Goal: Task Accomplishment & Management: Manage account settings

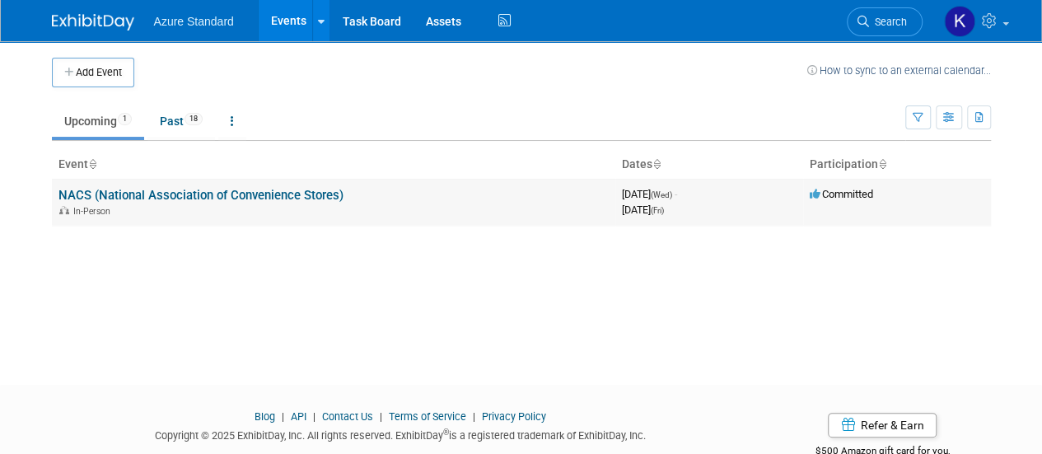
click at [280, 189] on link "NACS (National Association of Convenience Stores)" at bounding box center [200, 195] width 285 height 15
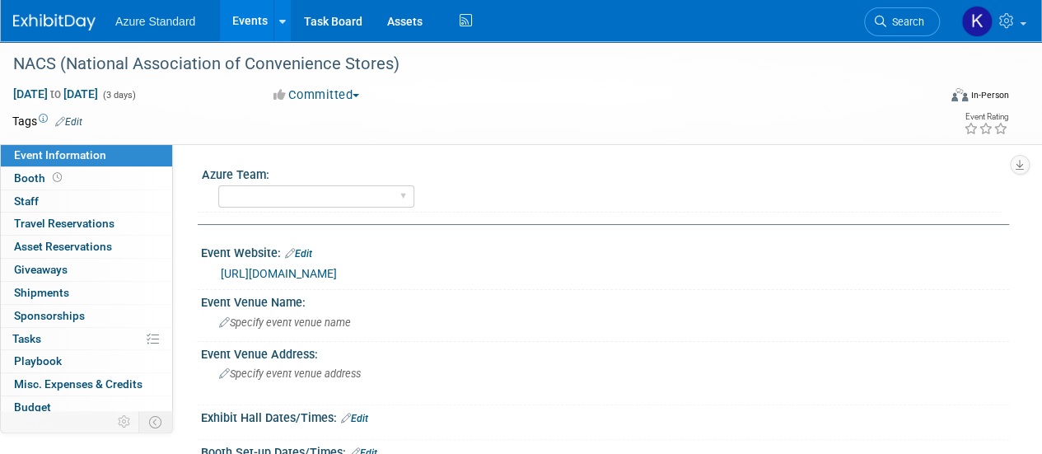
click at [336, 103] on button "Committed" at bounding box center [317, 94] width 98 height 17
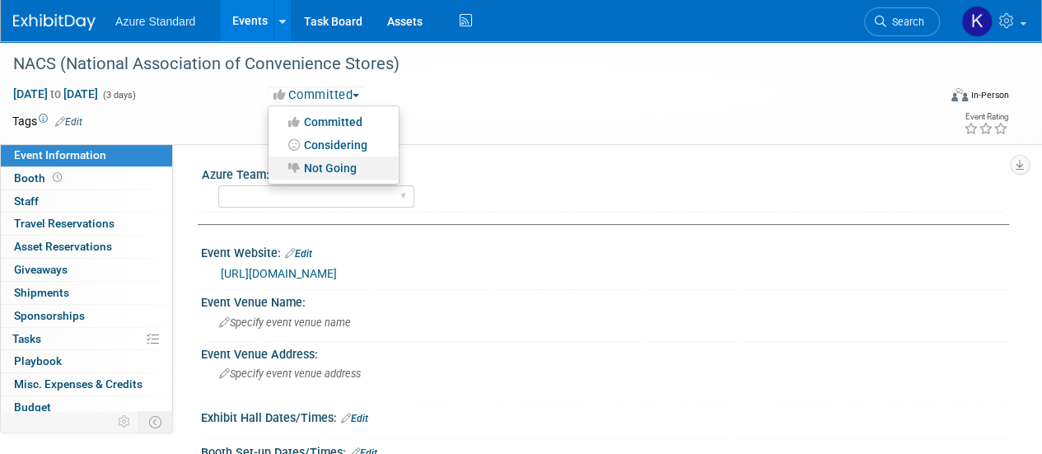
click at [333, 162] on link "Not Going" at bounding box center [334, 167] width 130 height 23
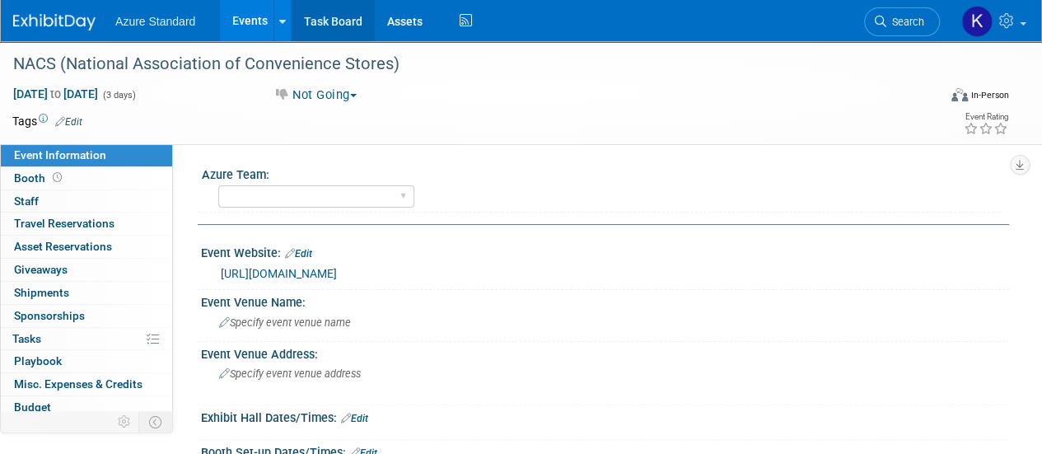
click at [332, 21] on link "Task Board" at bounding box center [333, 20] width 83 height 41
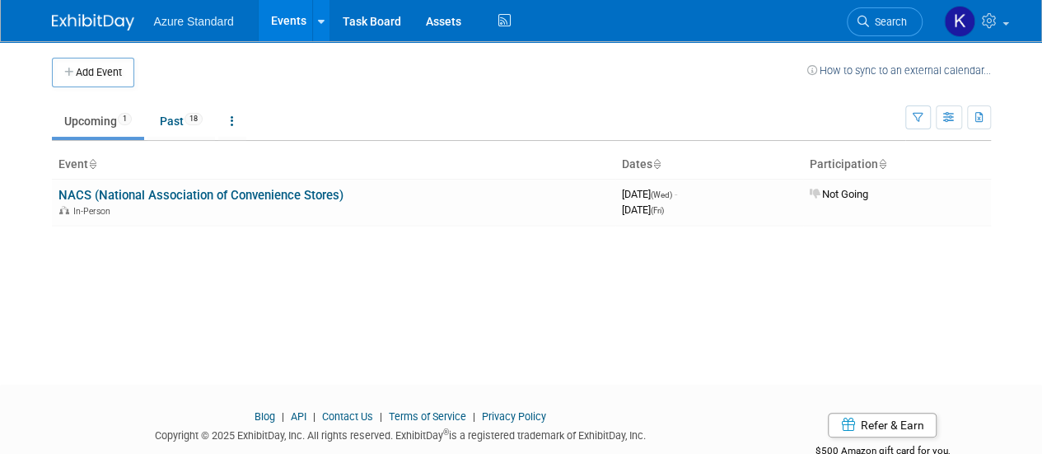
click at [106, 127] on link "Upcoming 1" at bounding box center [98, 120] width 92 height 31
click at [176, 126] on link "Past 18" at bounding box center [181, 120] width 68 height 31
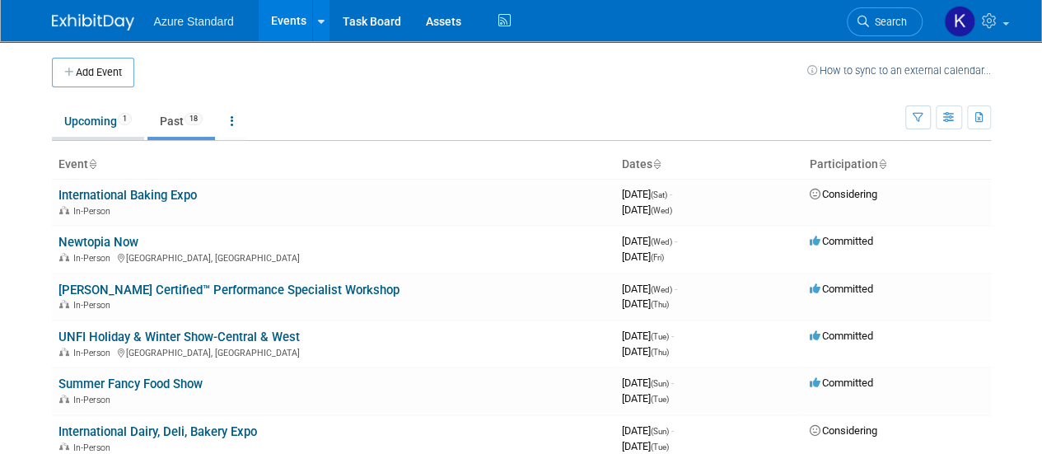
click at [95, 122] on link "Upcoming 1" at bounding box center [98, 120] width 92 height 31
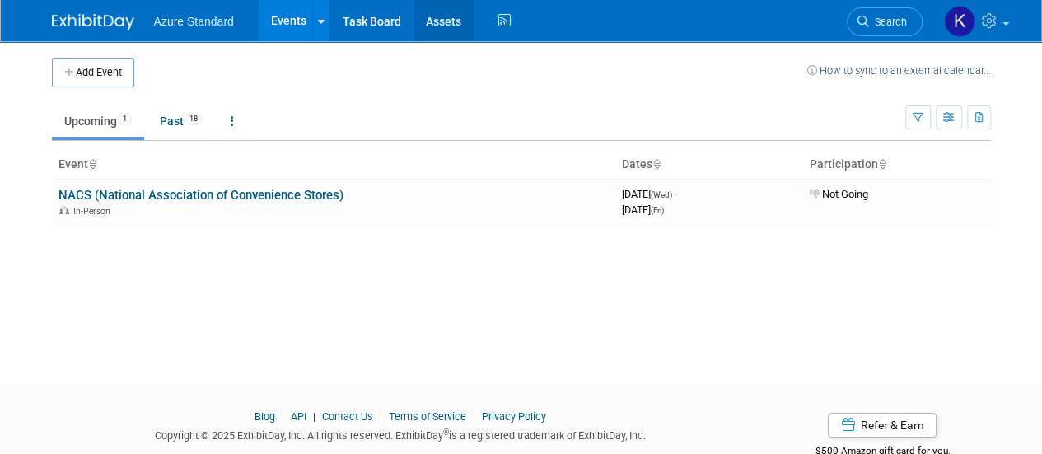
click at [438, 16] on link "Assets" at bounding box center [443, 20] width 60 height 41
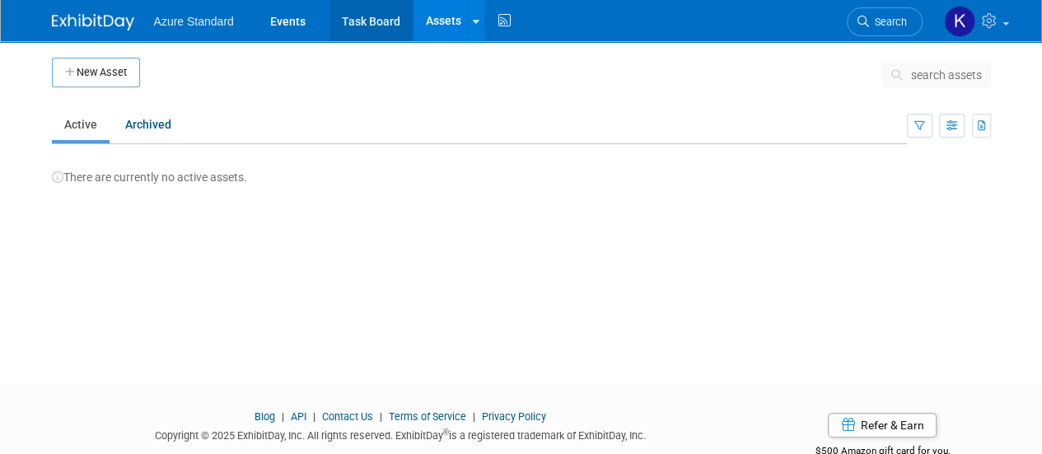
click at [386, 15] on link "Task Board" at bounding box center [370, 20] width 83 height 41
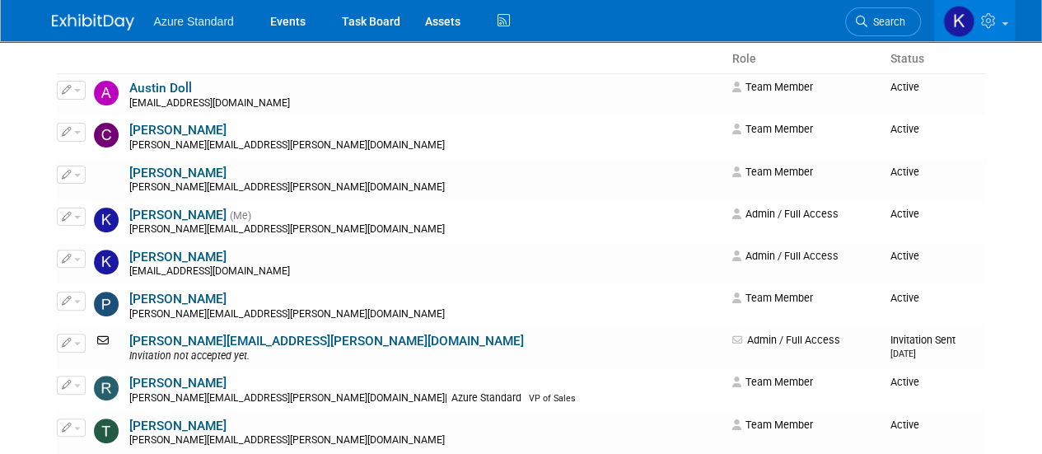
scroll to position [165, 0]
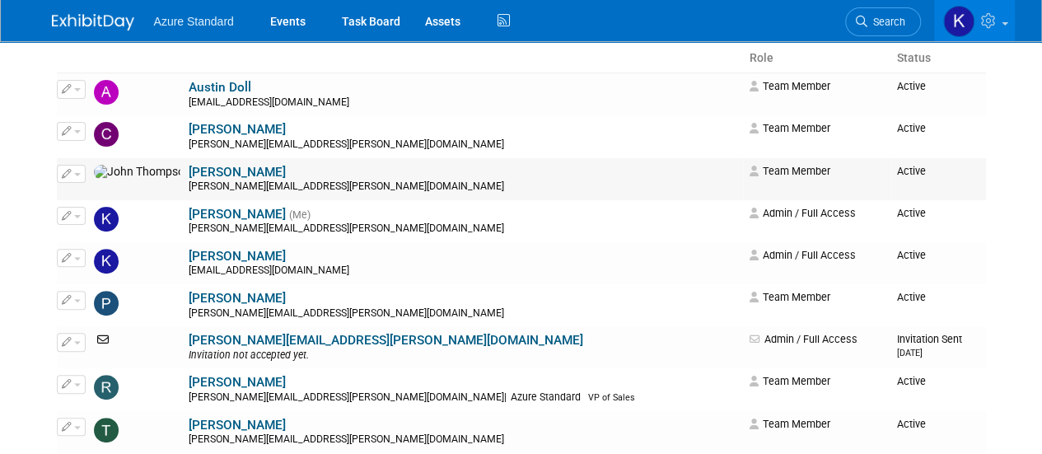
click at [69, 172] on icon "button" at bounding box center [67, 173] width 10 height 9
click at [204, 166] on link "John Thompson" at bounding box center [237, 172] width 97 height 15
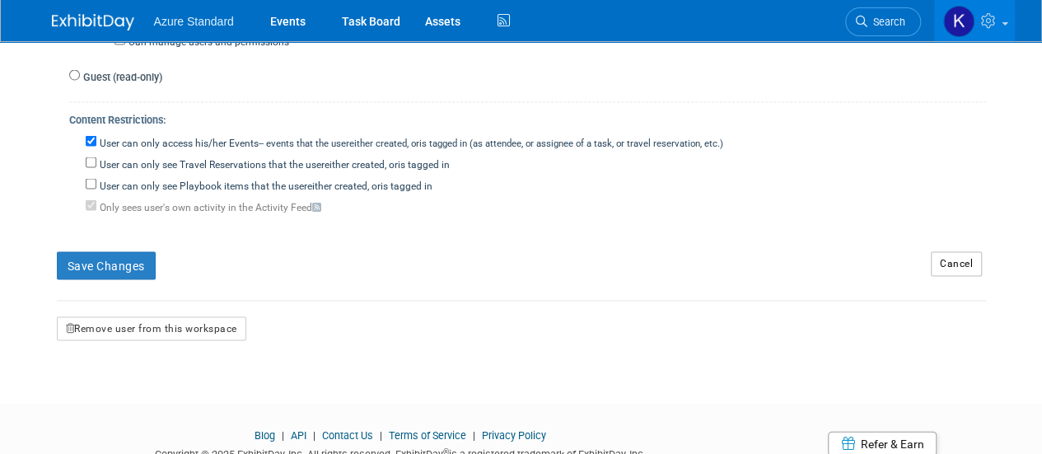
scroll to position [1619, 0]
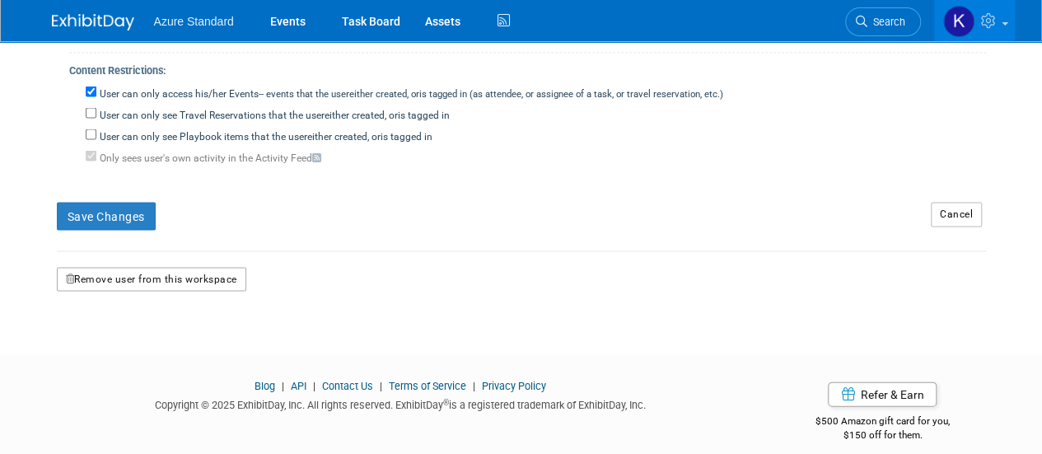
click at [144, 268] on button "Remove user from this workspace" at bounding box center [151, 280] width 189 height 25
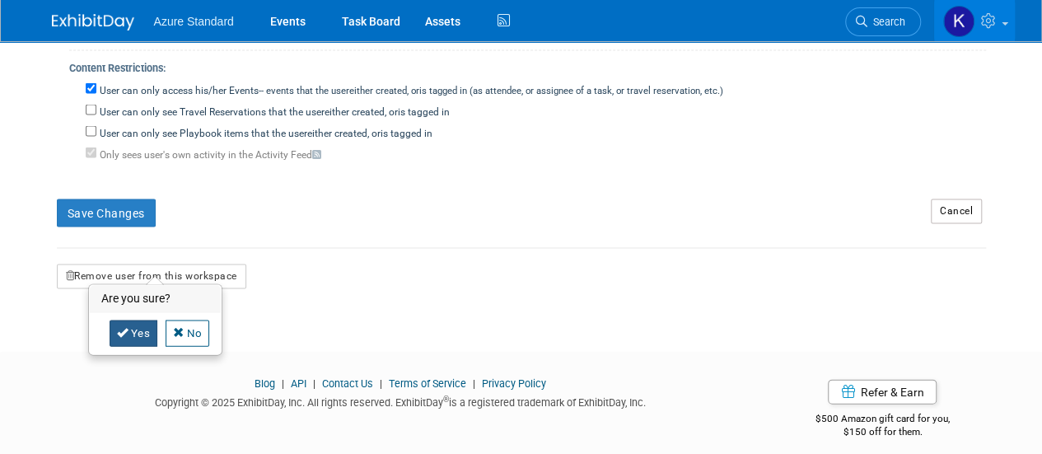
click at [140, 334] on link "Yes" at bounding box center [134, 333] width 49 height 26
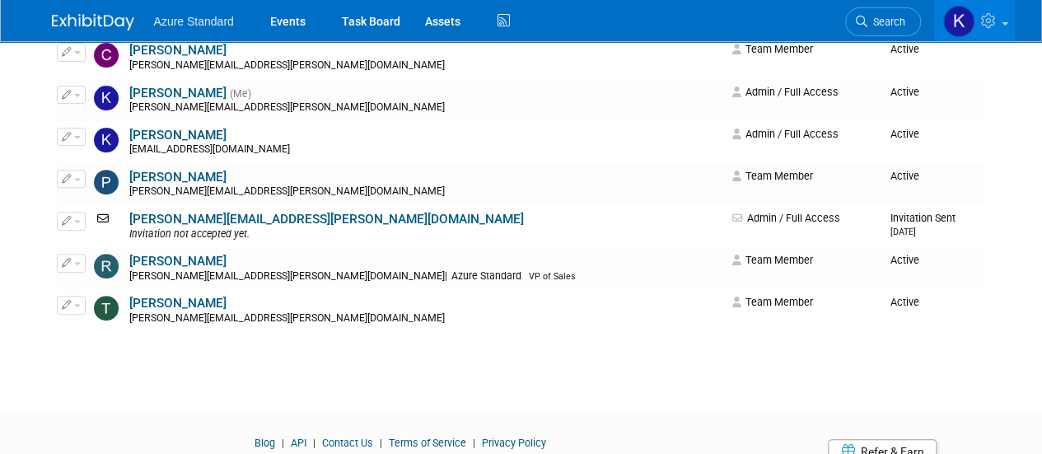
scroll to position [245, 0]
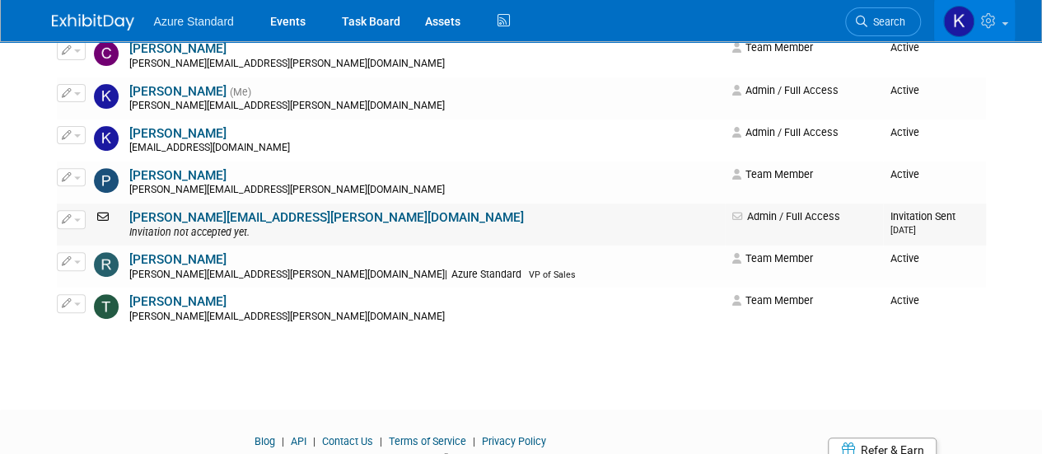
click at [181, 215] on link "[PERSON_NAME][EMAIL_ADDRESS][PERSON_NAME][DOMAIN_NAME]" at bounding box center [326, 217] width 395 height 15
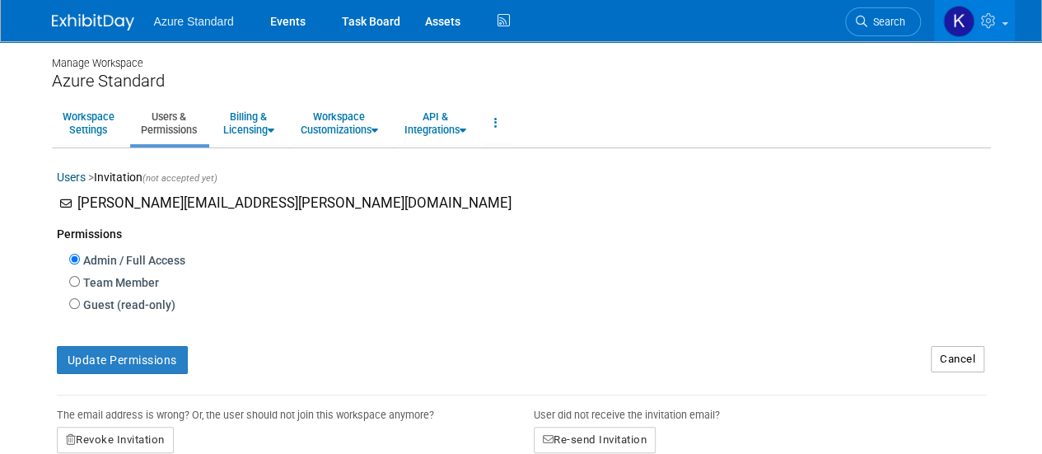
scroll to position [175, 0]
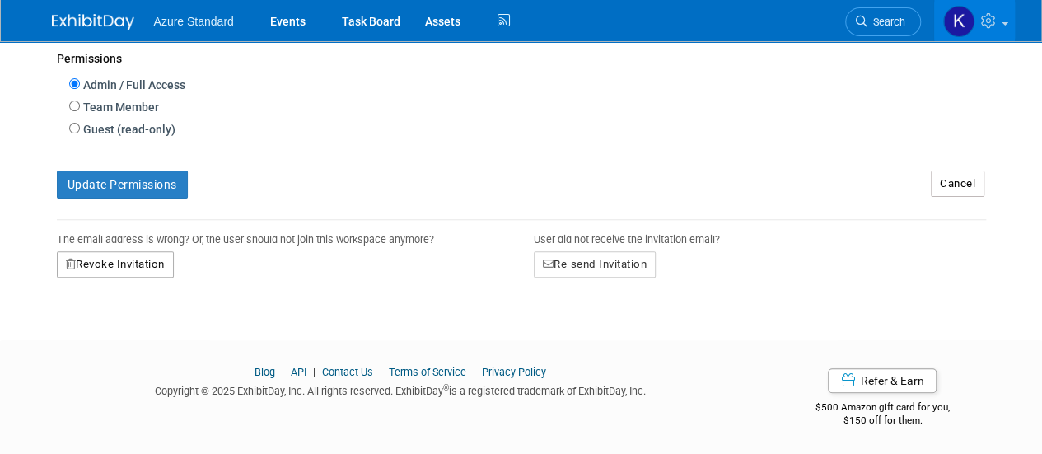
click at [143, 264] on button "Revoke Invitation" at bounding box center [115, 264] width 117 height 26
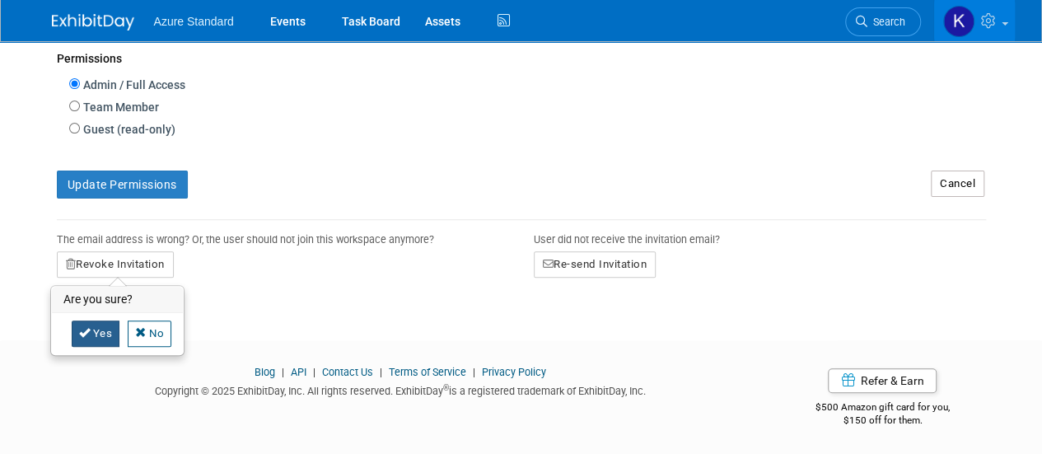
click at [86, 337] on icon at bounding box center [85, 332] width 12 height 11
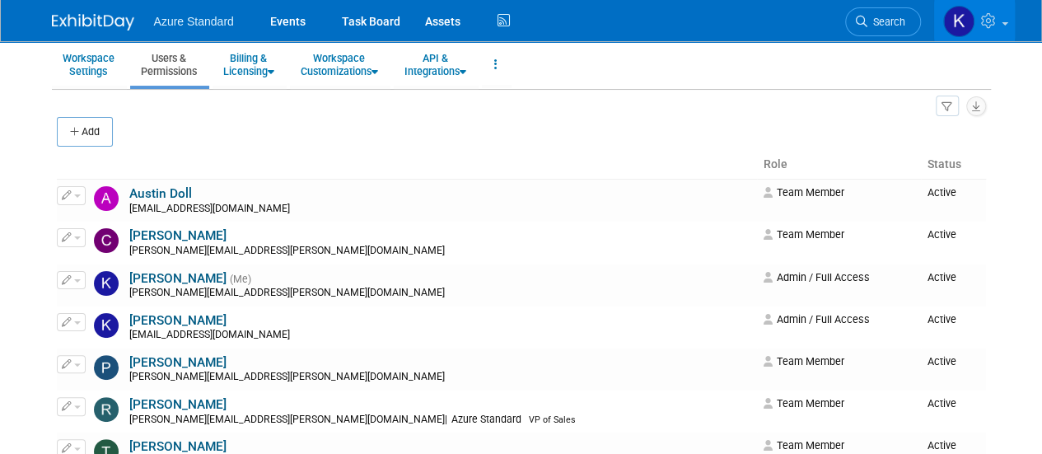
scroll to position [58, 0]
click at [77, 141] on button "Add" at bounding box center [85, 133] width 56 height 30
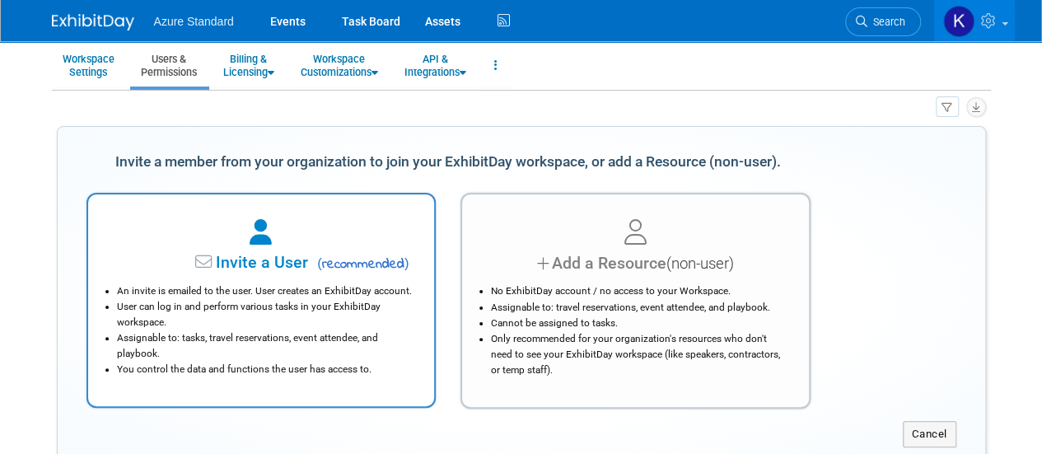
click at [290, 262] on span "Invite a User" at bounding box center [210, 262] width 195 height 19
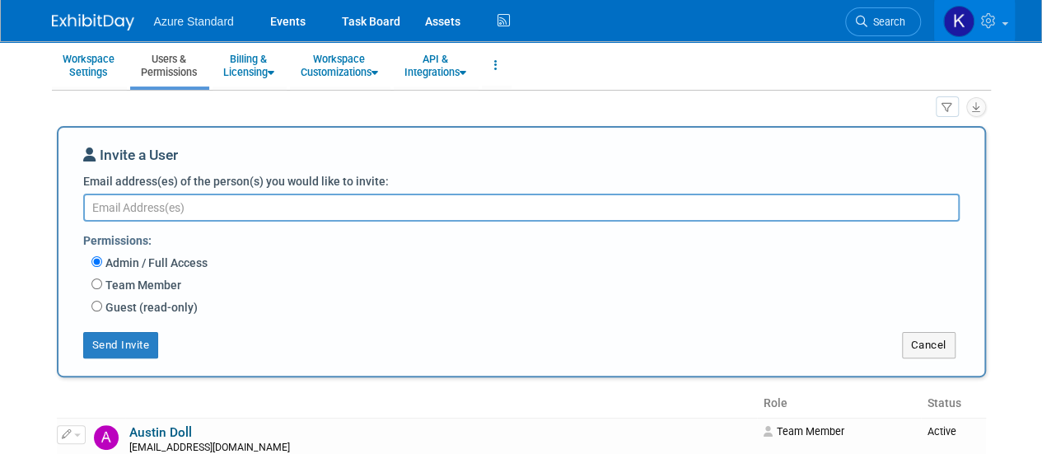
click at [147, 283] on label "Team Member" at bounding box center [141, 285] width 79 height 16
click at [102, 283] on input "Team Member" at bounding box center [96, 283] width 11 height 11
radio input "true"
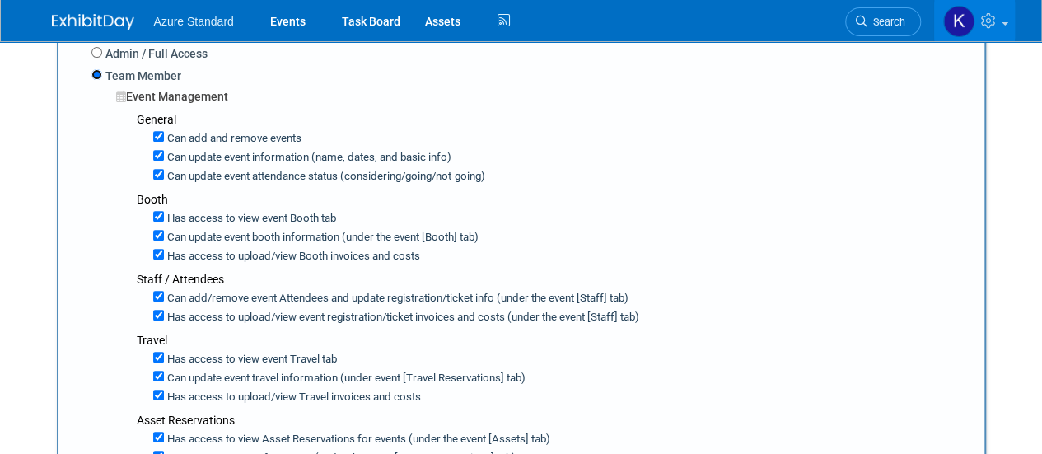
scroll to position [273, 0]
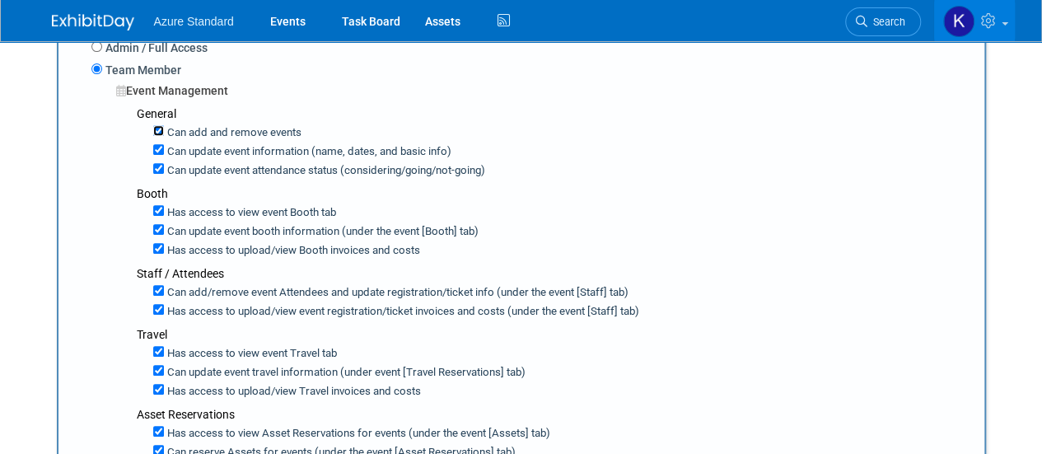
click at [158, 126] on input "Can add and remove events" at bounding box center [158, 130] width 11 height 11
checkbox input "false"
click at [155, 148] on input "Can update event information (name, dates, and basic info)" at bounding box center [158, 149] width 11 height 11
checkbox input "false"
click at [158, 172] on input "Can update event attendance status (considering/going/not-going)" at bounding box center [158, 168] width 11 height 11
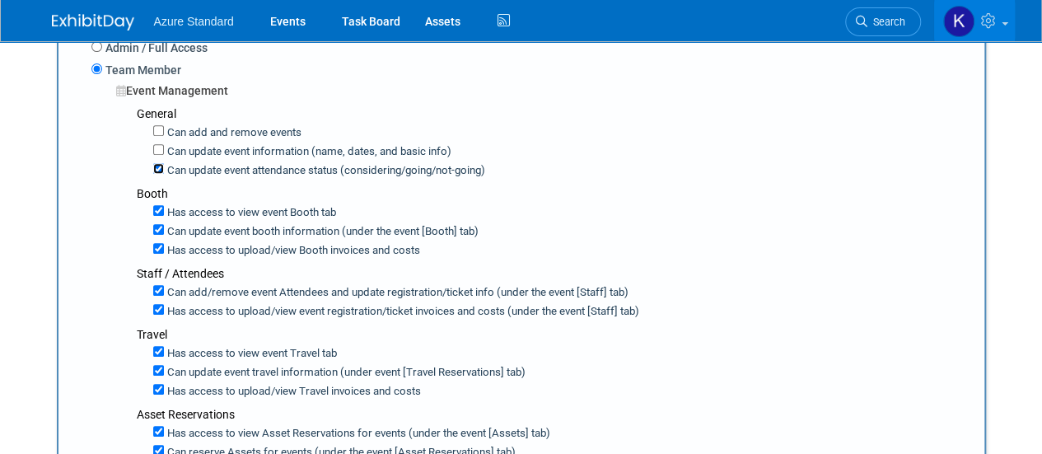
checkbox input "false"
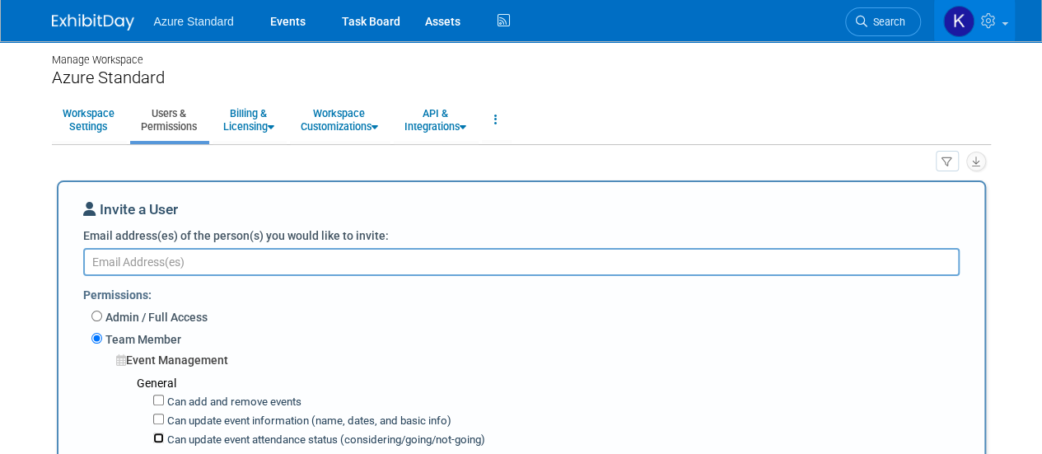
scroll to position [0, 0]
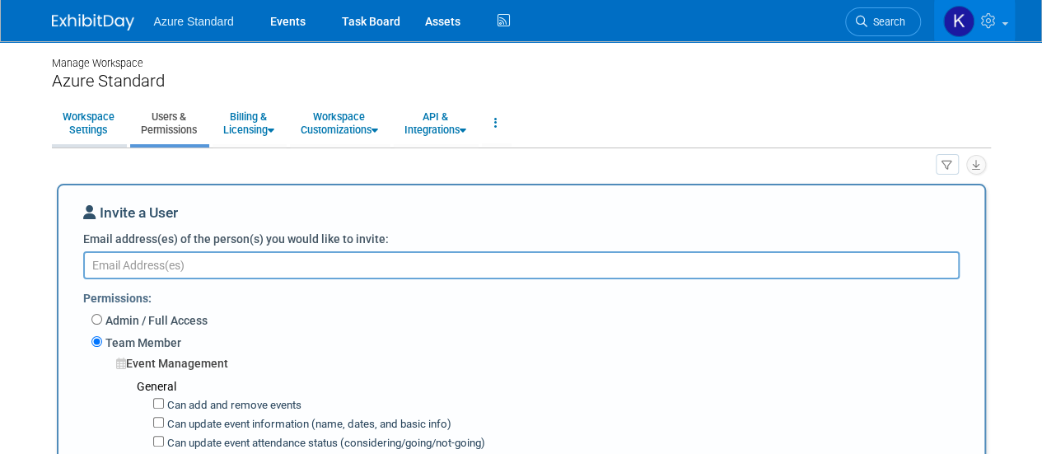
click at [89, 123] on link "Workspace Settings" at bounding box center [88, 123] width 73 height 40
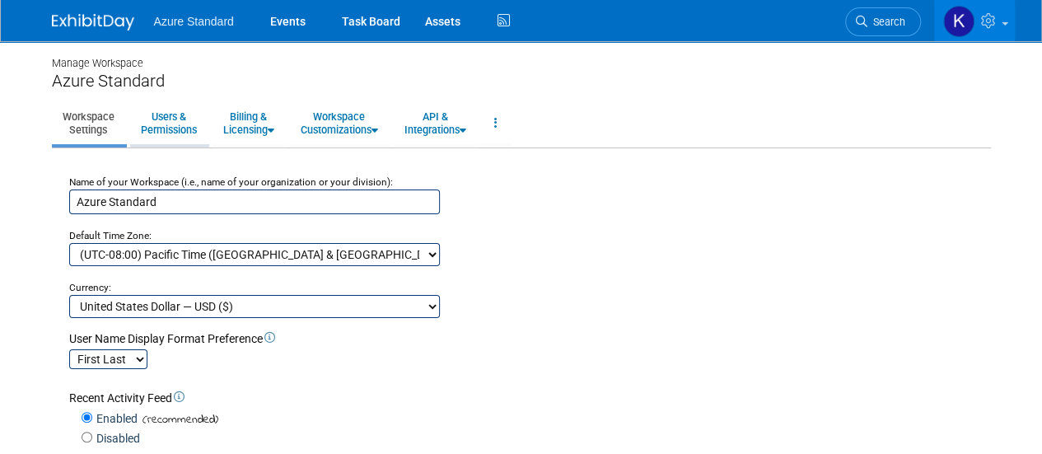
click at [174, 123] on link "Users & Permissions" at bounding box center [168, 123] width 77 height 40
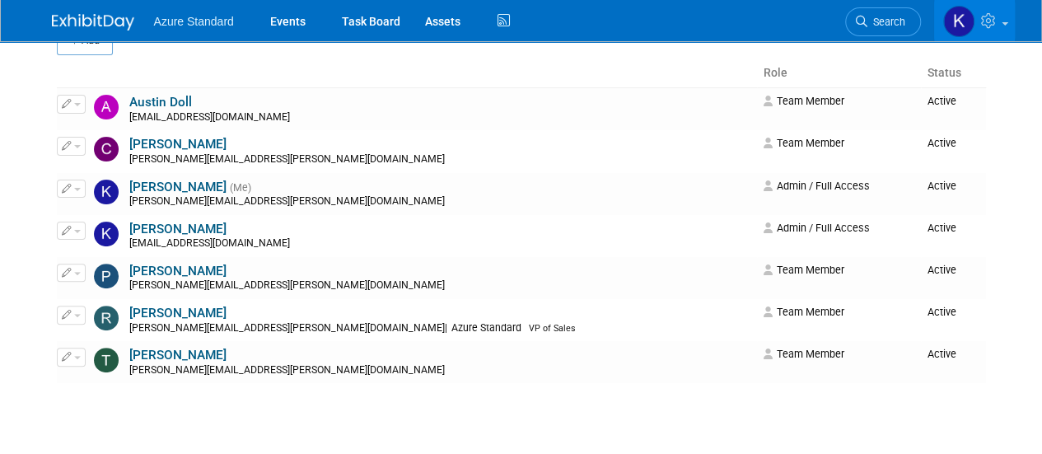
scroll to position [107, 0]
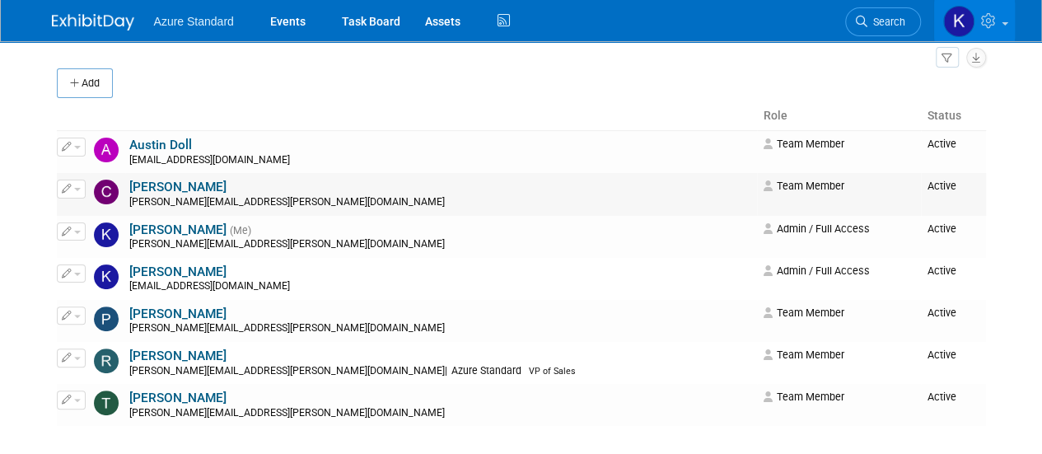
click at [76, 188] on span "button" at bounding box center [77, 189] width 7 height 3
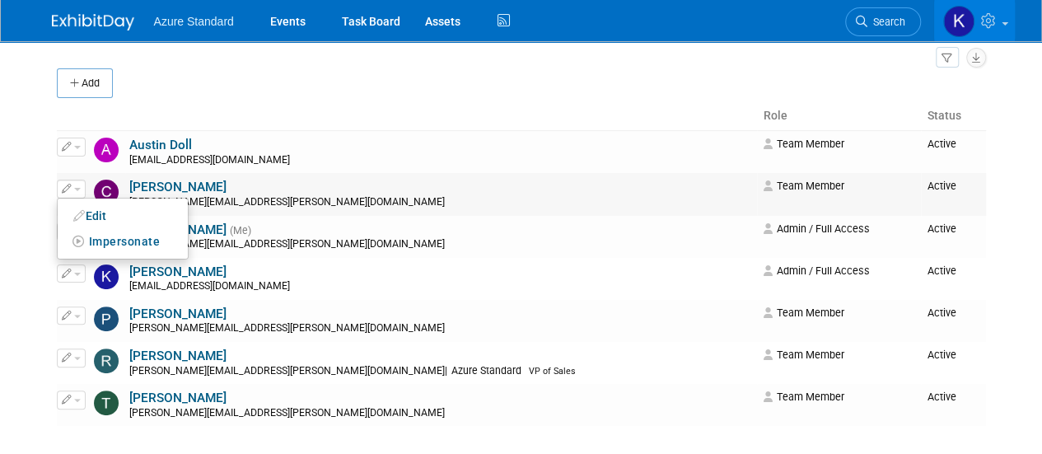
click at [179, 180] on link "[PERSON_NAME]" at bounding box center [177, 187] width 97 height 15
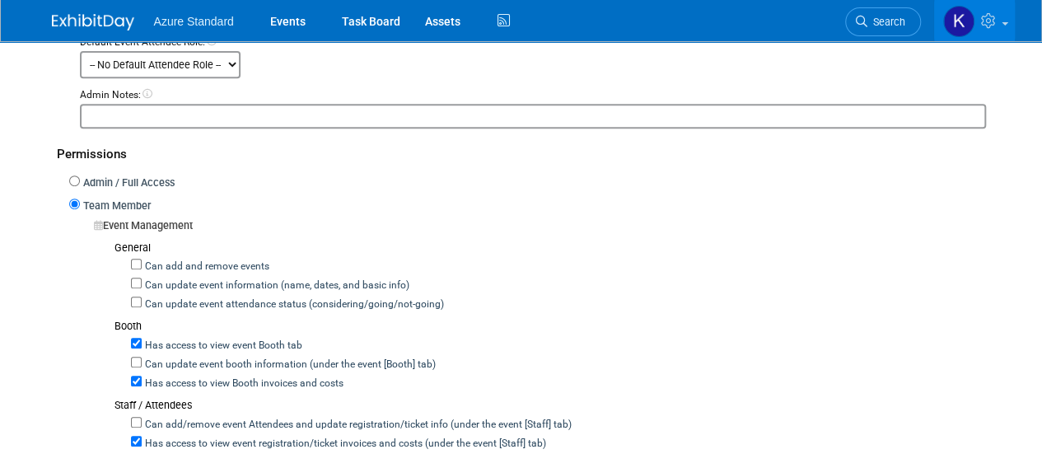
scroll to position [297, 0]
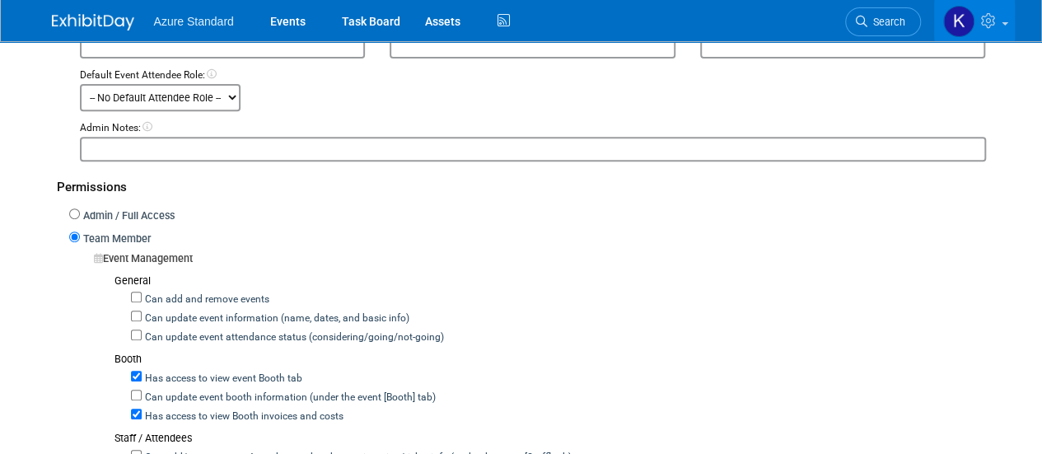
click at [224, 103] on select "-- No Default Attendee Role -- Admin Staff Demonstrator General Attendee Host L…" at bounding box center [160, 97] width 161 height 27
select select "4"
click at [80, 84] on select "-- No Default Attendee Role -- Admin Staff Demonstrator General Attendee Host L…" at bounding box center [160, 97] width 161 height 27
click at [286, 190] on div "Permissions" at bounding box center [521, 183] width 929 height 44
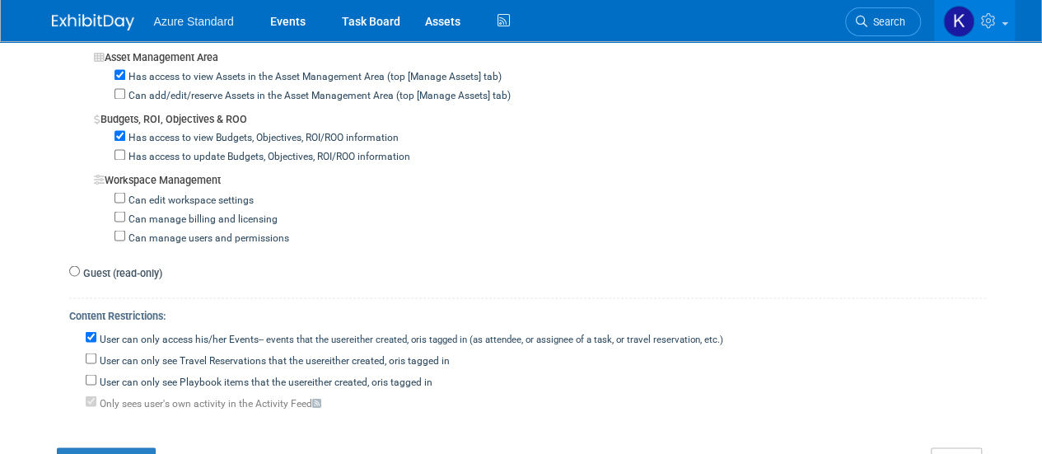
scroll to position [1361, 0]
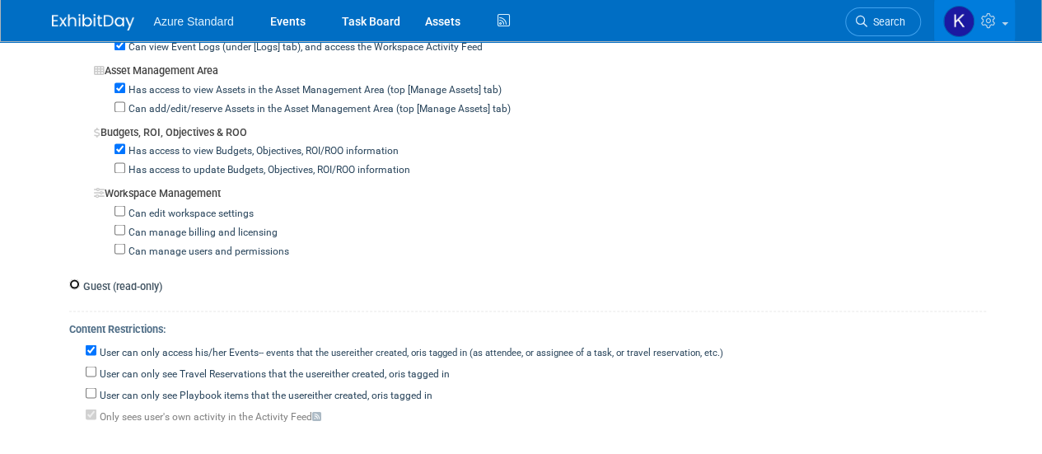
click at [76, 278] on input "Guest (read-only)" at bounding box center [74, 283] width 11 height 11
radio input "true"
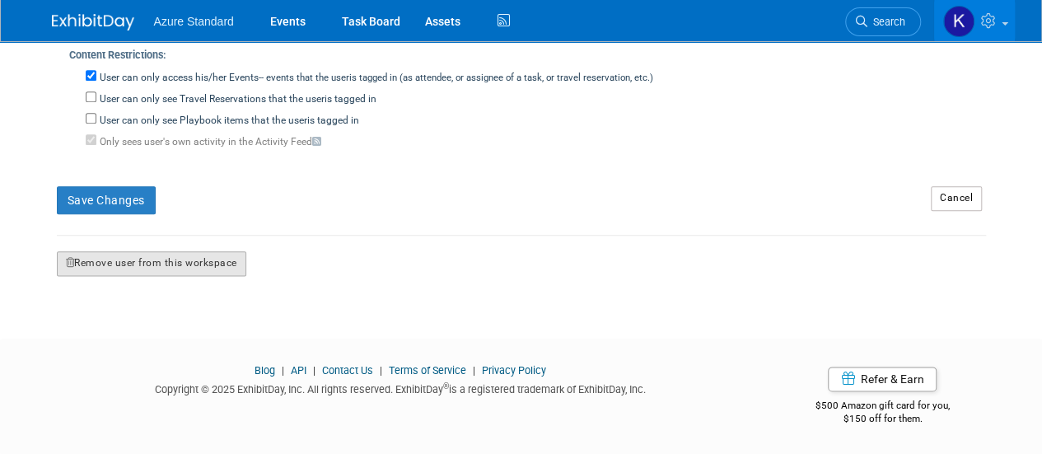
scroll to position [894, 0]
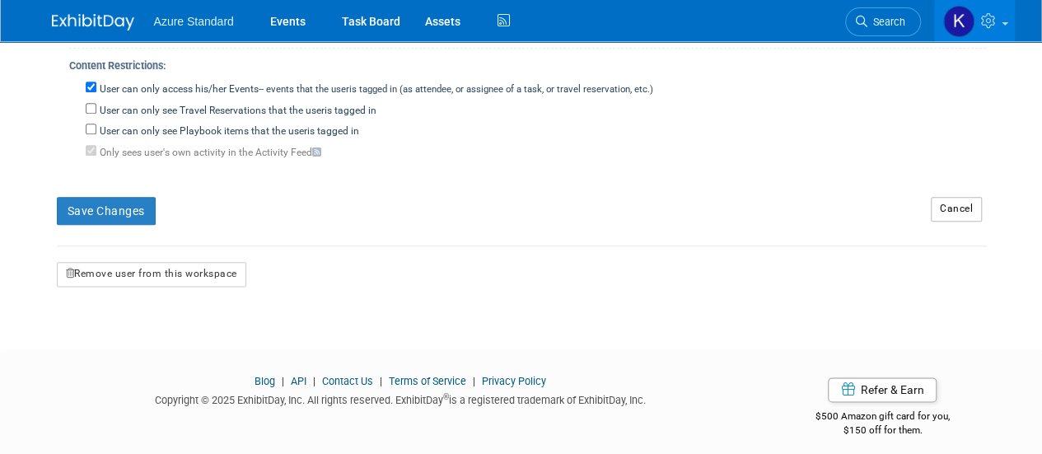
click at [88, 78] on div "User can only access his/her Events -- events that the user either created, or …" at bounding box center [536, 87] width 900 height 19
click at [90, 82] on input "User can only access his/her Events -- events that the user either created, or …" at bounding box center [91, 87] width 11 height 11
checkbox input "false"
click at [87, 145] on input "Only sees user's own activity in the Activity Feed" at bounding box center [91, 150] width 11 height 11
click at [93, 145] on input "Only sees user's own activity in the Activity Feed" at bounding box center [91, 150] width 11 height 11
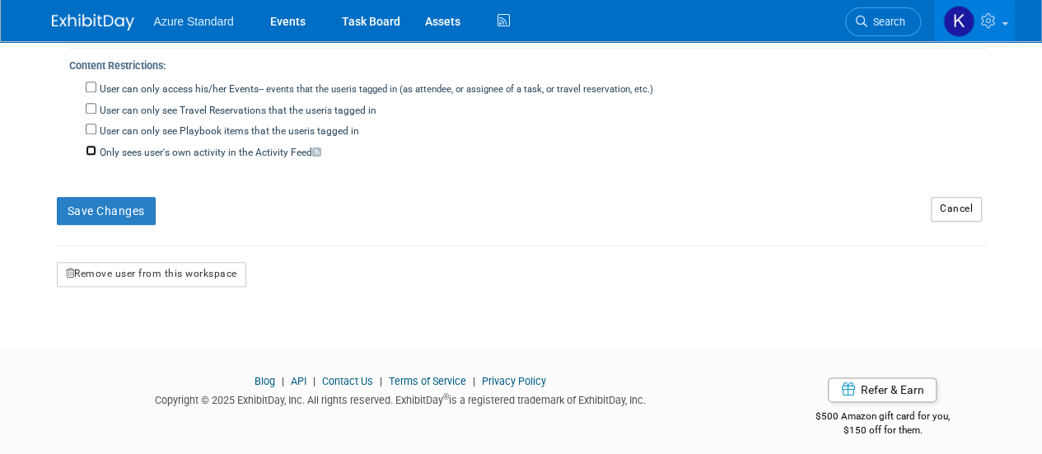
checkbox input "true"
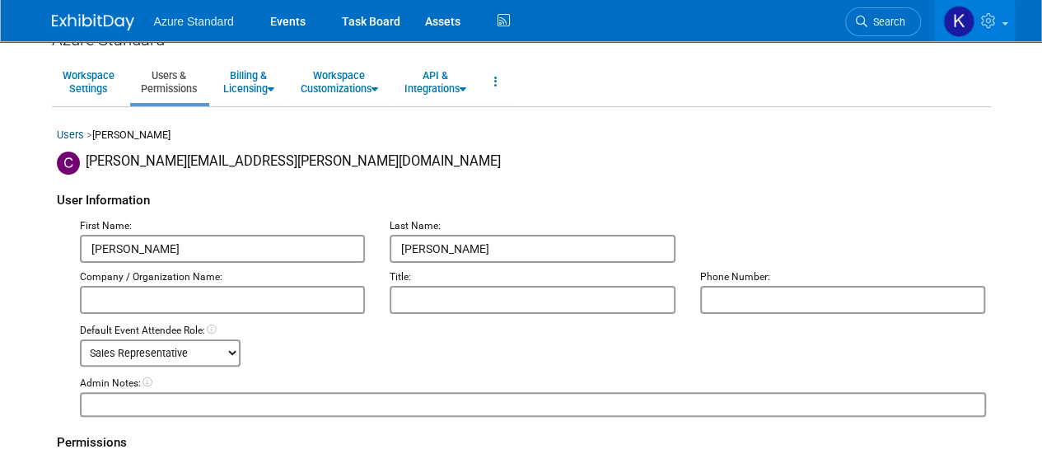
scroll to position [35, 0]
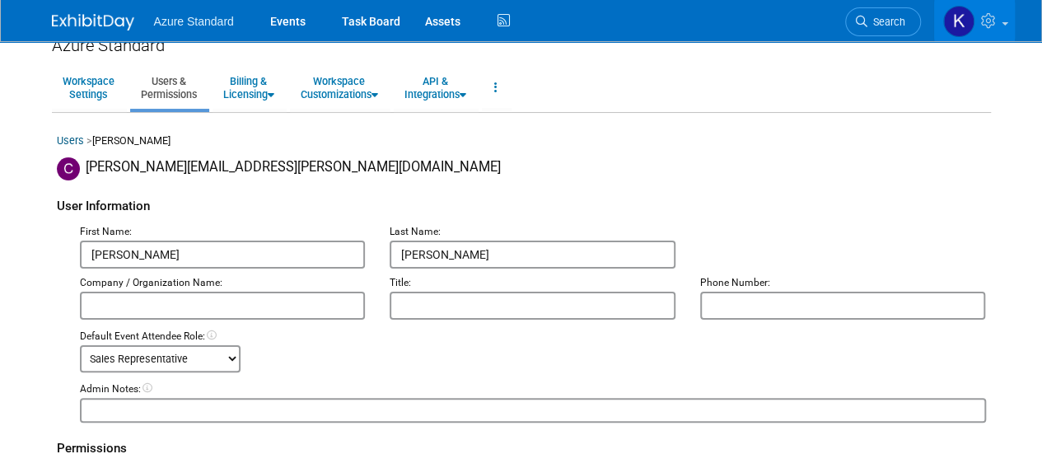
click at [320, 312] on input "text" at bounding box center [223, 306] width 286 height 28
type input "Azure Standard"
type input "Regional Account Manager"
click at [395, 348] on div "Default Event Attendee Role: -- No Default Attendee Role -- Admin Staff Demonst…" at bounding box center [533, 350] width 931 height 43
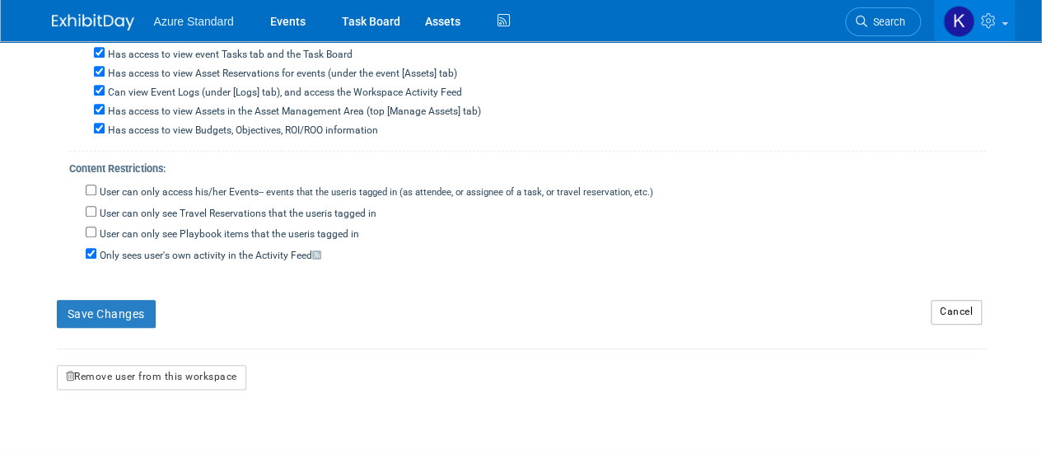
scroll to position [894, 0]
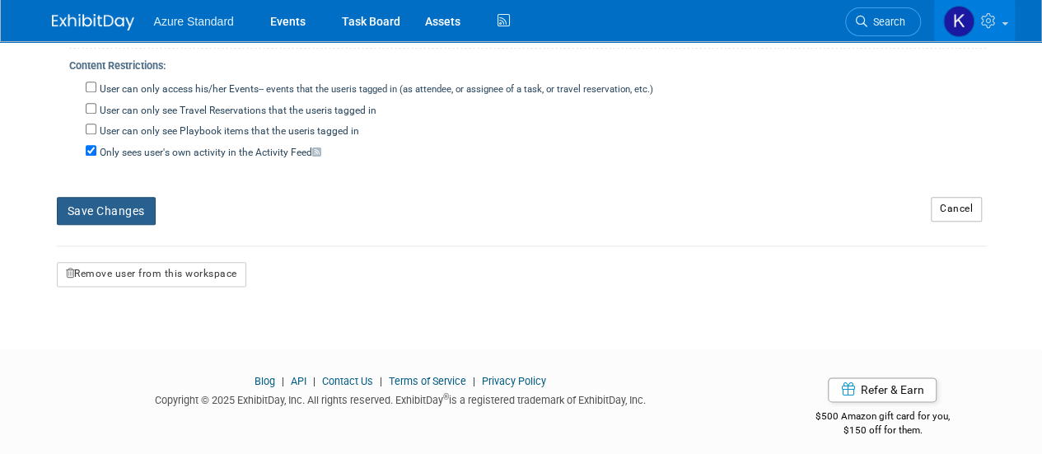
click at [141, 208] on button "Save Changes" at bounding box center [106, 211] width 99 height 28
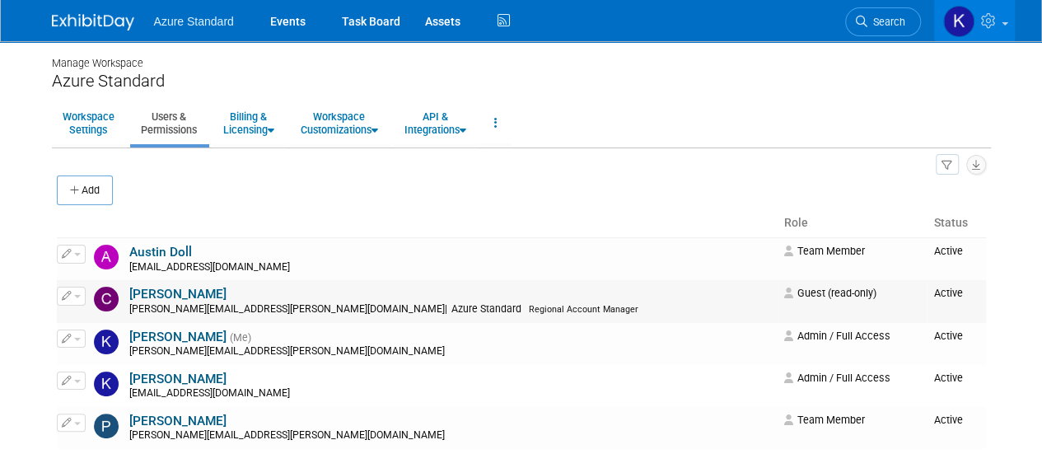
click at [176, 294] on link "[PERSON_NAME]" at bounding box center [177, 294] width 97 height 15
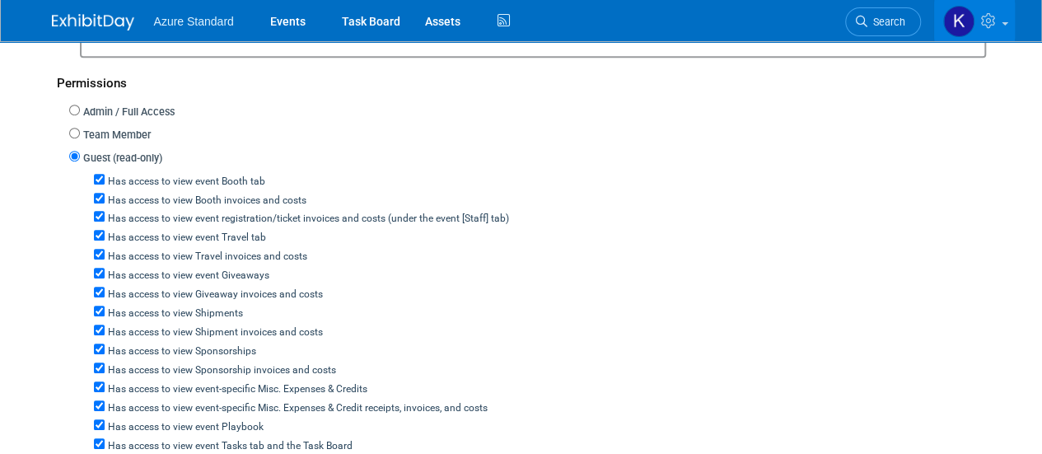
scroll to position [391, 0]
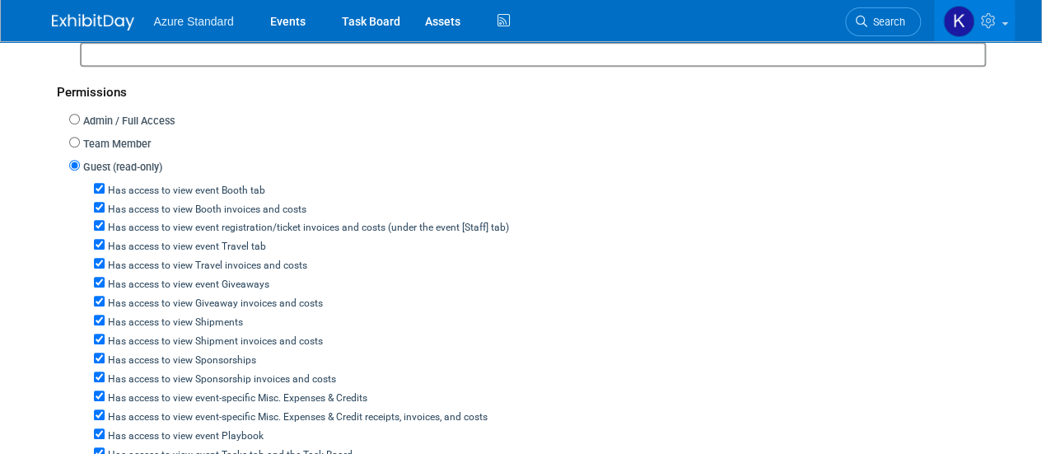
click at [87, 140] on label "Team Member" at bounding box center [115, 145] width 71 height 16
click at [80, 140] on input "Team Member" at bounding box center [74, 142] width 11 height 11
radio input "true"
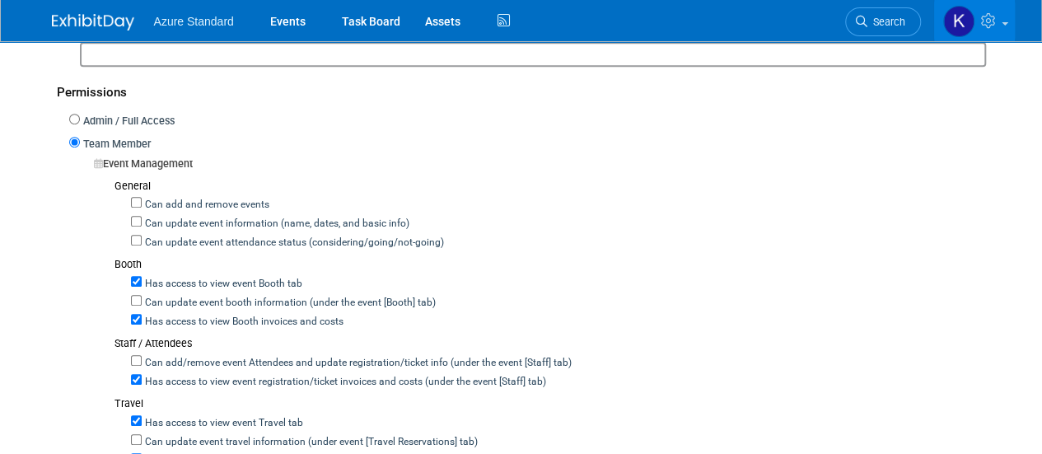
radio input "true"
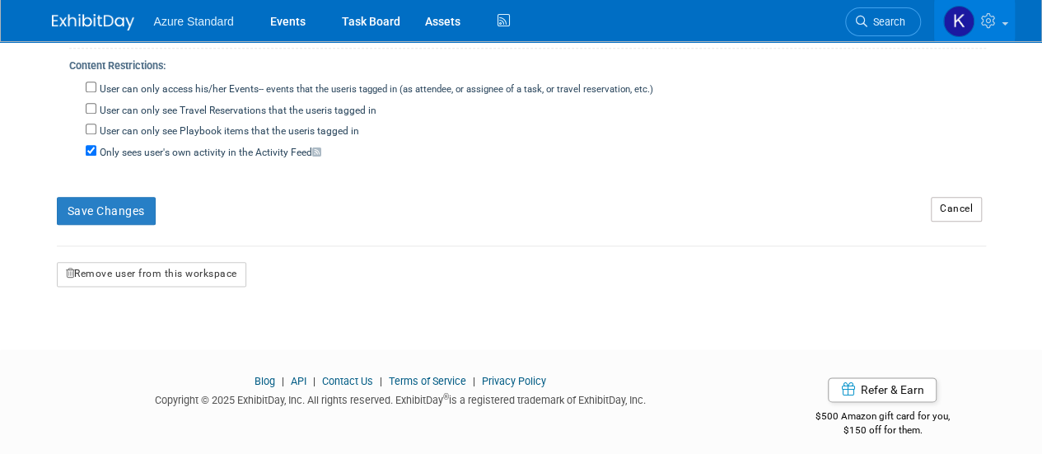
radio input "true"
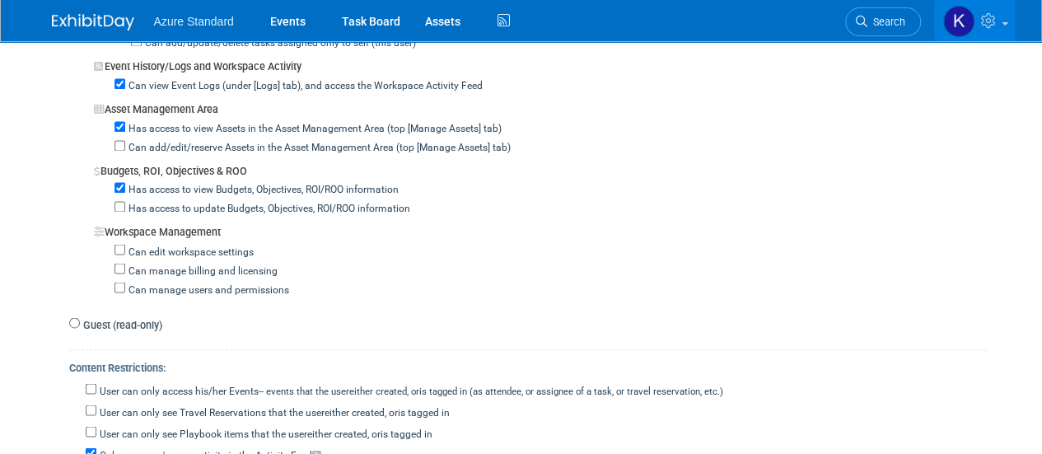
scroll to position [1325, 0]
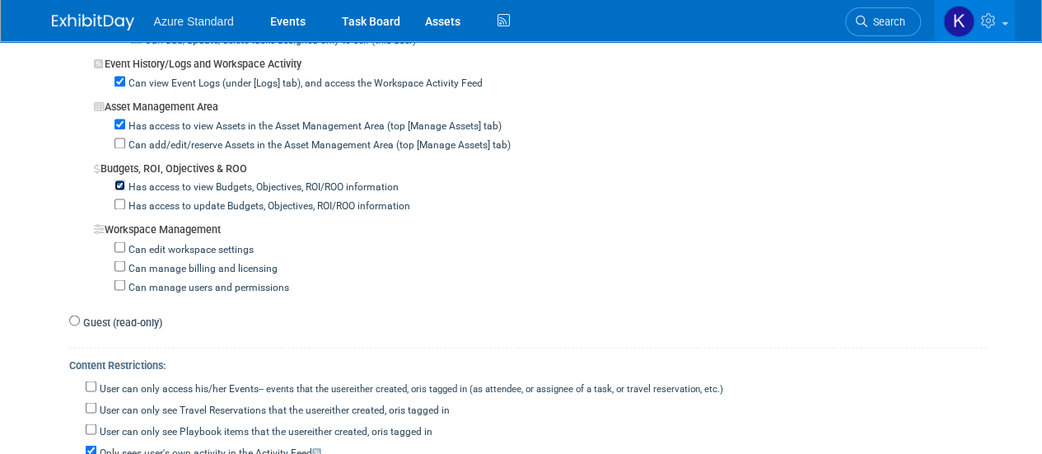
click at [119, 180] on input "Has access to view Budgets, Objectives, ROI/ROO information" at bounding box center [119, 185] width 11 height 11
checkbox input "false"
click at [519, 320] on div "Guest (read-only) Has access to view event Booth tab Has access to view Booth i…" at bounding box center [527, 322] width 917 height 23
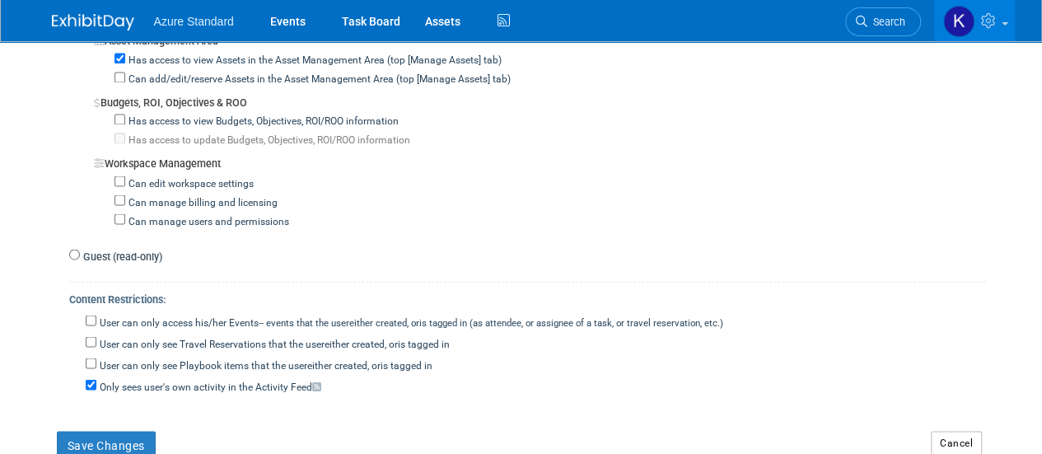
scroll to position [1424, 0]
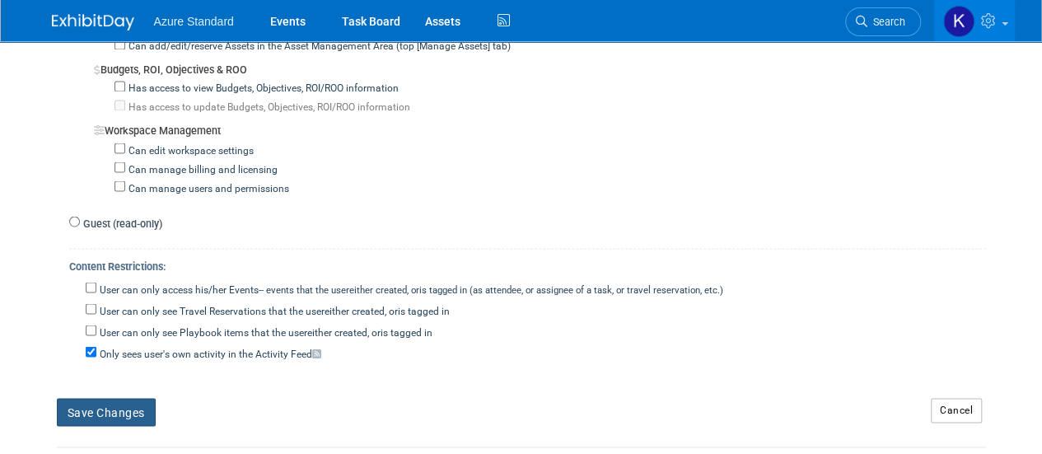
click at [102, 401] on button "Save Changes" at bounding box center [106, 412] width 99 height 28
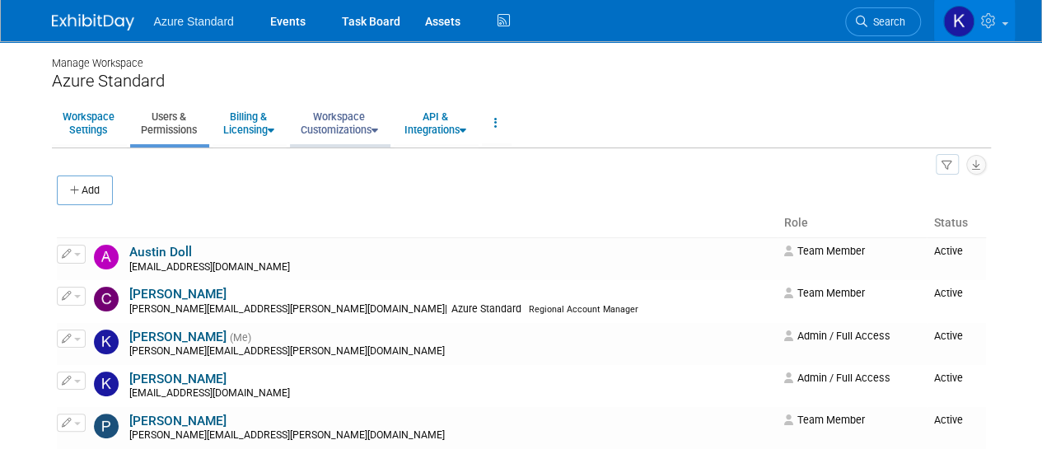
click at [369, 130] on link "Workspace Customizations" at bounding box center [339, 123] width 99 height 40
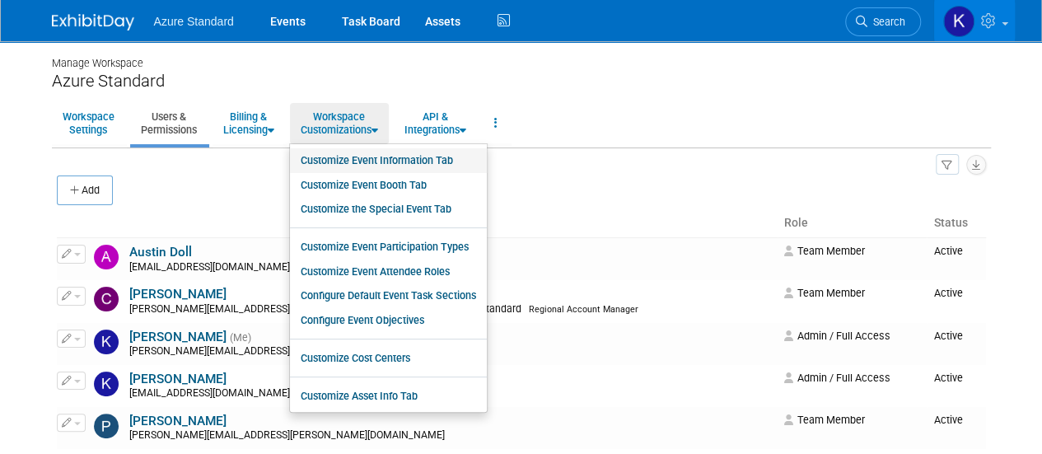
click at [362, 156] on link "Customize Event Information Tab" at bounding box center [388, 160] width 197 height 25
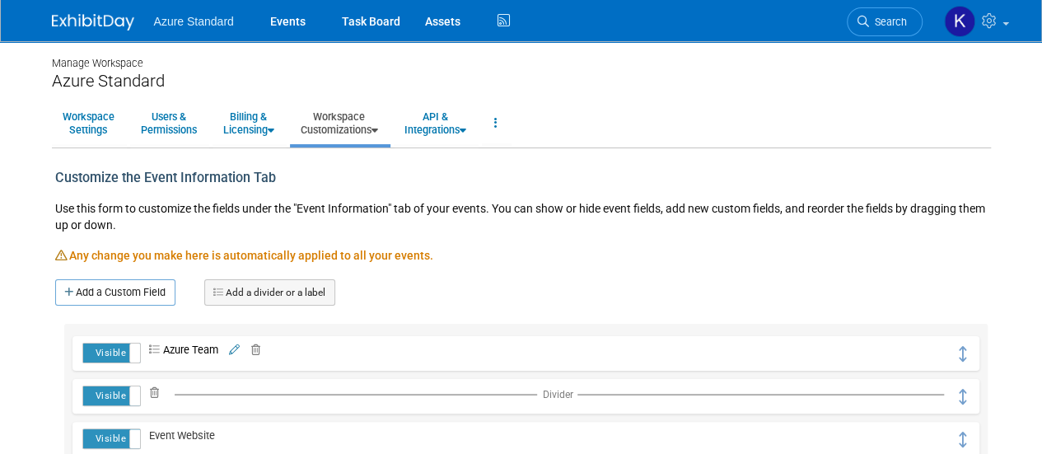
click at [440, 227] on div "Use this form to customize the fields under the "Event Information" tab of your…" at bounding box center [521, 221] width 932 height 51
click at [174, 114] on link "Users & Permissions" at bounding box center [168, 123] width 77 height 40
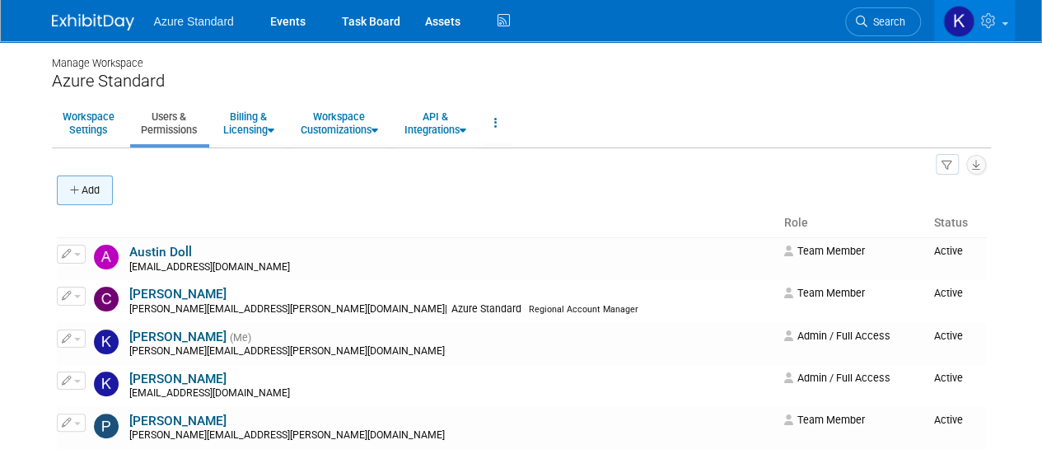
click at [86, 179] on button "Add" at bounding box center [85, 190] width 56 height 30
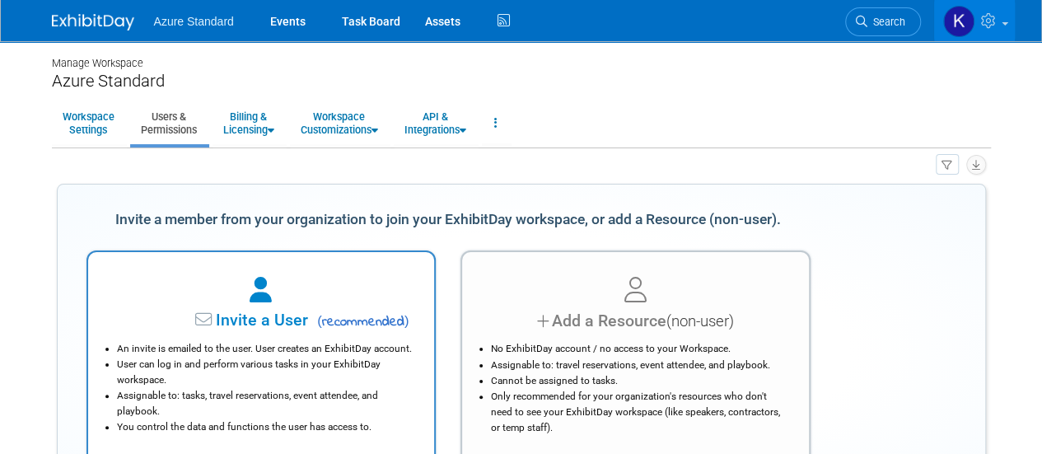
click at [236, 324] on span "Invite a User" at bounding box center [210, 320] width 195 height 19
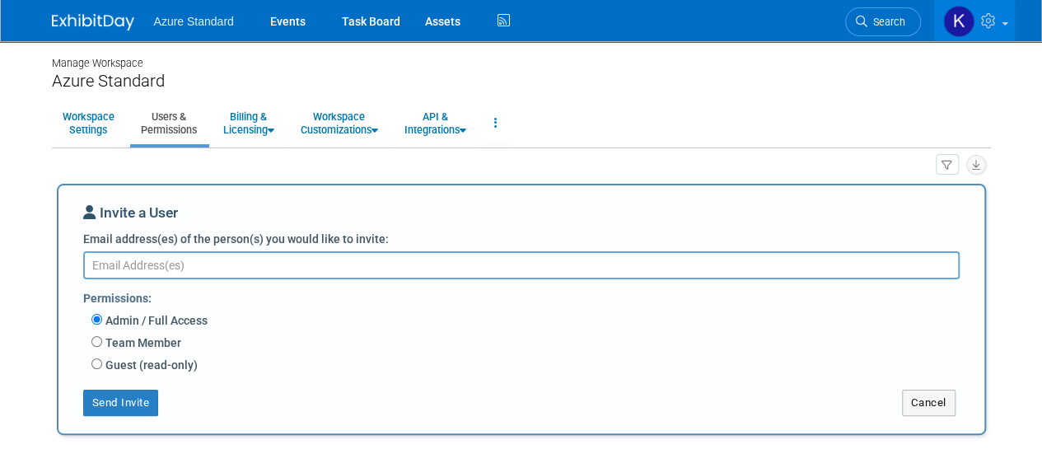
click at [155, 335] on label "Team Member" at bounding box center [141, 342] width 79 height 16
click at [102, 336] on input "Team Member" at bounding box center [96, 341] width 11 height 11
radio input "true"
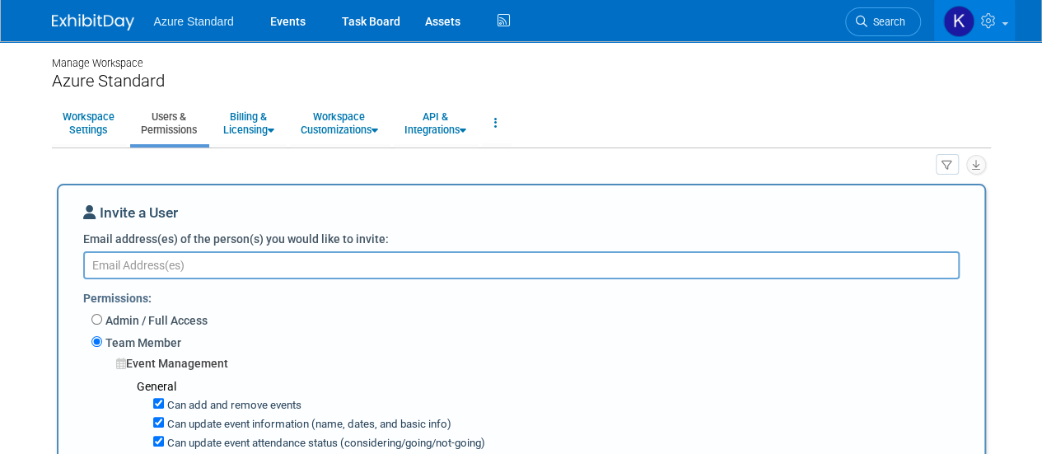
click at [151, 406] on div "Can add and remove events Can update event information (name, dates, and basic …" at bounding box center [554, 423] width 835 height 57
click at [155, 405] on input "Can add and remove events" at bounding box center [158, 403] width 11 height 11
checkbox input "false"
click at [158, 423] on input "Can update event information (name, dates, and basic info)" at bounding box center [158, 422] width 11 height 11
checkbox input "false"
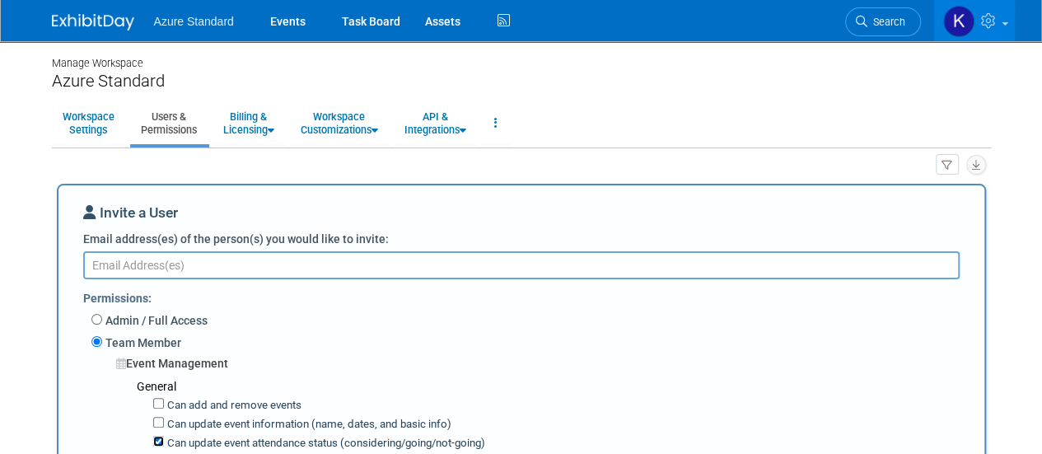
click at [156, 444] on input "Can update event attendance status (considering/going/not-going)" at bounding box center [158, 441] width 11 height 11
checkbox input "false"
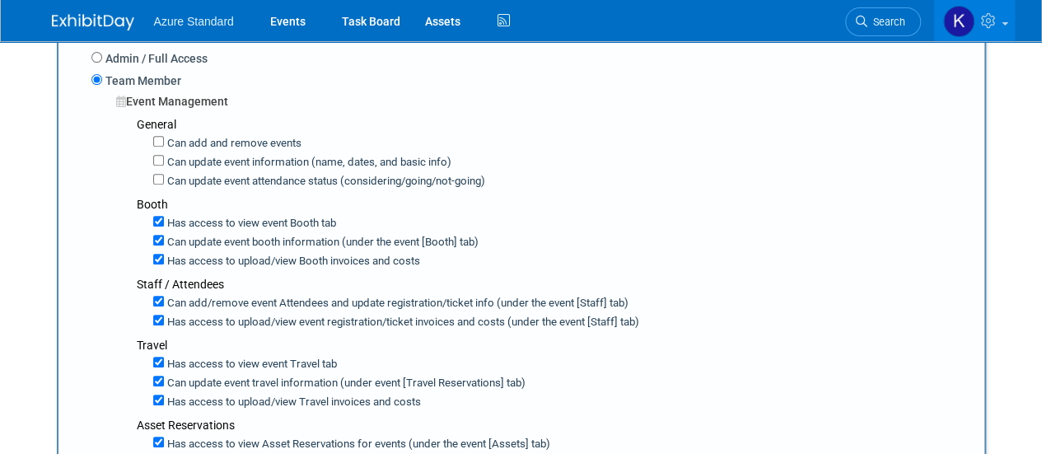
scroll to position [264, 0]
click at [157, 241] on input "Can update event booth information (under the event [Booth] tab)" at bounding box center [158, 238] width 11 height 11
checkbox input "false"
click at [156, 299] on input "Can add/remove event Attendees and update registration/ticket info (under the e…" at bounding box center [158, 299] width 11 height 11
checkbox input "false"
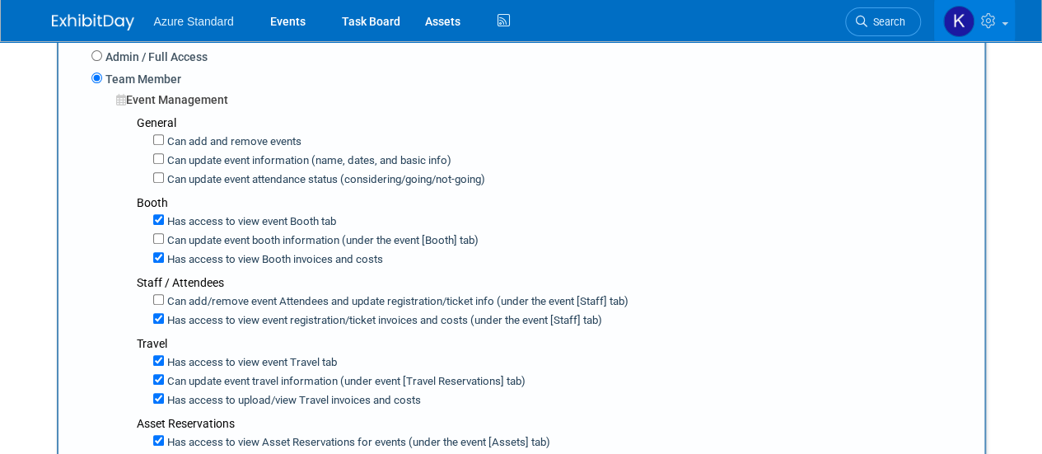
click at [156, 381] on div "Can update event travel information (under event [Travel Reservations] tab)" at bounding box center [562, 380] width 819 height 19
click at [156, 375] on input "Can update event travel information (under event [Travel Reservations] tab)" at bounding box center [158, 379] width 11 height 11
checkbox input "false"
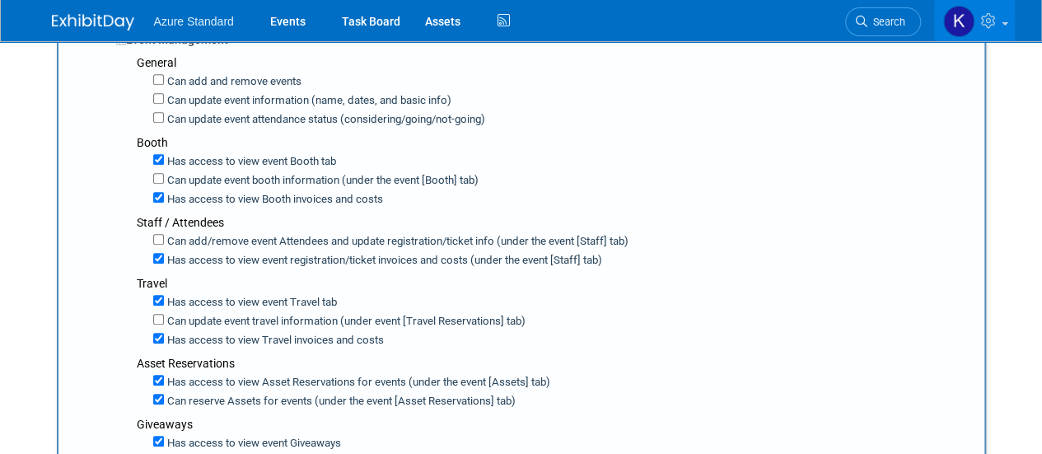
scroll to position [395, 0]
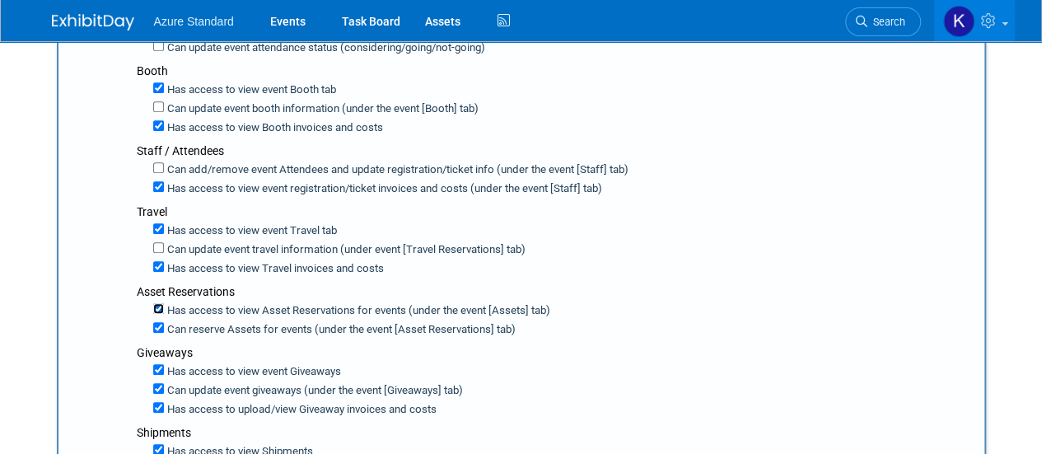
click at [156, 303] on input "Has access to view Asset Reservations for events (under the event [Assets] tab)" at bounding box center [158, 308] width 11 height 11
checkbox input "false"
click at [152, 306] on div "Has access to view Asset Reservations for events (under the event [Assets] tab)…" at bounding box center [554, 319] width 835 height 38
click at [156, 303] on input "Has access to view Asset Reservations for events (under the event [Assets] tab)" at bounding box center [158, 308] width 11 height 11
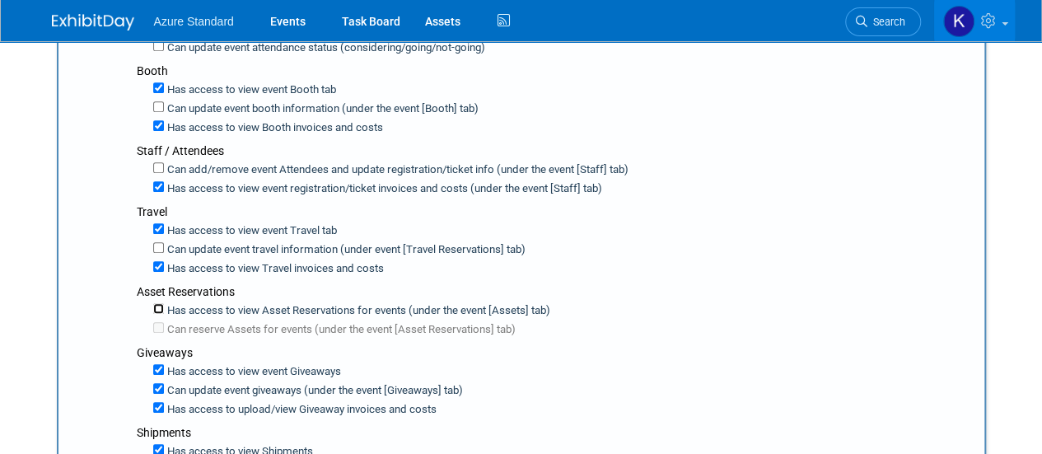
checkbox input "true"
click at [156, 322] on input "Can reserve Assets for events (under the event [Asset Reservations] tab)" at bounding box center [158, 327] width 11 height 11
checkbox input "true"
click at [155, 383] on input "Can update event giveaways (under the event [Giveaways] tab)" at bounding box center [158, 388] width 11 height 11
checkbox input "false"
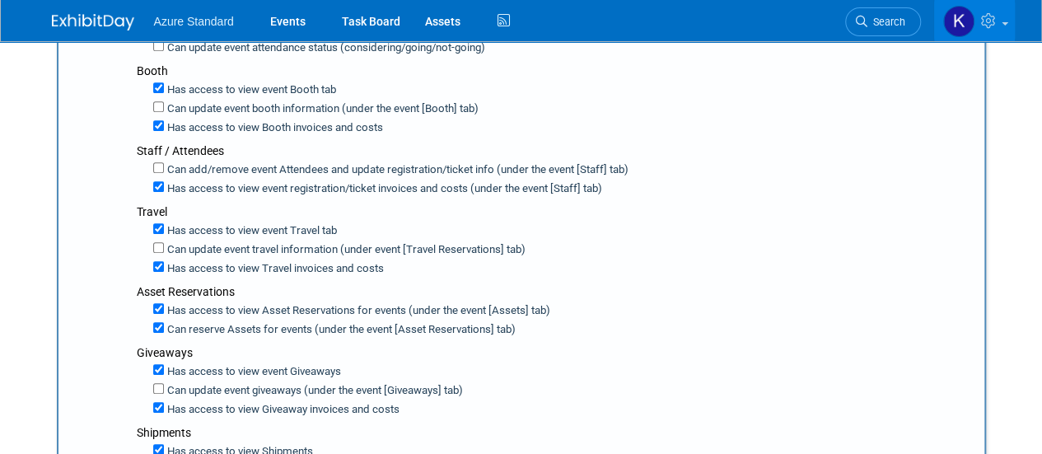
click at [116, 403] on div "General Can add and remove events Can update event information (name, dates, an…" at bounding box center [544, 390] width 856 height 815
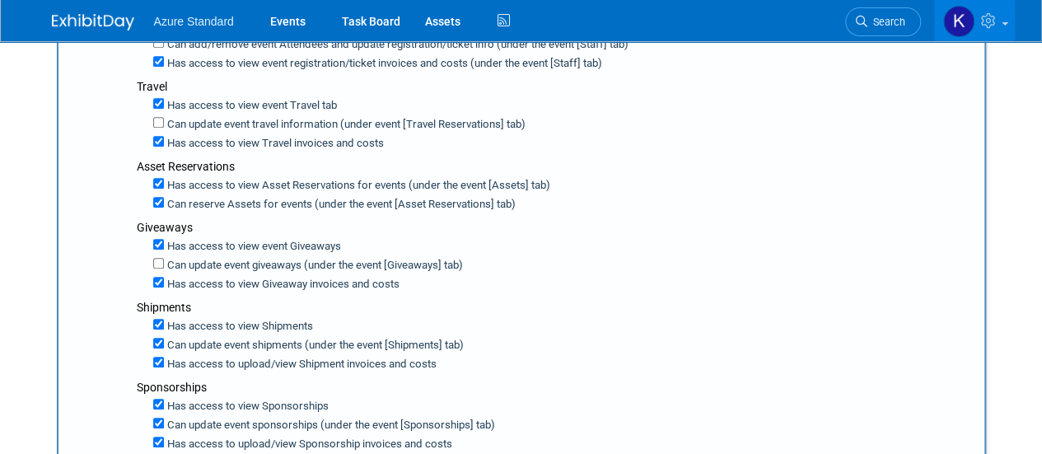
scroll to position [560, 0]
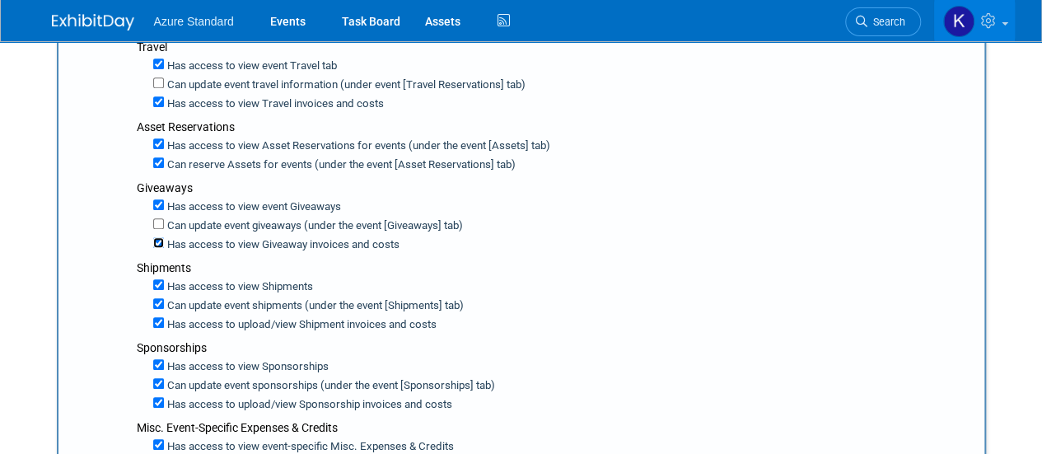
click at [155, 239] on input "Has access to view Giveaway invoices and costs" at bounding box center [158, 242] width 11 height 11
checkbox input "true"
click at [158, 298] on input "Can update event shipments (under the event [Shipments] tab)" at bounding box center [158, 303] width 11 height 11
checkbox input "false"
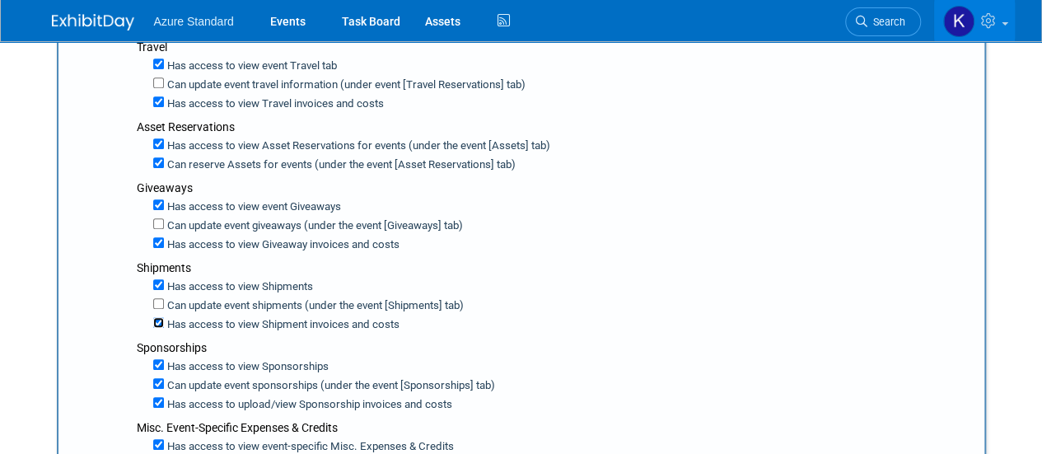
click at [155, 317] on input "Has access to view Shipment invoices and costs" at bounding box center [158, 322] width 11 height 11
checkbox input "false"
click at [155, 237] on input "Has access to view Giveaway invoices and costs" at bounding box center [158, 242] width 11 height 11
checkbox input "false"
click at [114, 301] on div "Event Management General Can add and remove events Can update event information…" at bounding box center [531, 347] width 880 height 1104
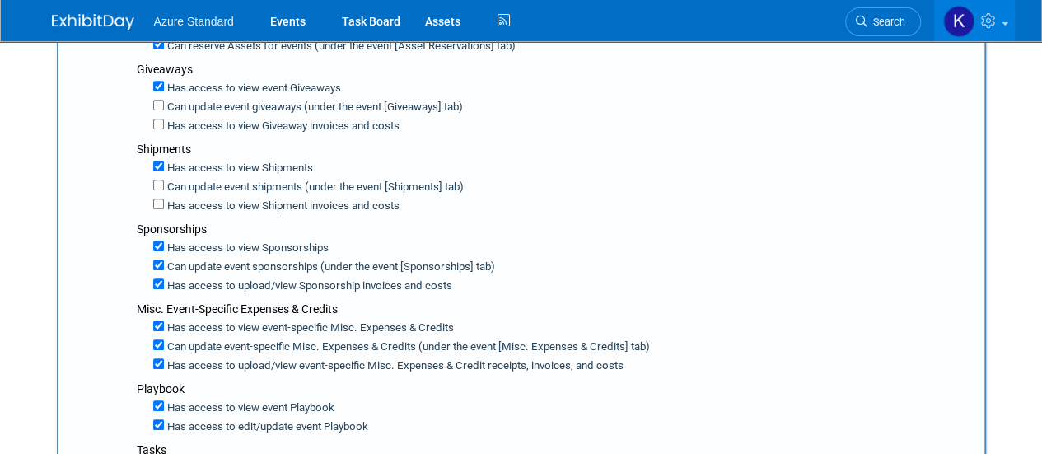
scroll to position [692, 0]
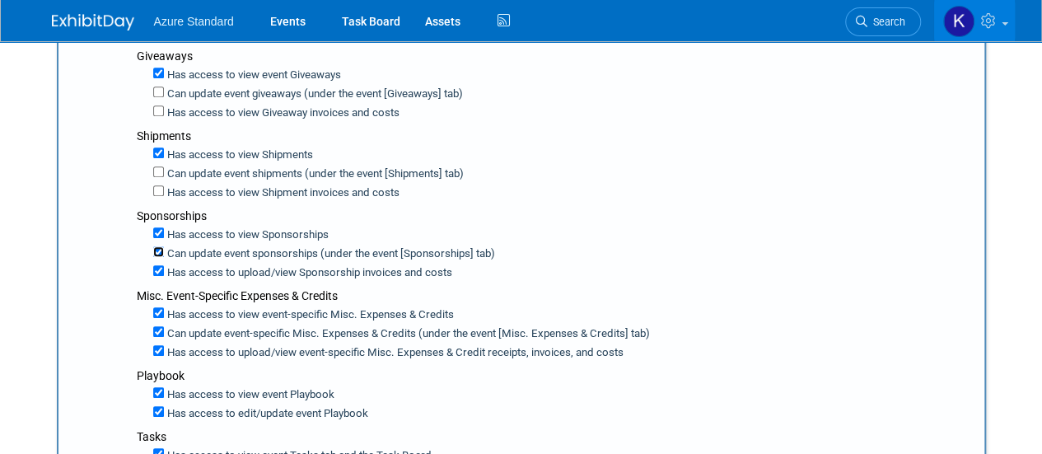
click at [155, 246] on input "Can update event sponsorships (under the event [Sponsorships] tab)" at bounding box center [158, 251] width 11 height 11
checkbox input "false"
click at [157, 265] on input "Has access to view Sponsorship invoices and costs" at bounding box center [158, 270] width 11 height 11
checkbox input "false"
click at [111, 251] on div "Event Management General Can add and remove events Can update event information…" at bounding box center [531, 215] width 880 height 1104
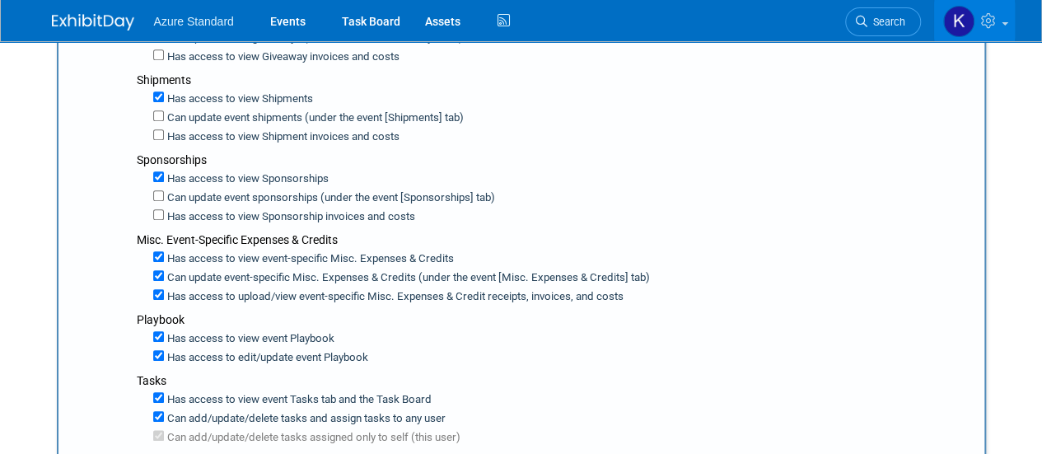
scroll to position [758, 0]
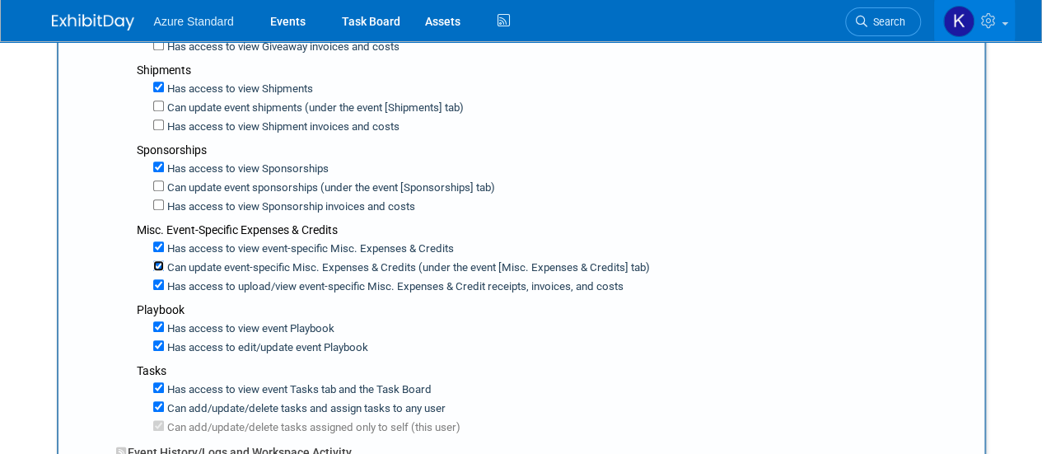
click at [156, 260] on input "Can update event-specific Misc. Expenses & Credits (under the event [Misc. Expe…" at bounding box center [158, 265] width 11 height 11
checkbox input "false"
click at [158, 279] on input "Has access to view event-specific Misc. Expenses & Credit receipts, invoices, a…" at bounding box center [158, 284] width 11 height 11
checkbox input "false"
click at [152, 332] on div "Has access to view event Playbook Has access to edit/update event Playbook" at bounding box center [554, 337] width 835 height 38
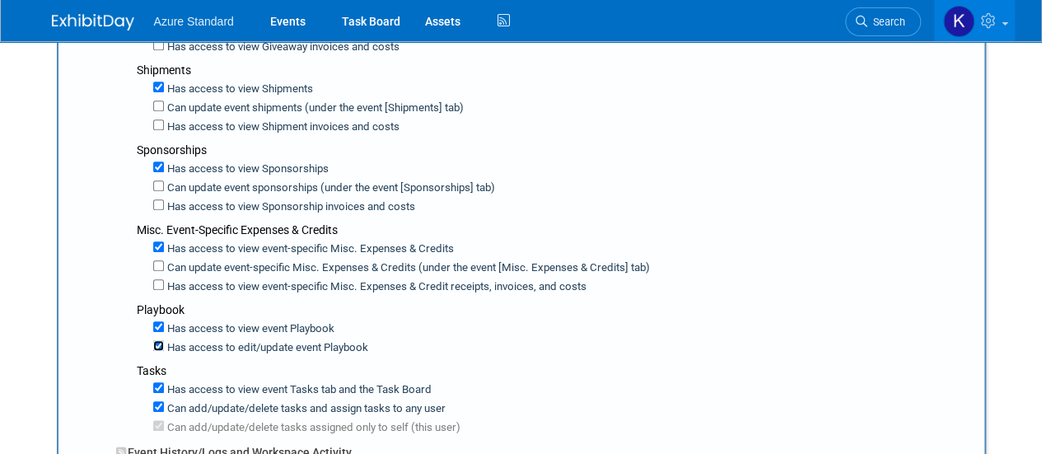
click at [158, 340] on input "Has access to edit/update event Playbook" at bounding box center [158, 345] width 11 height 11
checkbox input "false"
click at [101, 390] on div "Event Management General Can add and remove events Can update event information…" at bounding box center [531, 149] width 880 height 1104
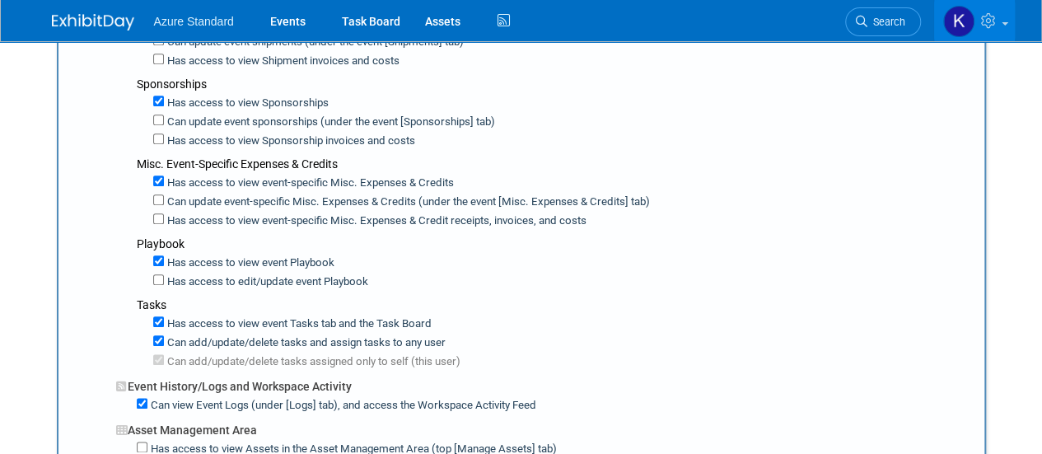
scroll to position [857, 0]
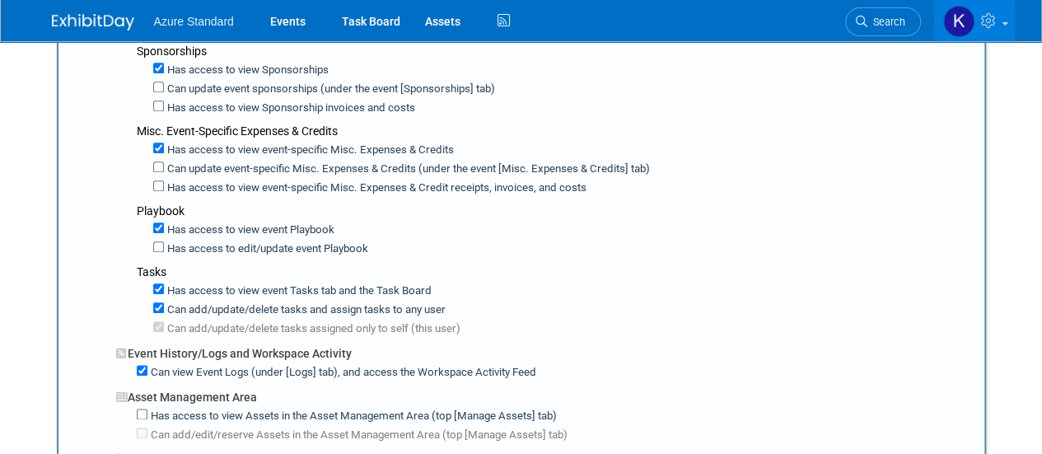
click at [83, 293] on div "Admin / Full Access Team Member Event Management General Can add and remove eve…" at bounding box center [527, 103] width 889 height 1298
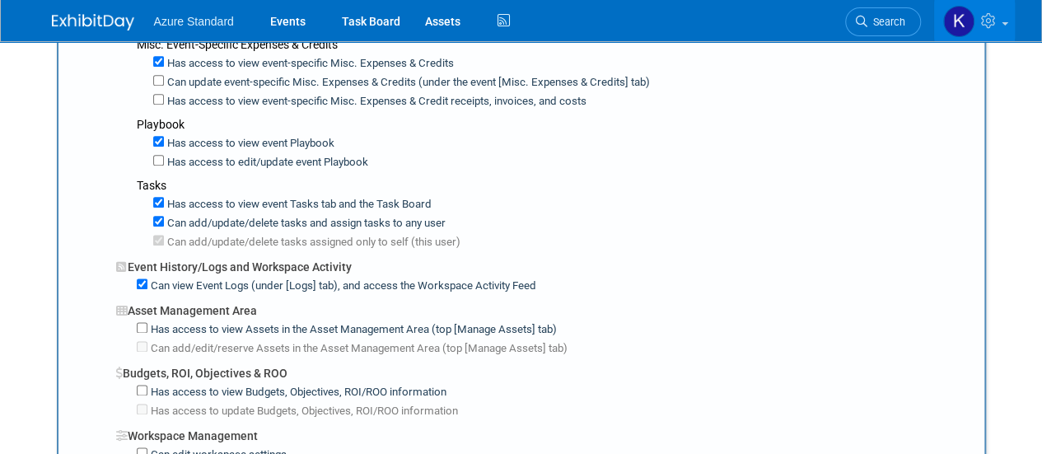
scroll to position [955, 0]
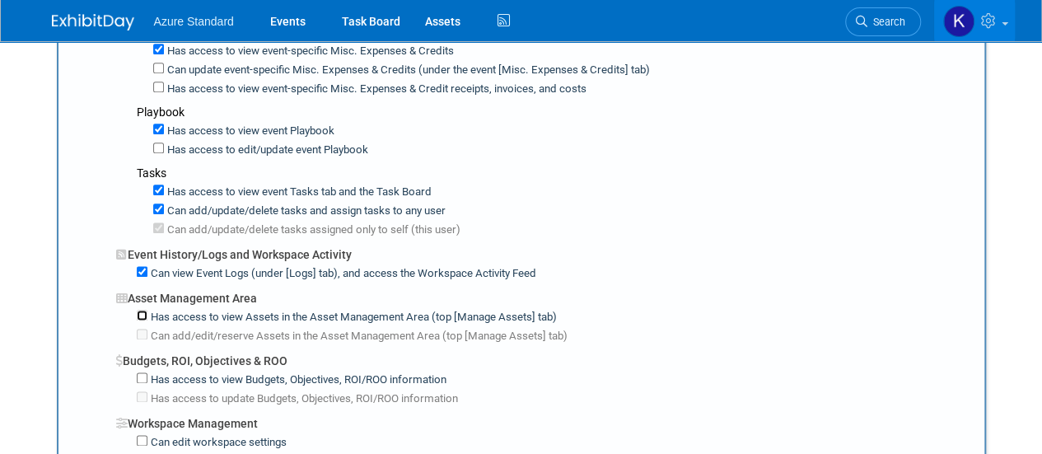
click at [139, 310] on input "Has access to view Assets in the Asset Management Area (top [Manage Assets] tab)" at bounding box center [142, 315] width 11 height 11
checkbox input "true"
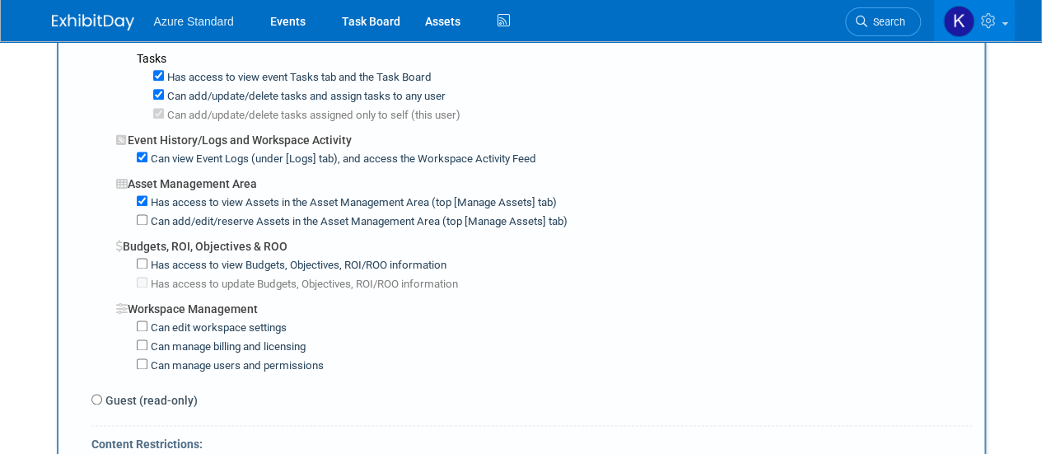
scroll to position [1087, 0]
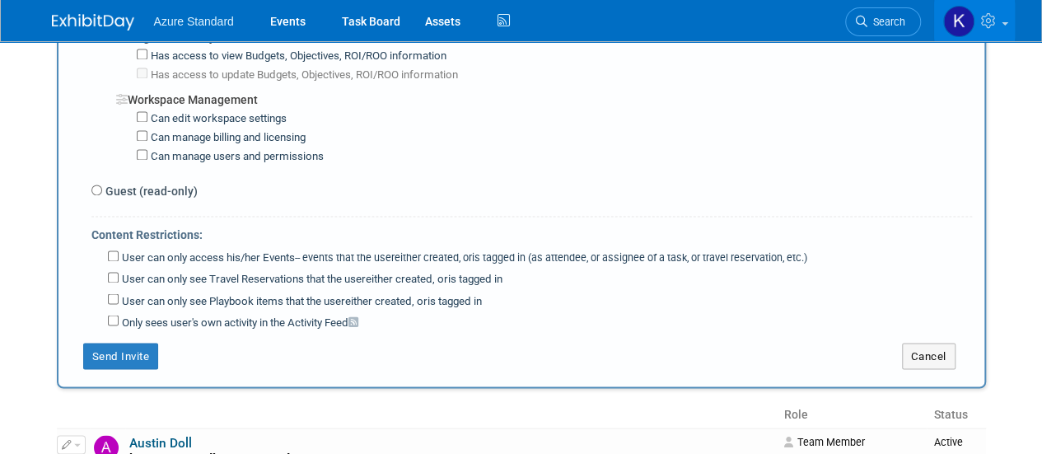
scroll to position [1285, 0]
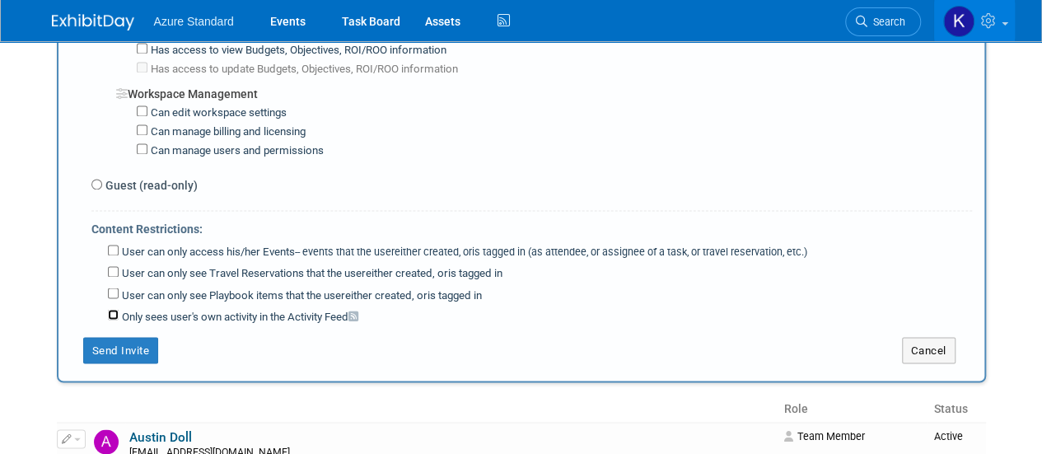
click at [108, 309] on input "Only sees user's own activity in the Activity Feed" at bounding box center [113, 314] width 11 height 11
checkbox input "true"
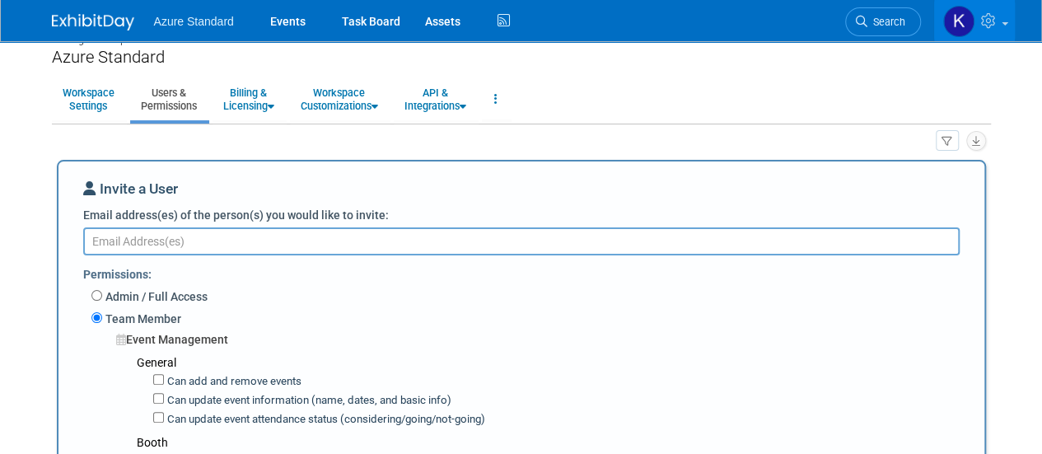
scroll to position [0, 0]
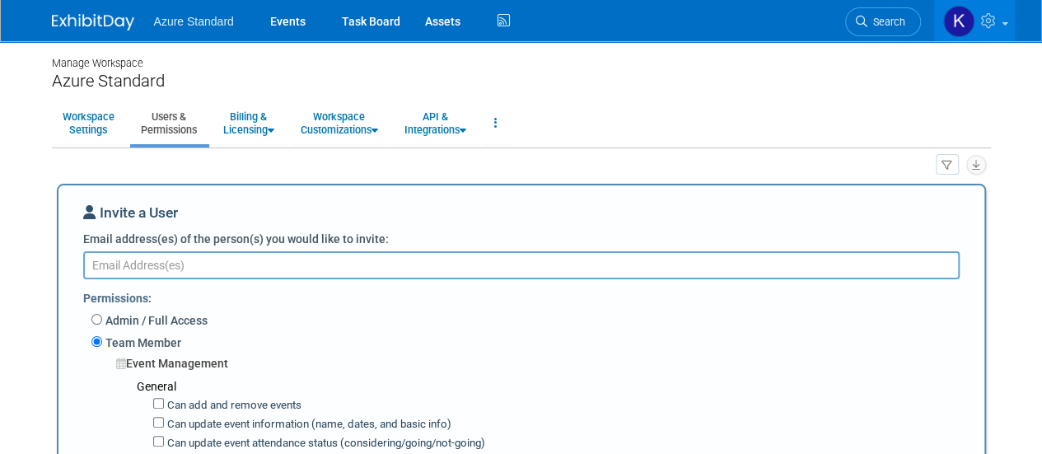
click at [261, 269] on textarea "Email address(es) of the person(s) you would like to invite:" at bounding box center [521, 265] width 876 height 28
type textarea "melissa.mckinney@azurestandard.com"
click at [448, 208] on div "Invite a User" at bounding box center [521, 217] width 876 height 28
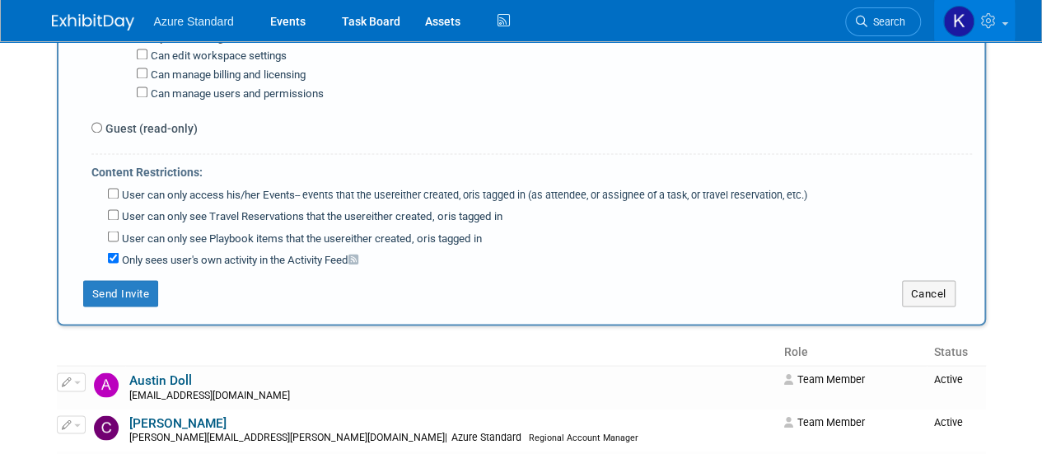
scroll to position [1443, 0]
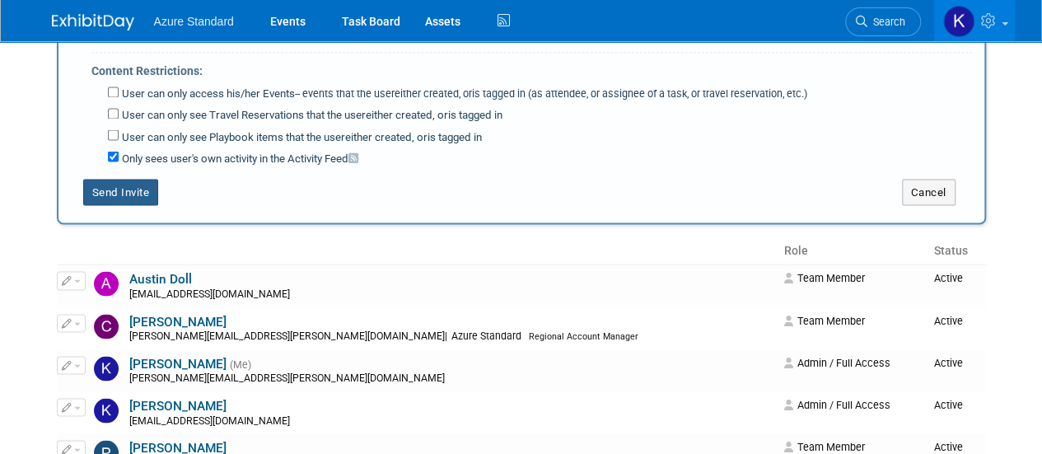
click at [133, 179] on button "Send Invite" at bounding box center [121, 192] width 76 height 26
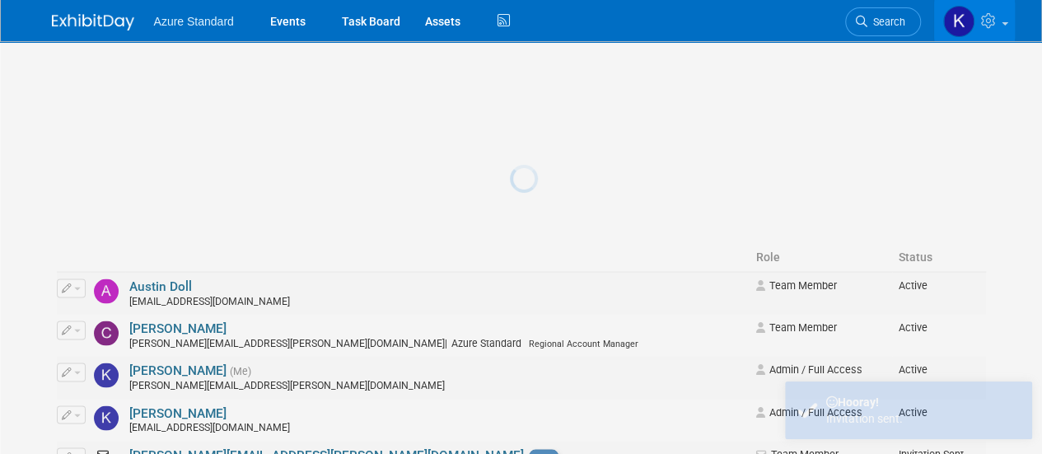
scroll to position [0, 0]
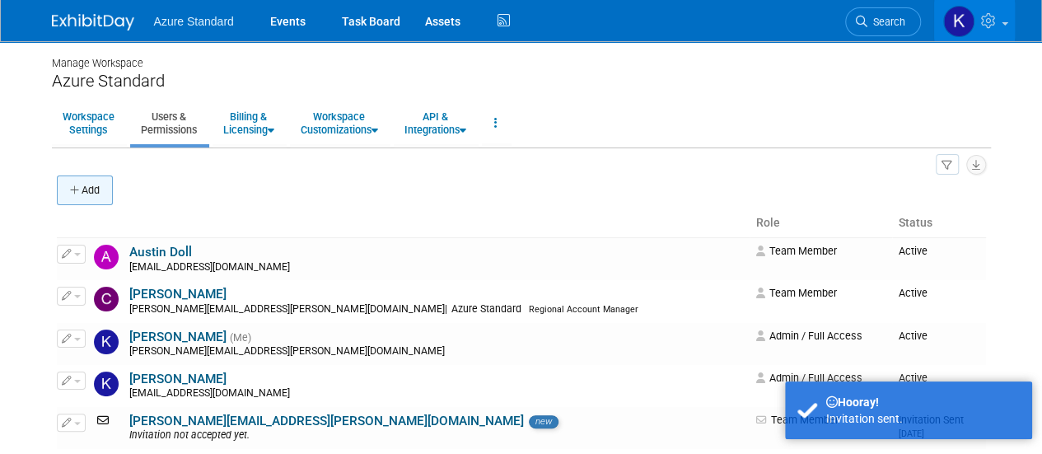
click at [75, 189] on icon "button" at bounding box center [76, 190] width 12 height 11
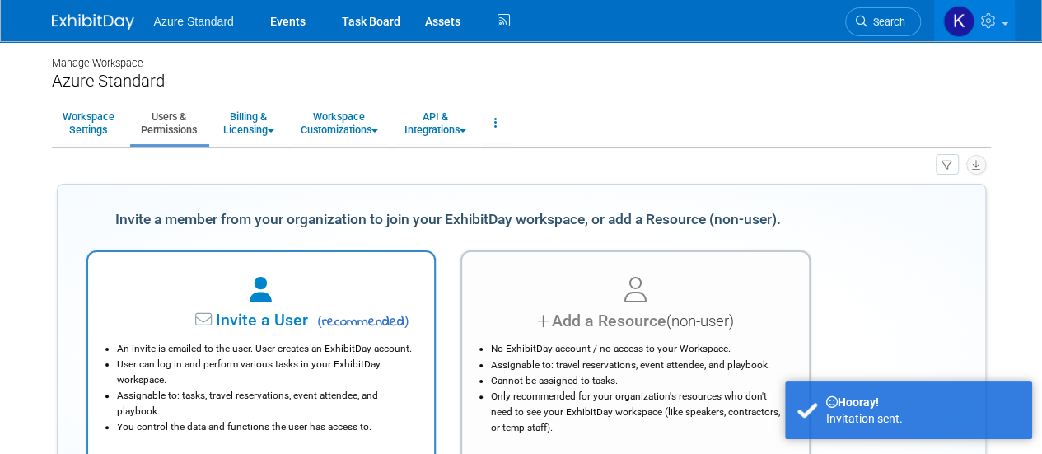
click at [263, 306] on div at bounding box center [262, 291] width 306 height 36
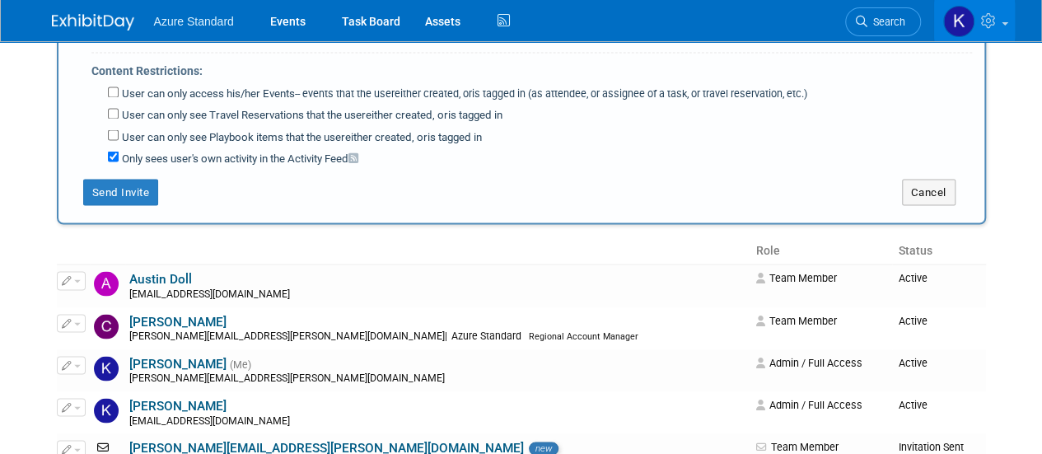
scroll to position [1478, 0]
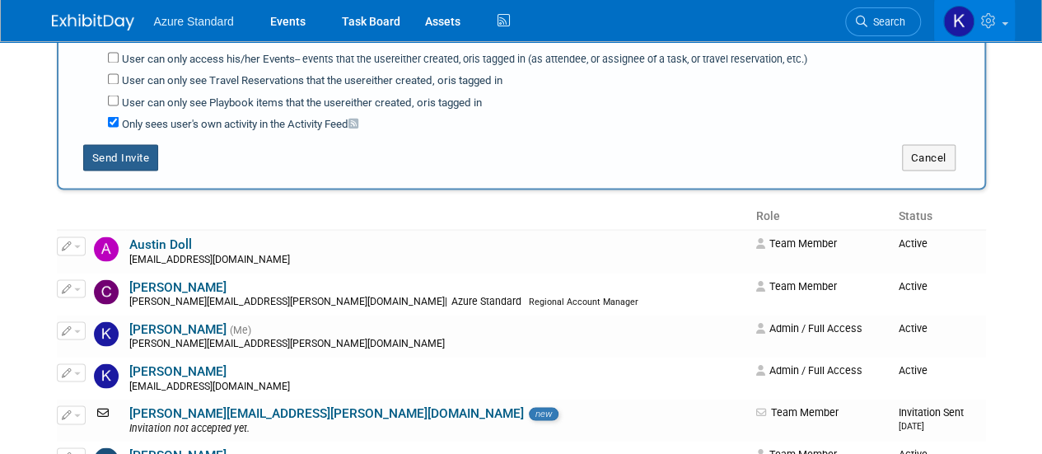
type textarea "jeff.clason@azurestandard.com"
click at [124, 144] on button "Send Invite" at bounding box center [121, 157] width 76 height 26
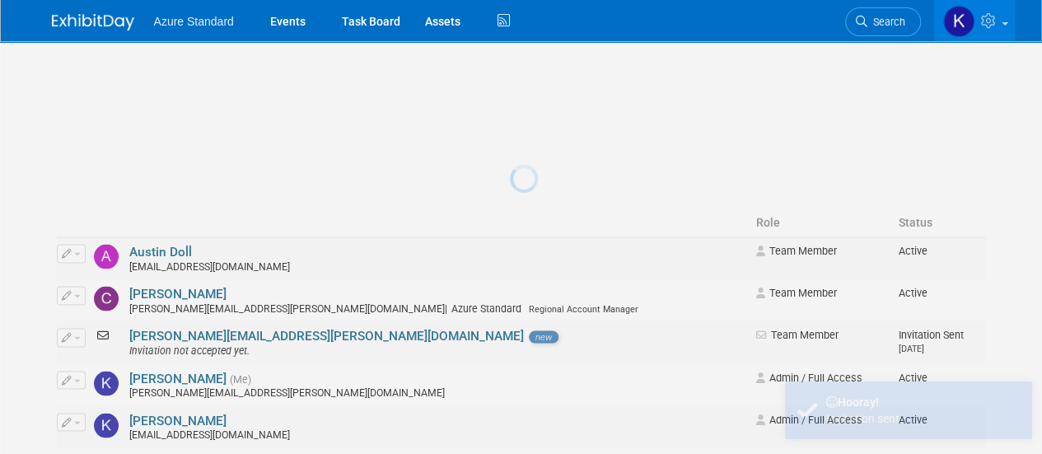
scroll to position [0, 0]
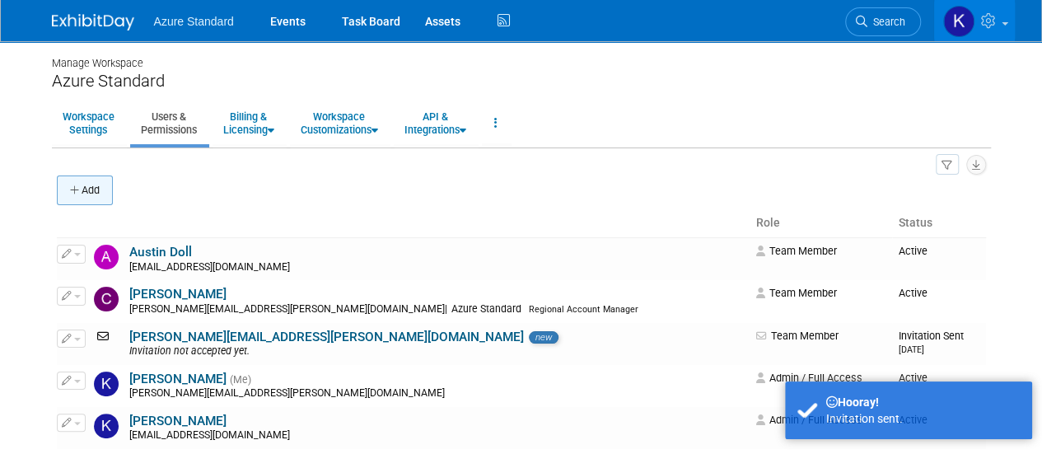
click at [91, 191] on button "Add" at bounding box center [85, 190] width 56 height 30
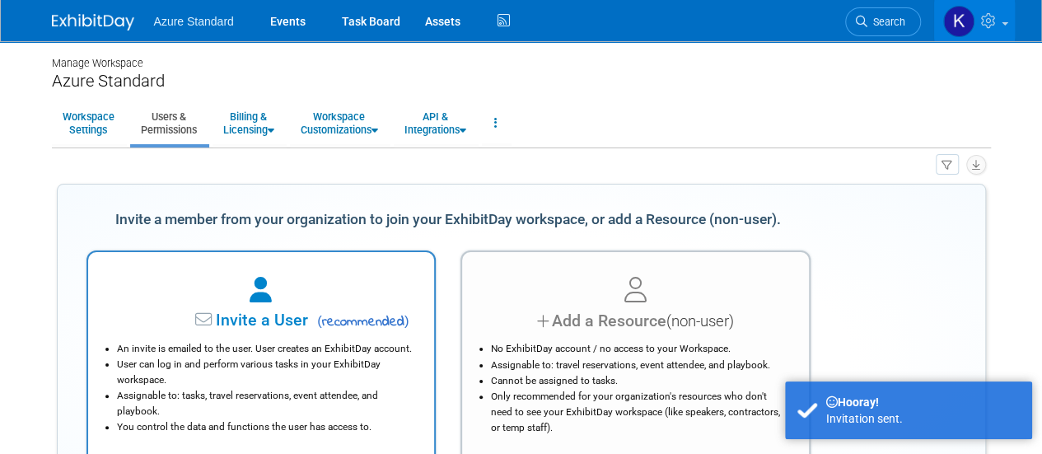
click at [265, 353] on li "An invite is emailed to the user. User creates an ExhibitDay account." at bounding box center [265, 349] width 297 height 16
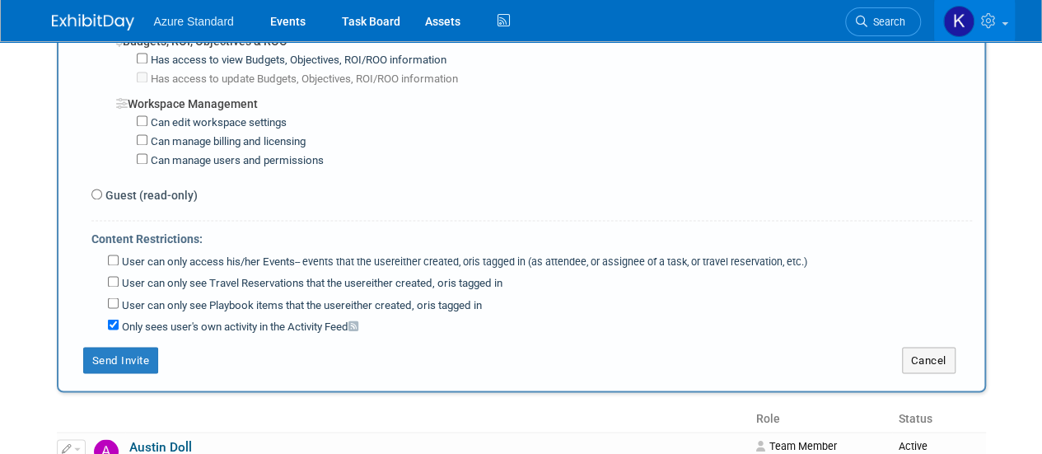
scroll to position [1306, 0]
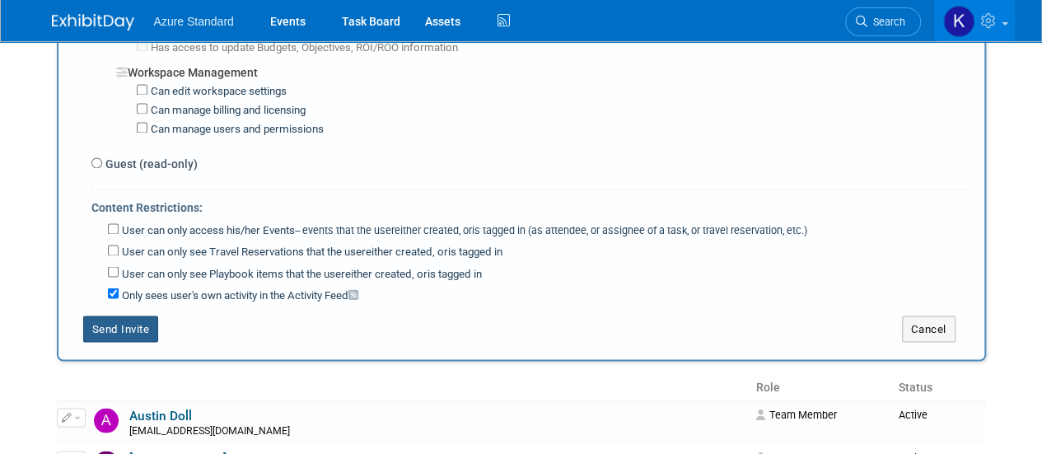
type textarea "[EMAIL_ADDRESS][DOMAIN_NAME]"
click at [141, 315] on button "Send Invite" at bounding box center [121, 328] width 76 height 26
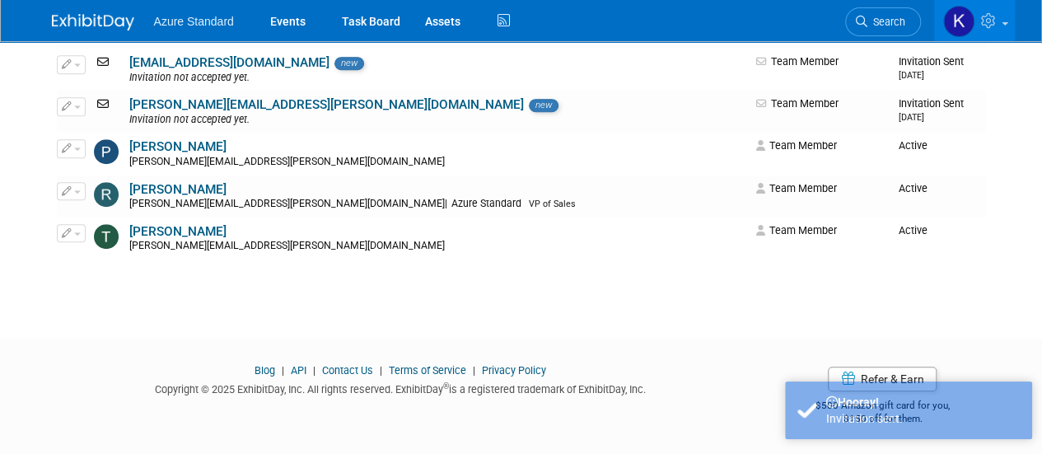
scroll to position [0, 0]
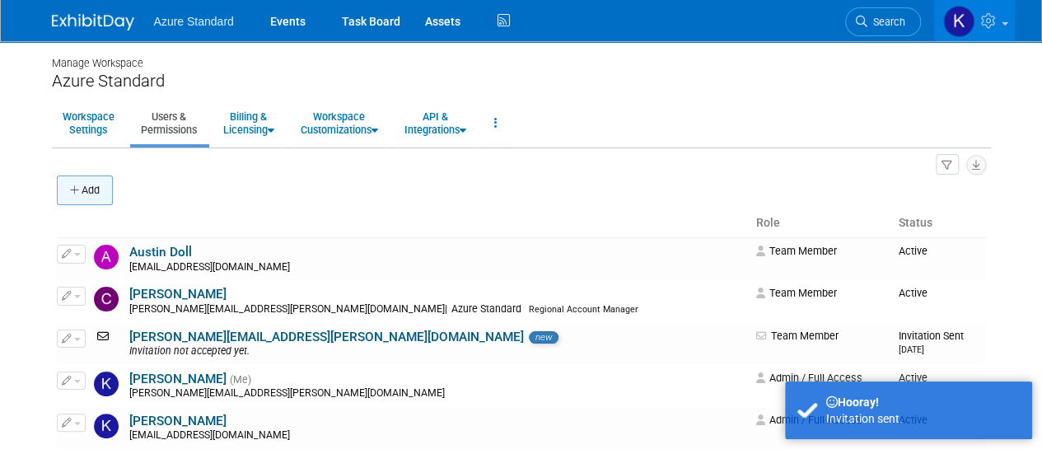
click at [97, 196] on button "Add" at bounding box center [85, 190] width 56 height 30
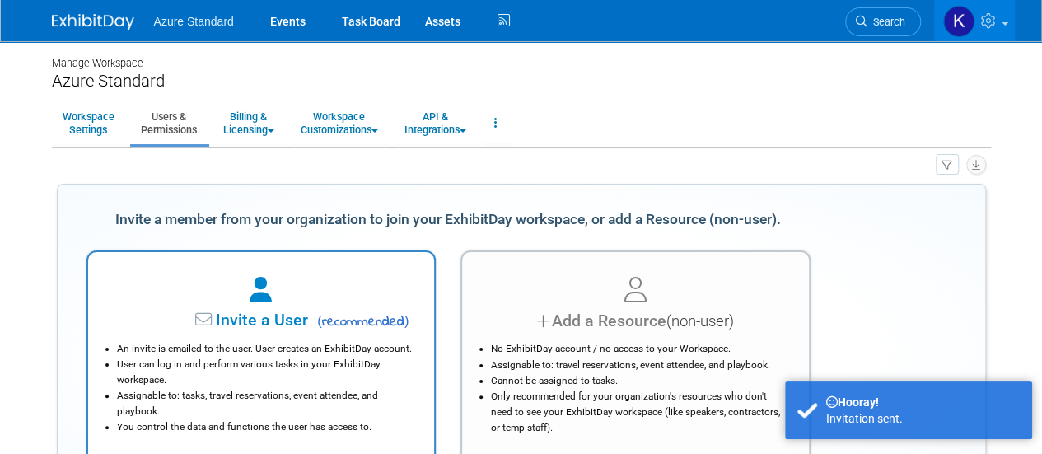
click at [253, 322] on span "Invite a User" at bounding box center [210, 320] width 195 height 19
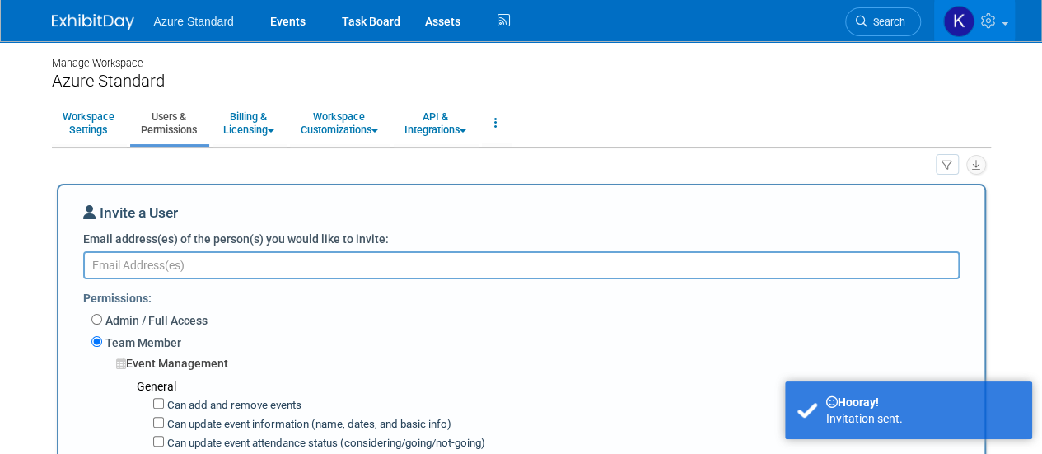
click at [212, 268] on textarea "Email address(es) of the person(s) you would like to invite:" at bounding box center [521, 265] width 876 height 28
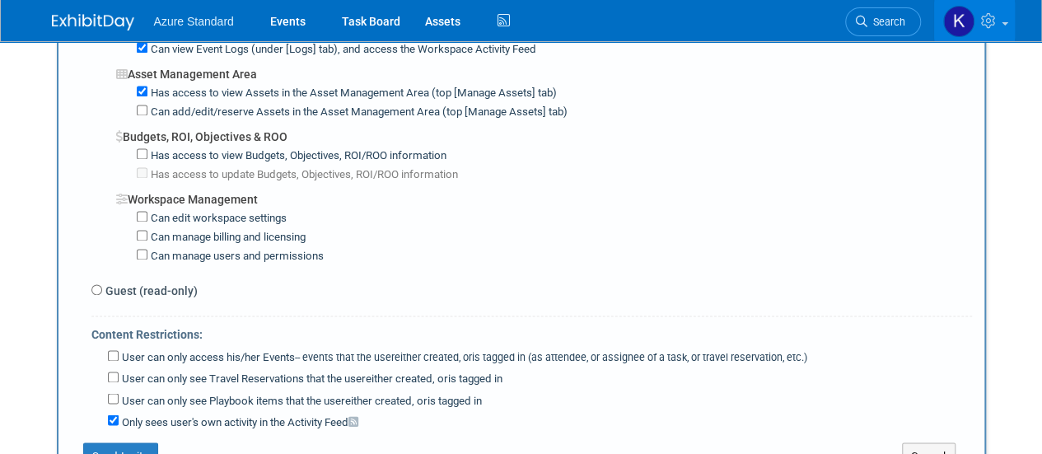
scroll to position [1170, 0]
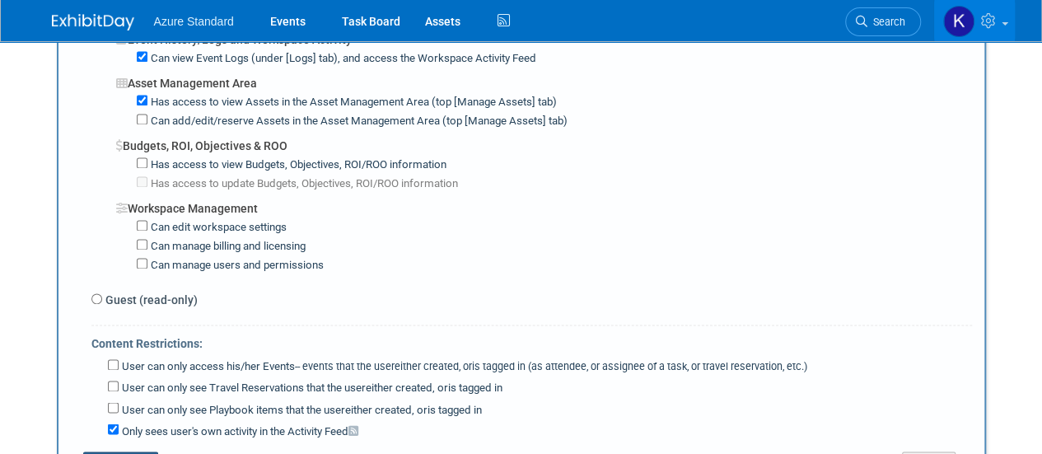
type textarea "[PERSON_NAME][EMAIL_ADDRESS][DOMAIN_NAME]"
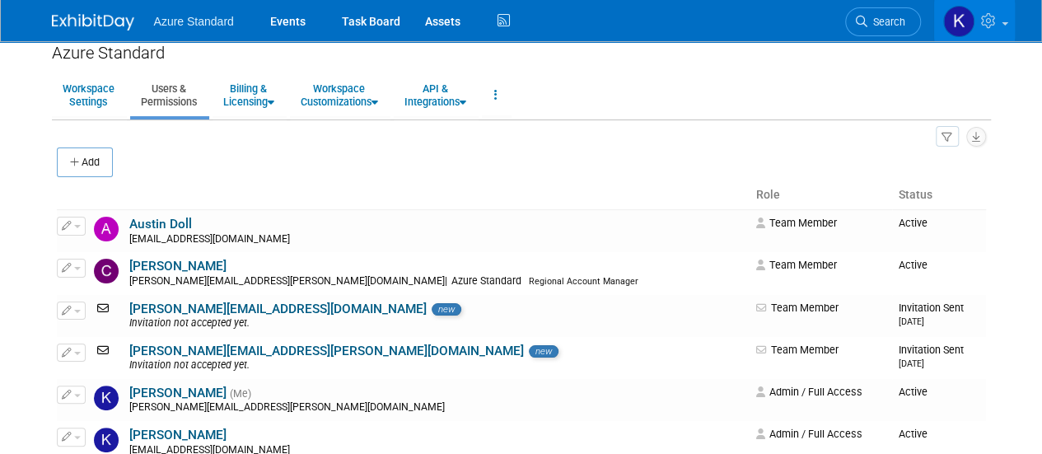
scroll to position [0, 0]
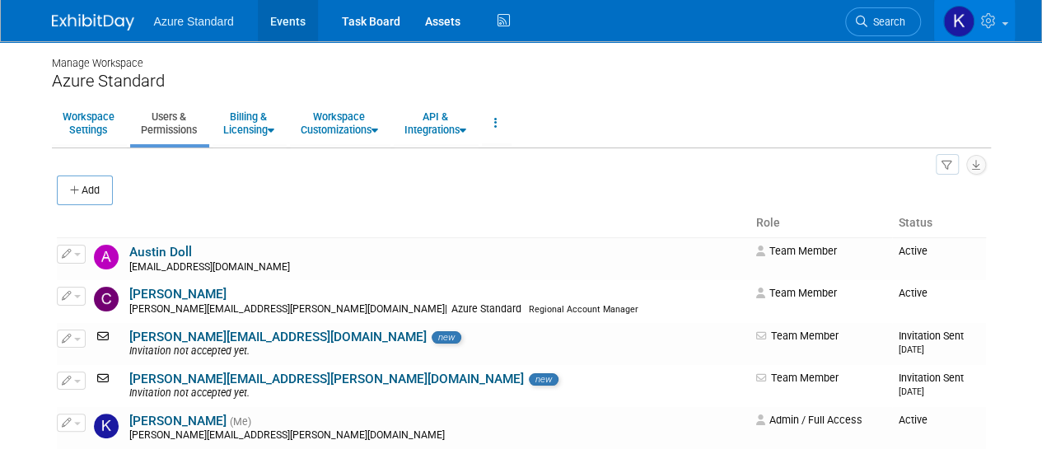
click at [282, 26] on link "Events" at bounding box center [288, 20] width 60 height 41
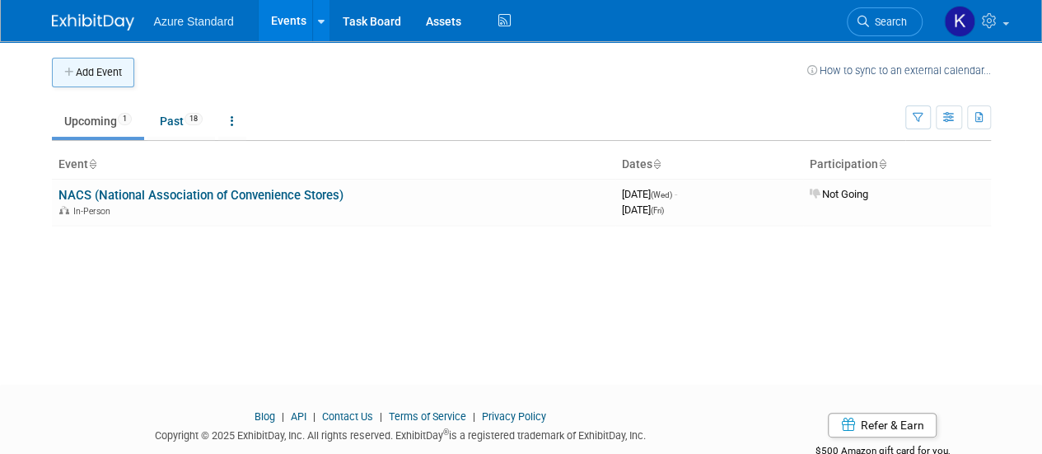
click at [105, 82] on button "Add Event" at bounding box center [93, 73] width 82 height 30
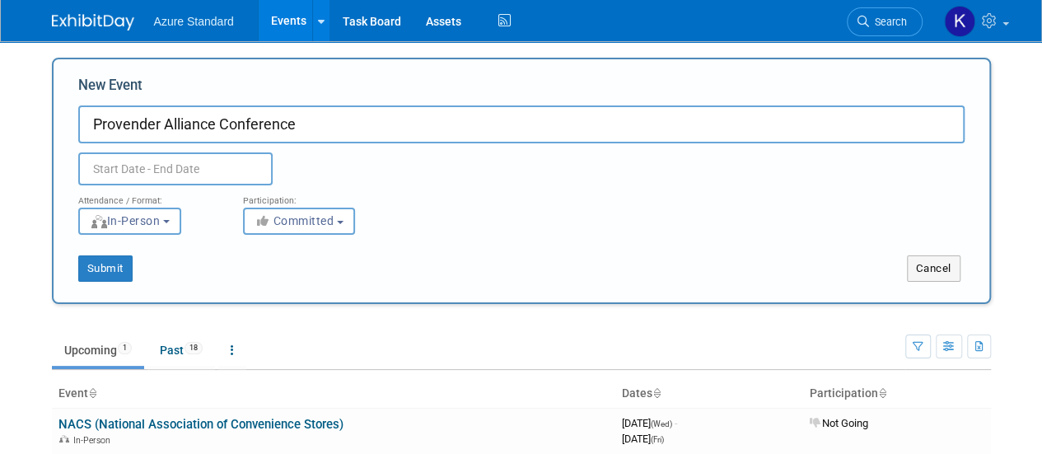
type input "Provender Alliance Conference"
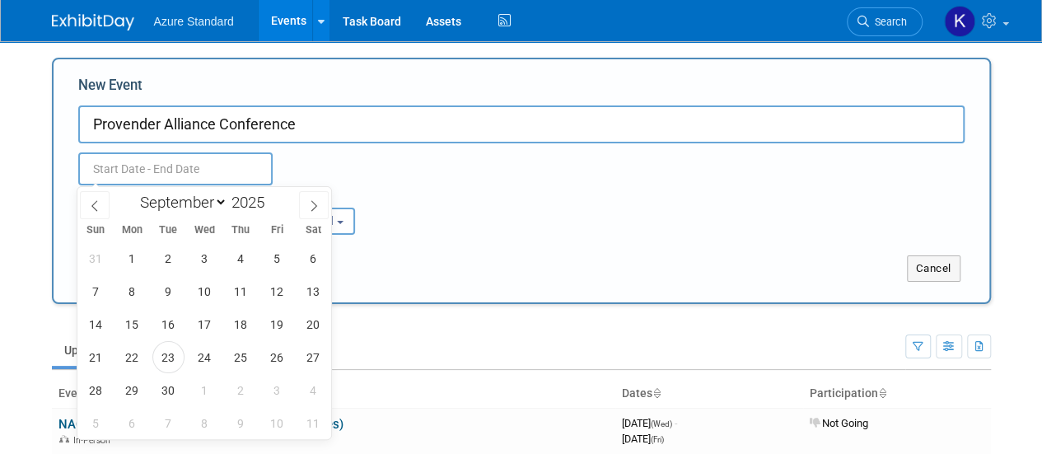
click at [183, 174] on input "text" at bounding box center [175, 168] width 194 height 33
click at [352, 172] on div "Duplicate Event Warning" at bounding box center [521, 164] width 911 height 42
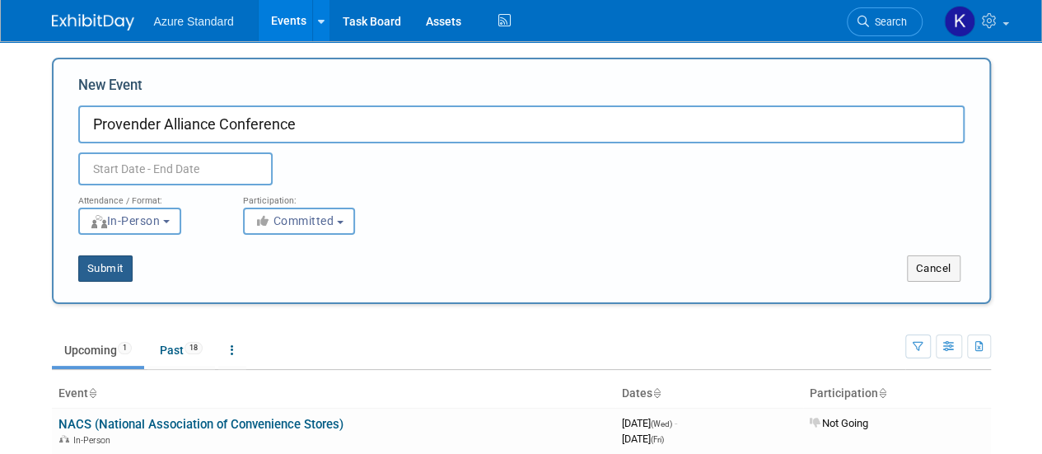
click at [115, 272] on button "Submit" at bounding box center [105, 268] width 54 height 26
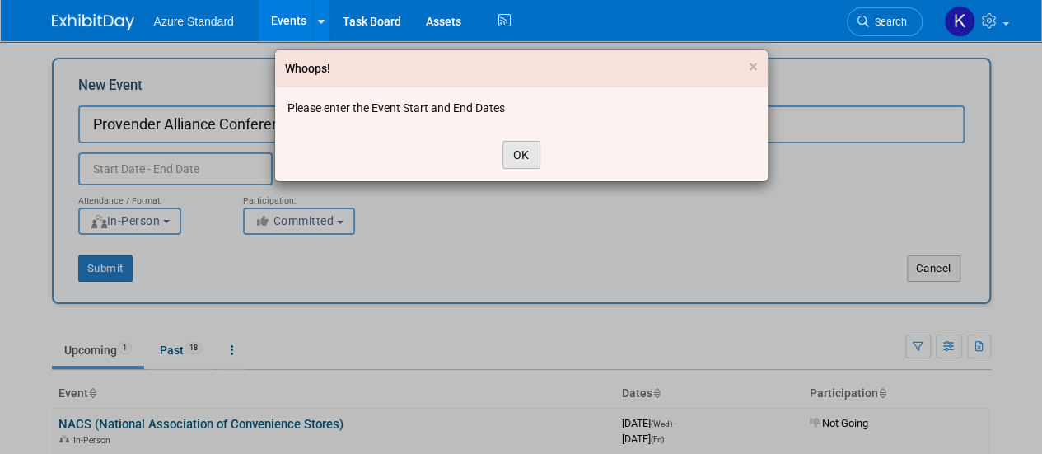
click at [521, 152] on button "OK" at bounding box center [521, 155] width 38 height 28
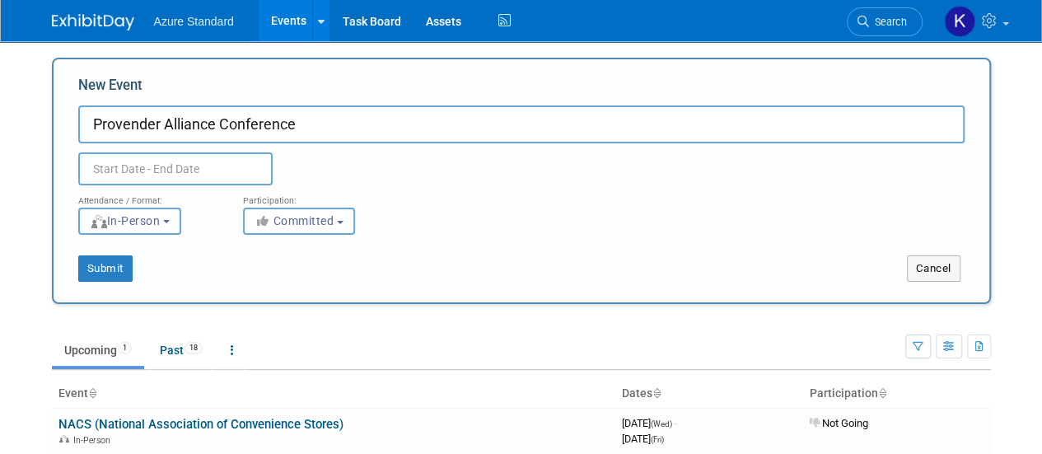
click at [168, 169] on input "text" at bounding box center [175, 168] width 194 height 33
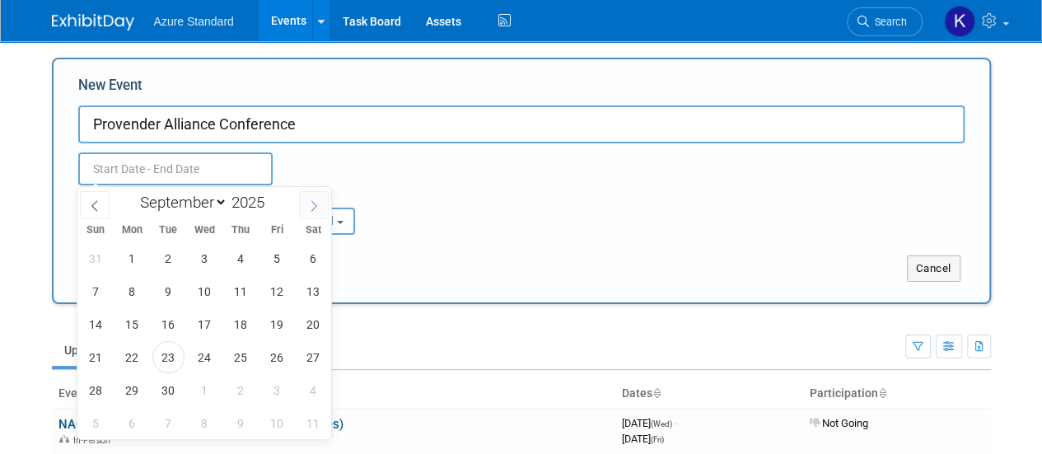
click at [308, 202] on icon at bounding box center [314, 206] width 12 height 12
select select "9"
click at [209, 352] on span "22" at bounding box center [205, 357] width 32 height 32
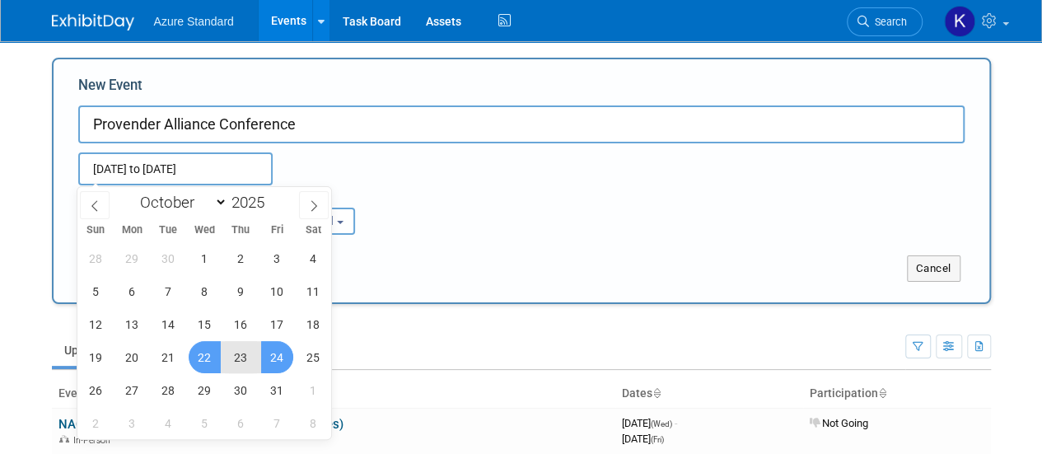
click at [268, 352] on span "24" at bounding box center [277, 357] width 32 height 32
type input "Oct 22, 2025 to Oct 24, 2025"
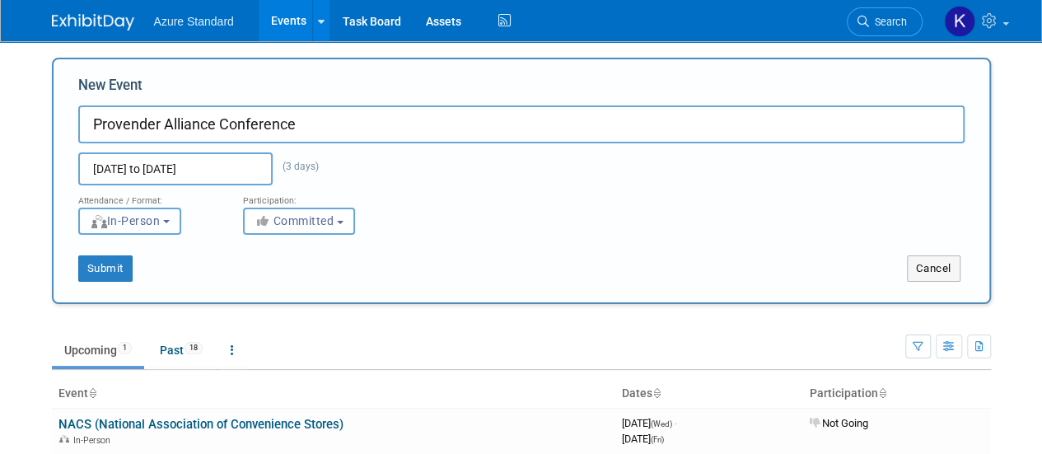
click at [161, 223] on span "In-Person" at bounding box center [125, 220] width 71 height 13
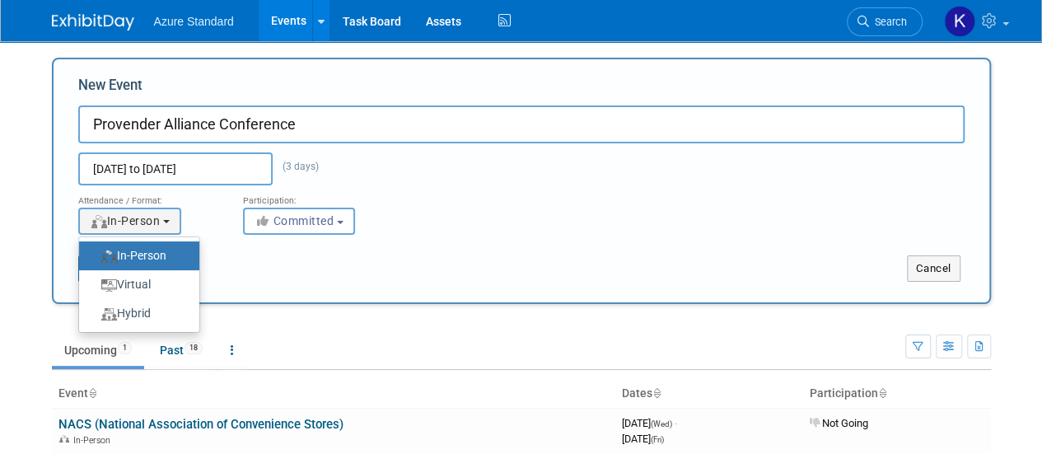
click at [222, 198] on div "Attendance / Format: <img src="https://www.exhibitday.com/Images/Format-InPerso…" at bounding box center [148, 209] width 165 height 49
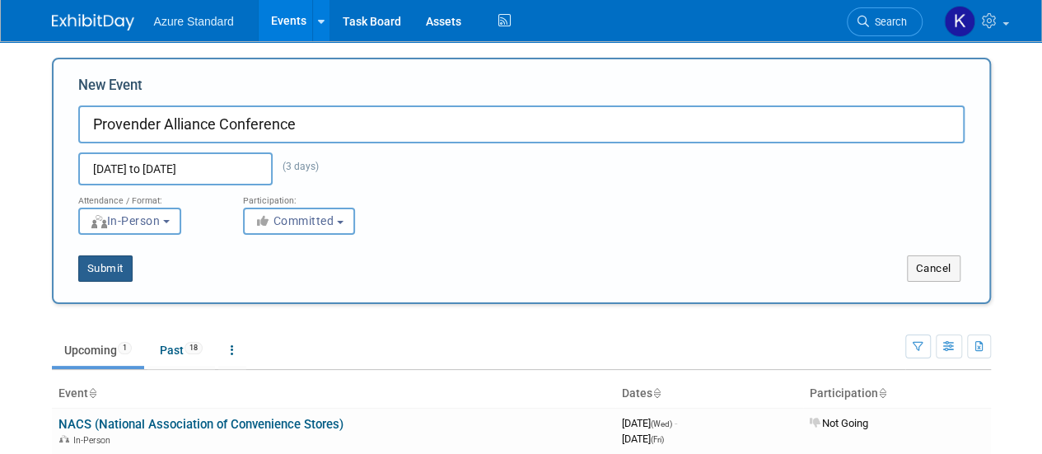
click at [125, 275] on button "Submit" at bounding box center [105, 268] width 54 height 26
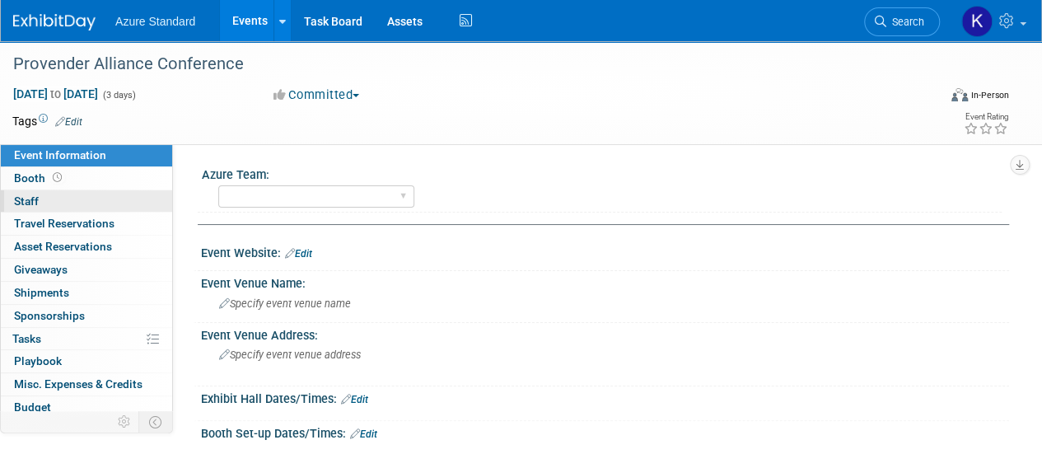
click at [46, 204] on link "0 Staff 0" at bounding box center [86, 201] width 171 height 22
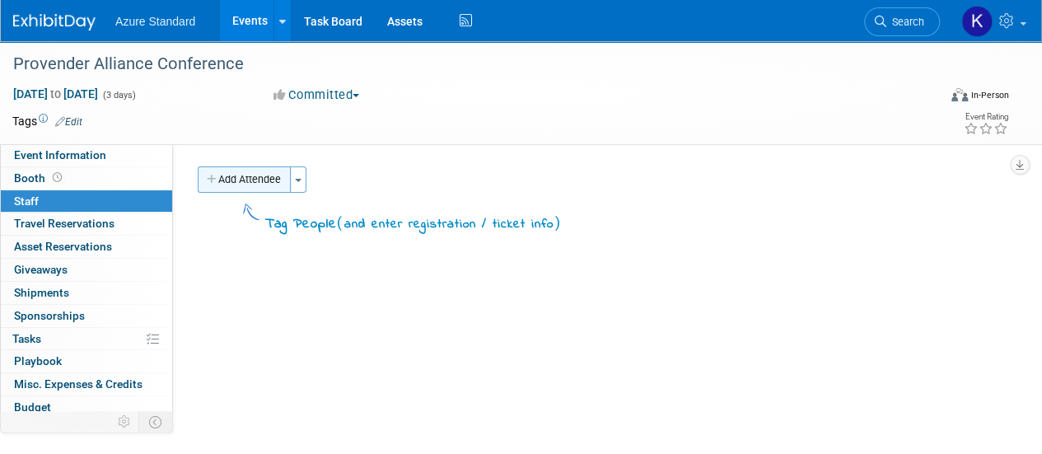
click at [260, 179] on button "Add Attendee" at bounding box center [244, 179] width 93 height 26
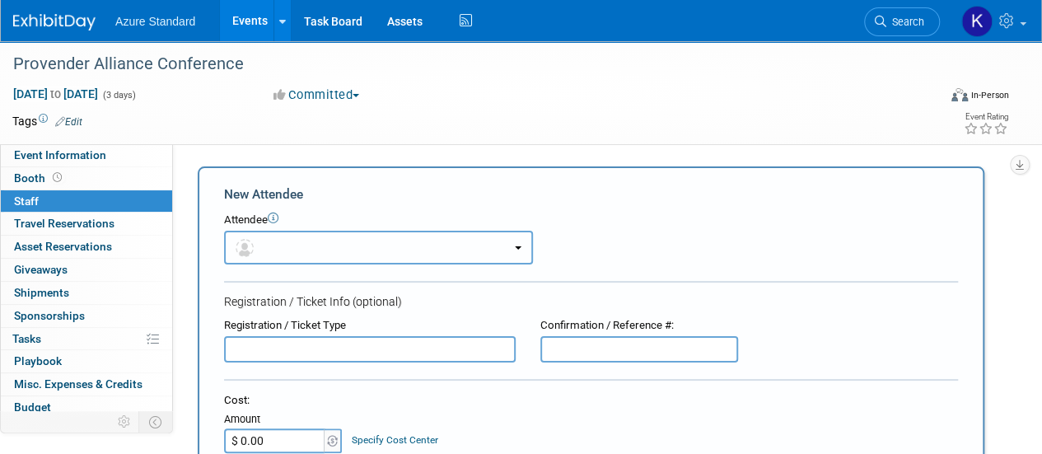
click at [278, 252] on button "button" at bounding box center [378, 248] width 309 height 34
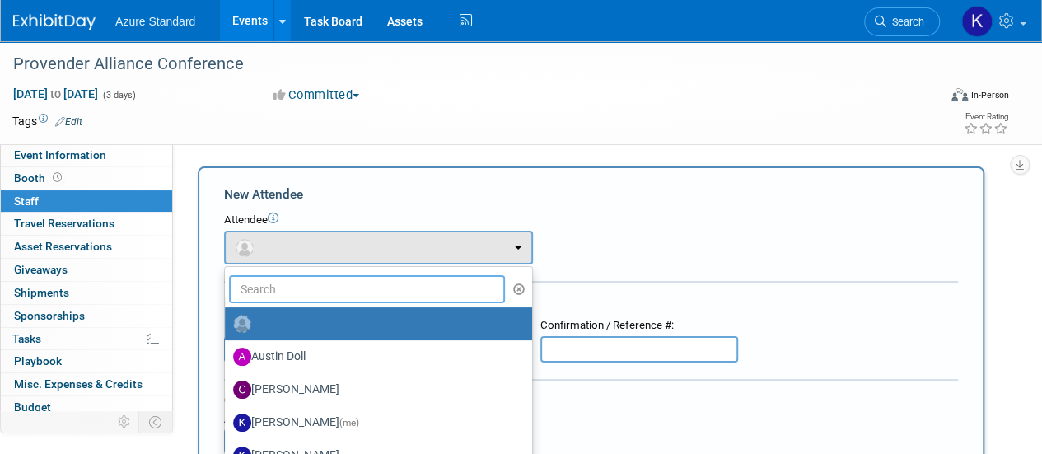
click at [279, 289] on input "text" at bounding box center [367, 289] width 276 height 28
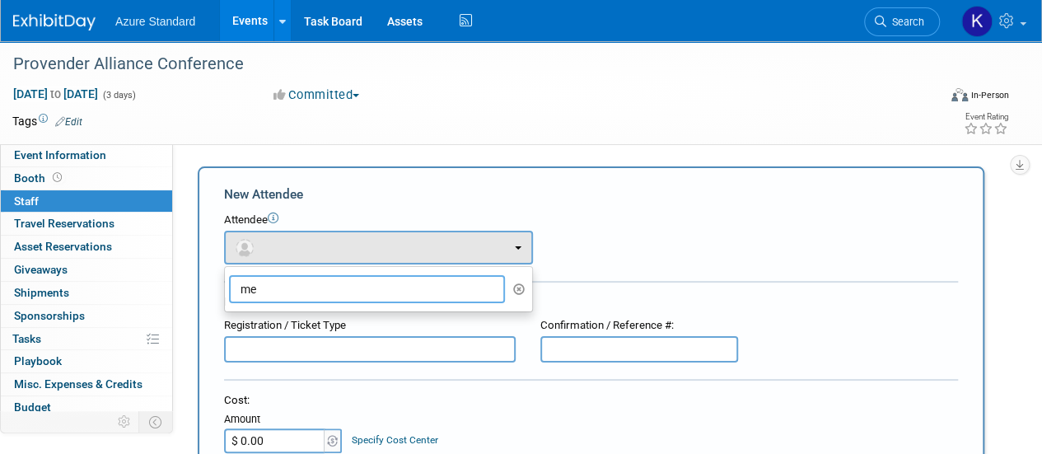
type input "m"
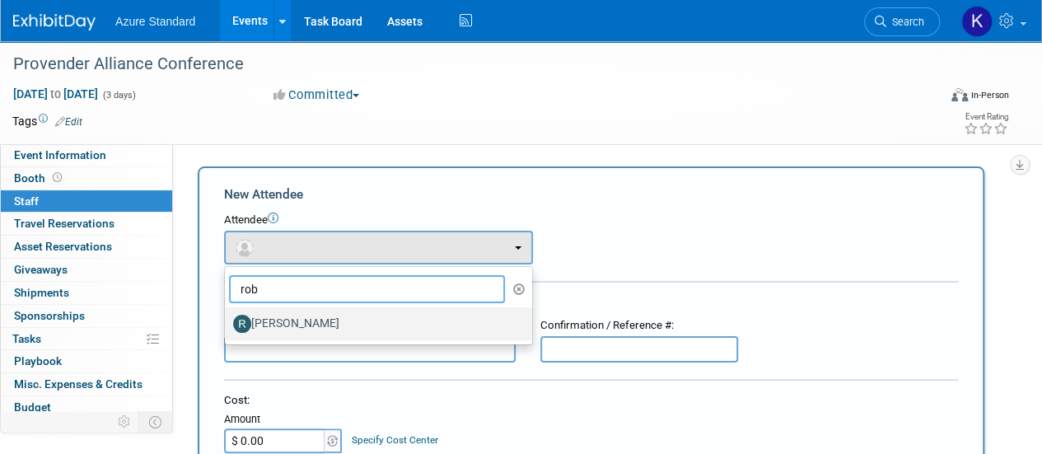
type input "rob"
click at [277, 320] on label "[PERSON_NAME]" at bounding box center [374, 324] width 283 height 26
click at [227, 320] on input "[PERSON_NAME]" at bounding box center [222, 321] width 11 height 11
select select "bf5048c4-4808-4160-9282-eb163d7fee99"
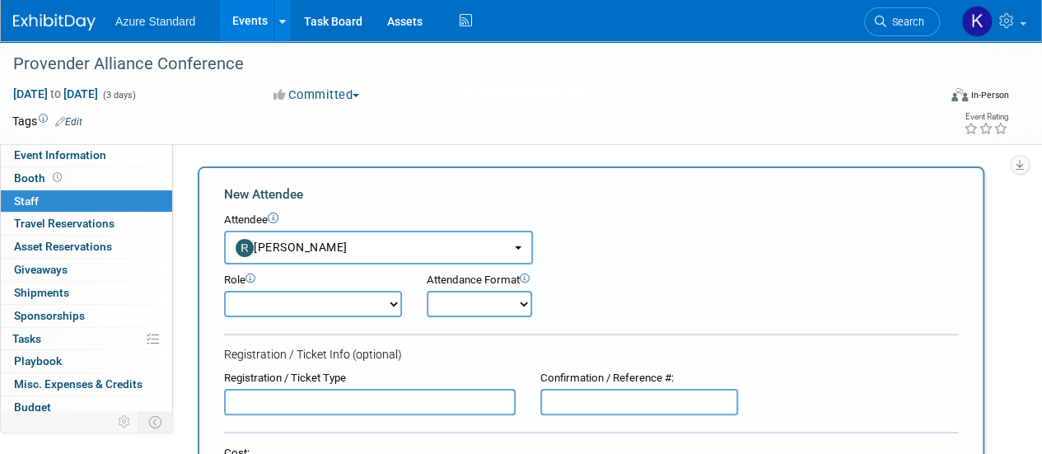
click at [300, 304] on select "Admin Staff Demonstrator General Attendee Host Leadership Staff Planner Present…" at bounding box center [313, 304] width 178 height 26
select select "200"
click at [224, 291] on select "Admin Staff Demonstrator General Attendee Host Leadership Staff Planner Present…" at bounding box center [313, 304] width 178 height 26
click at [514, 307] on select "Onsite Remote" at bounding box center [479, 304] width 105 height 26
click at [427, 291] on select "Onsite Remote" at bounding box center [479, 304] width 105 height 26
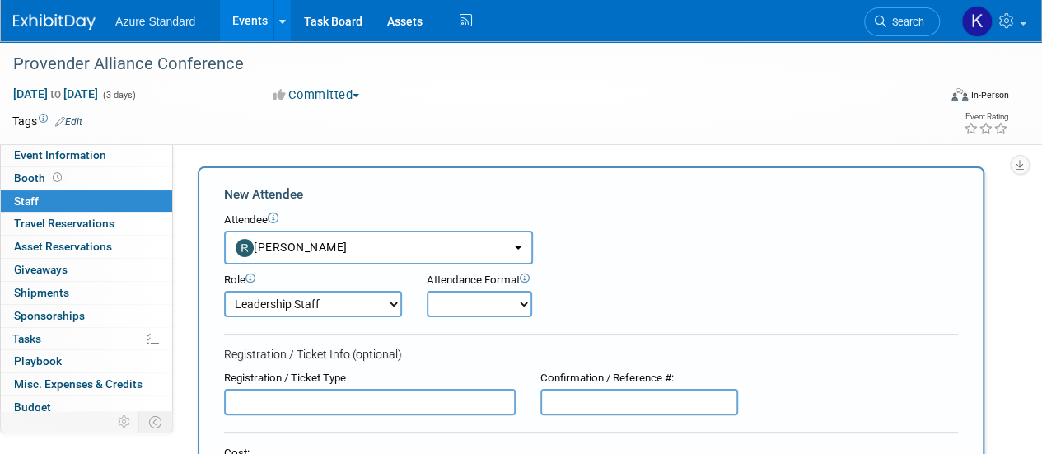
click at [494, 303] on select "Onsite Remote" at bounding box center [479, 304] width 105 height 26
select select "1"
click at [427, 291] on select "Onsite Remote" at bounding box center [479, 304] width 105 height 26
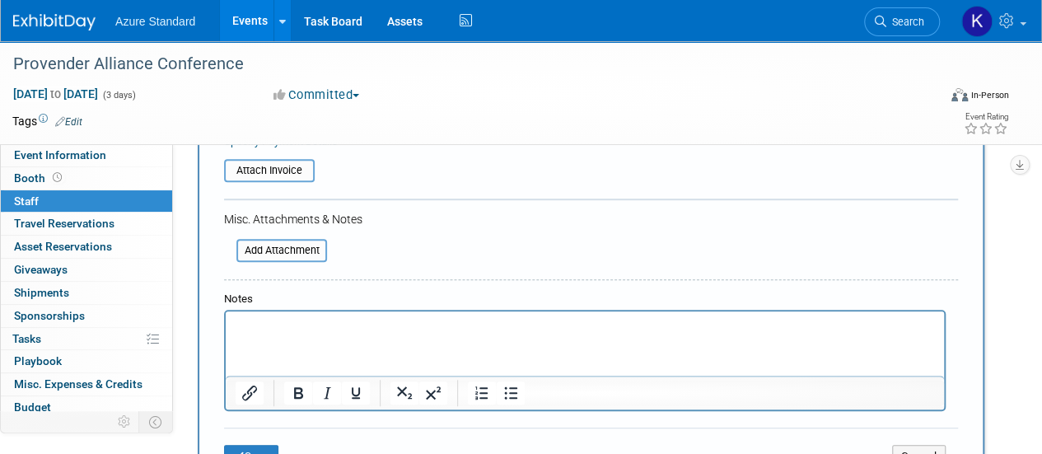
scroll to position [427, 0]
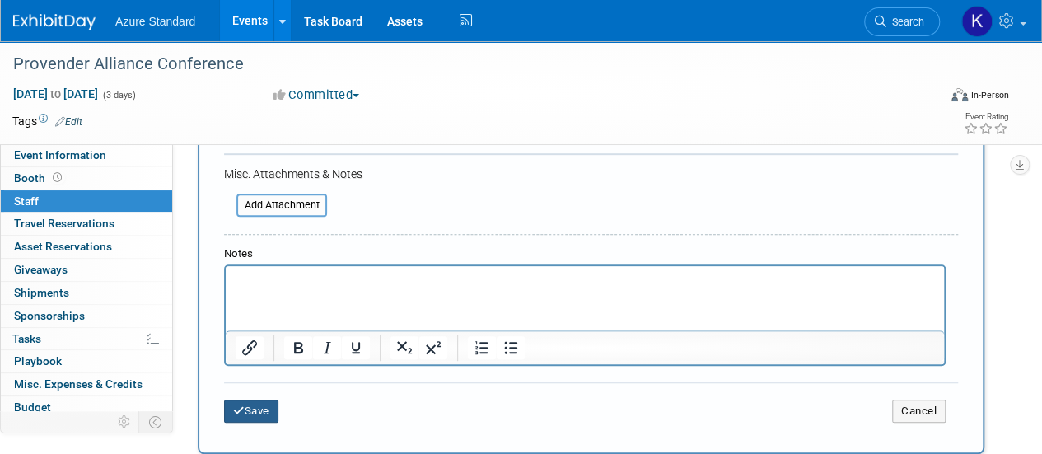
click at [255, 416] on button "Save" at bounding box center [251, 410] width 54 height 23
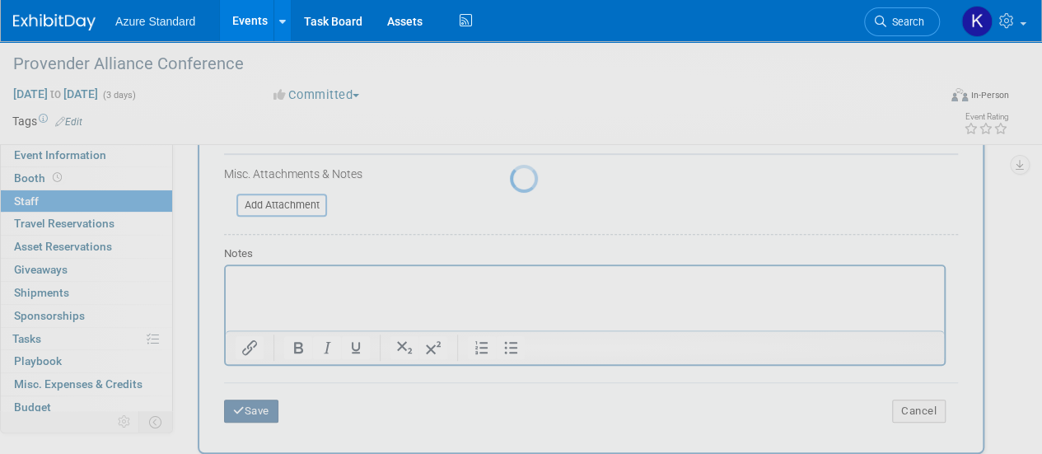
scroll to position [208, 0]
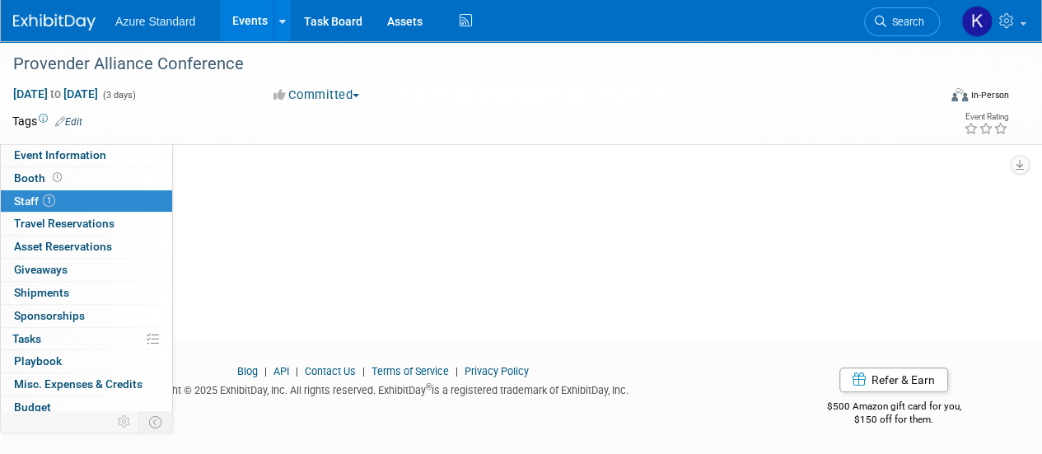
click at [40, 198] on span "Staff 1" at bounding box center [34, 200] width 41 height 13
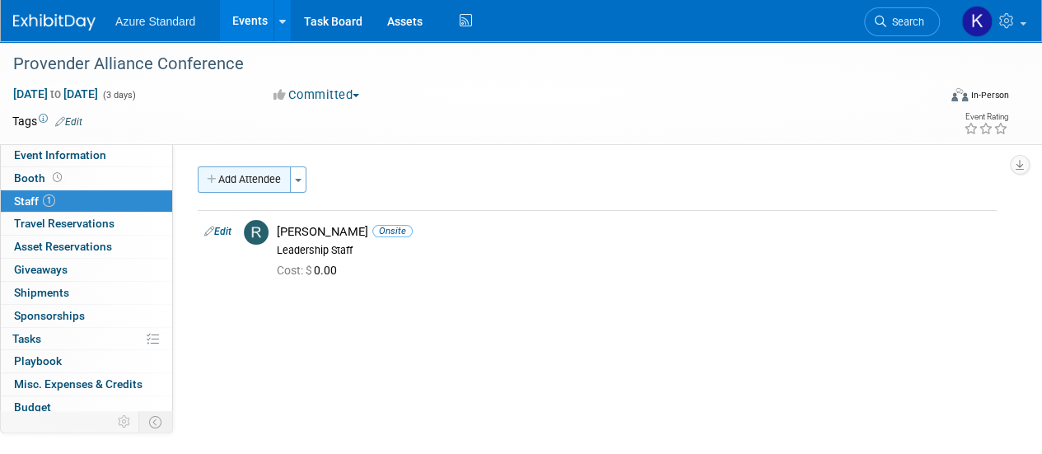
click at [238, 182] on button "Add Attendee" at bounding box center [244, 179] width 93 height 26
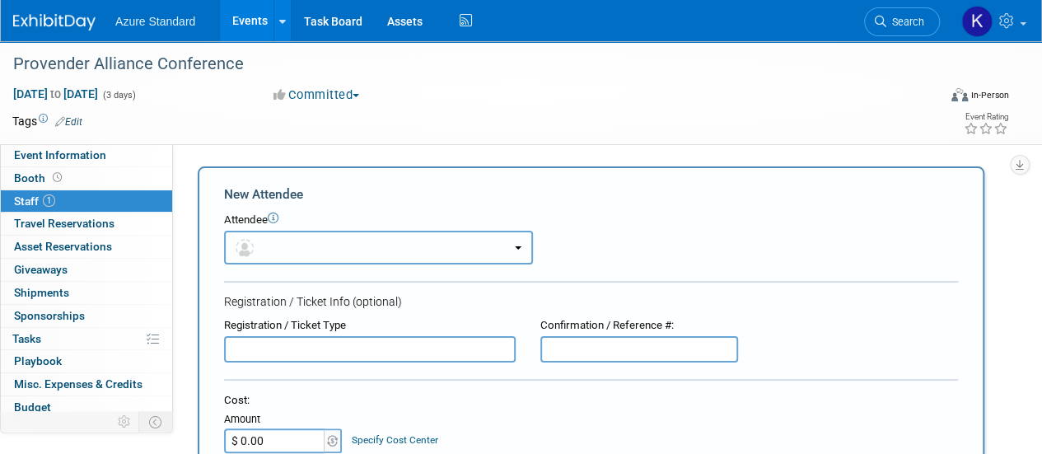
click at [278, 259] on button "button" at bounding box center [378, 248] width 309 height 34
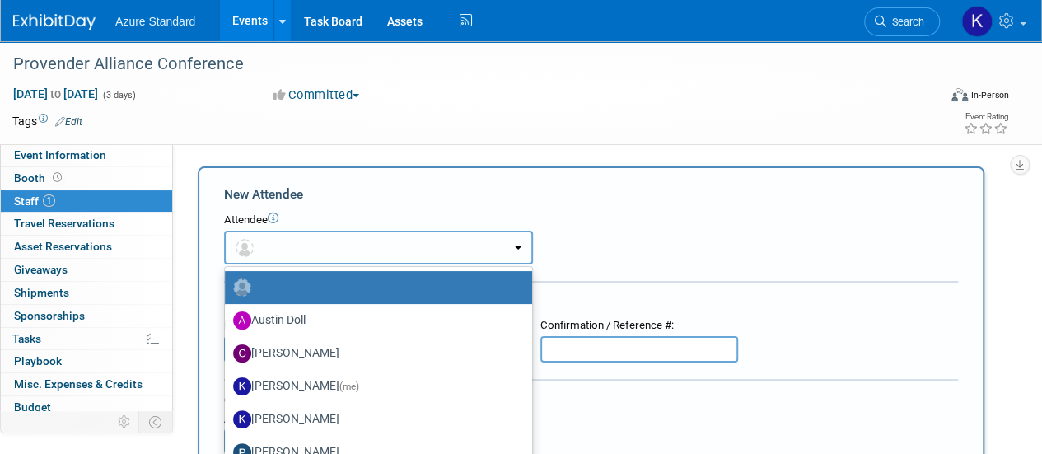
click at [308, 250] on button "button" at bounding box center [378, 248] width 309 height 34
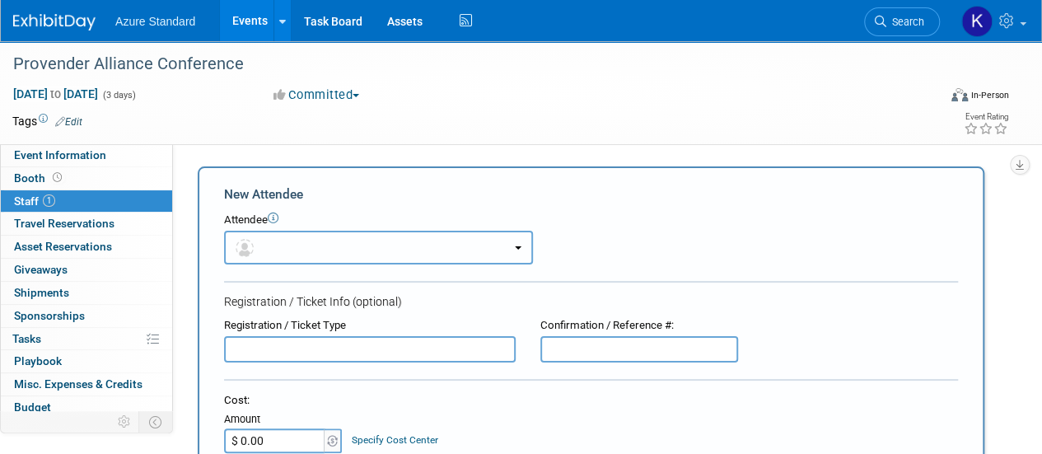
click at [292, 244] on button "button" at bounding box center [378, 248] width 309 height 34
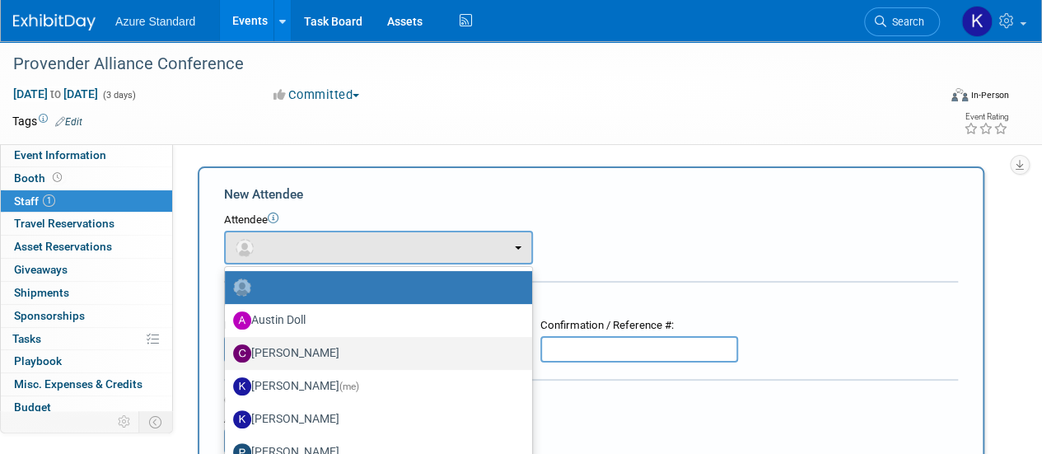
click at [275, 345] on label "Cassidy Gaige" at bounding box center [374, 353] width 283 height 26
click at [227, 346] on input "Cassidy Gaige" at bounding box center [222, 351] width 11 height 11
select select "e9de2784-deae-4da3-8a2d-8c95c4d74cf4"
select select "4"
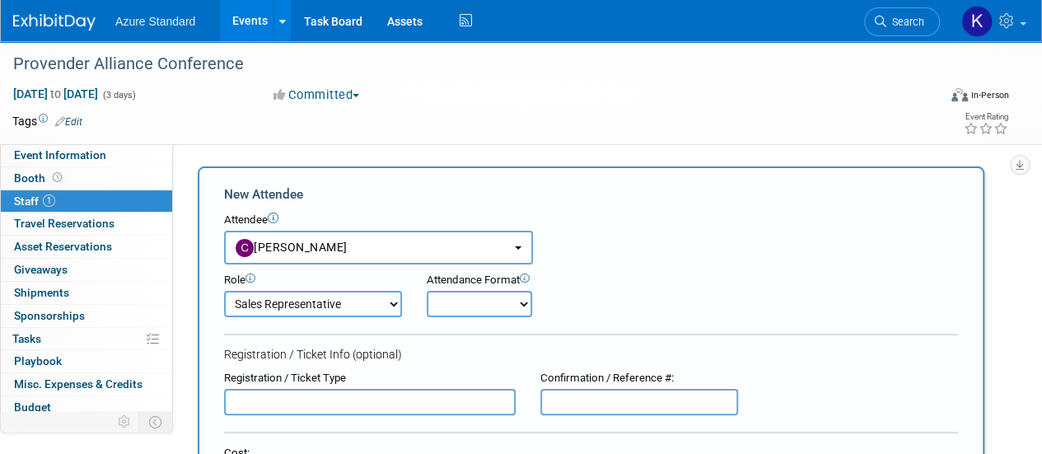
click at [493, 304] on select "Onsite Remote" at bounding box center [479, 304] width 105 height 26
select select "1"
click at [427, 291] on select "Onsite Remote" at bounding box center [479, 304] width 105 height 26
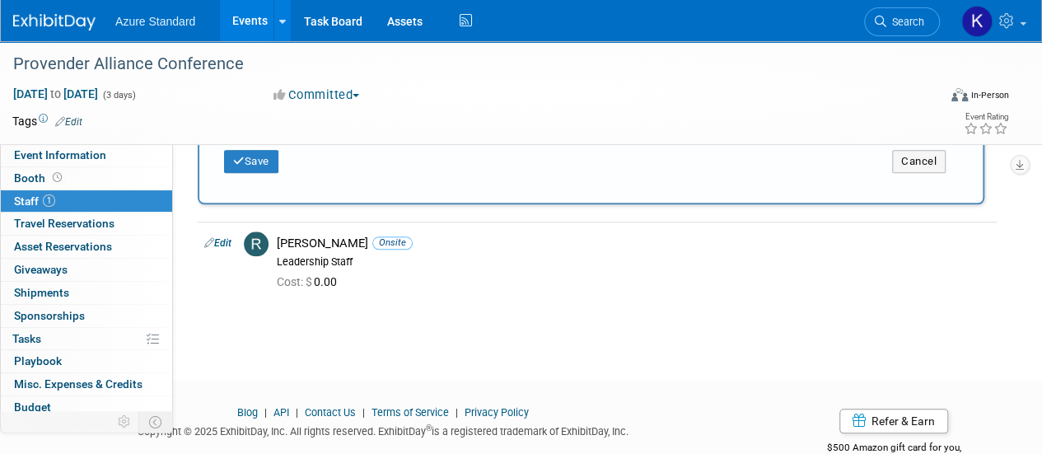
scroll to position [649, 0]
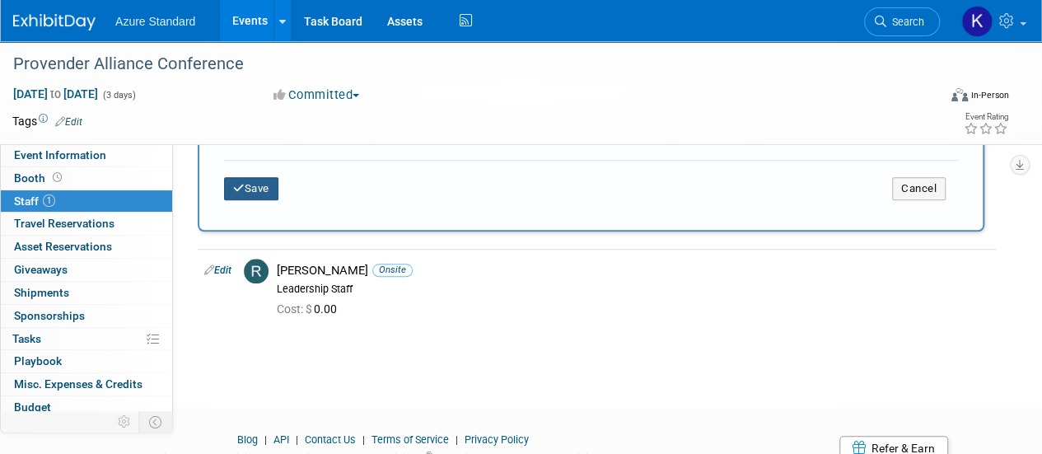
click at [244, 192] on button "Save" at bounding box center [251, 188] width 54 height 23
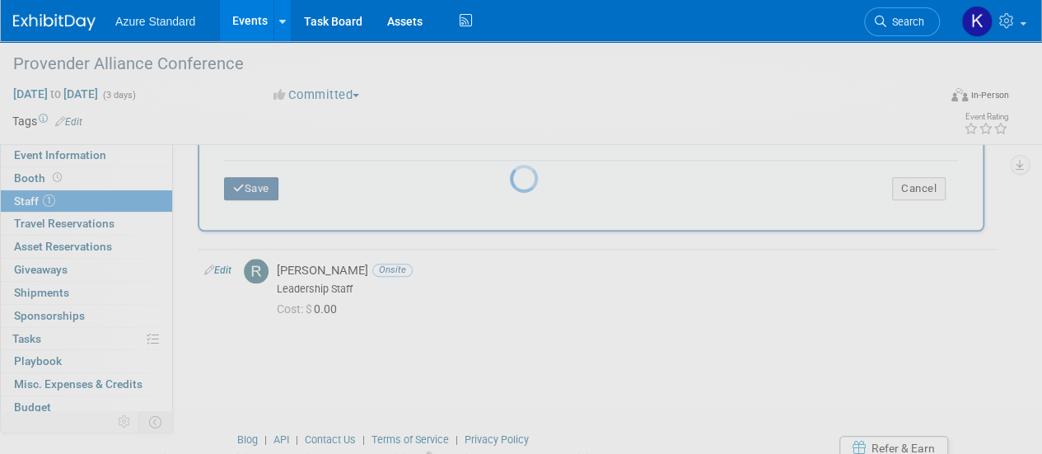
scroll to position [208, 0]
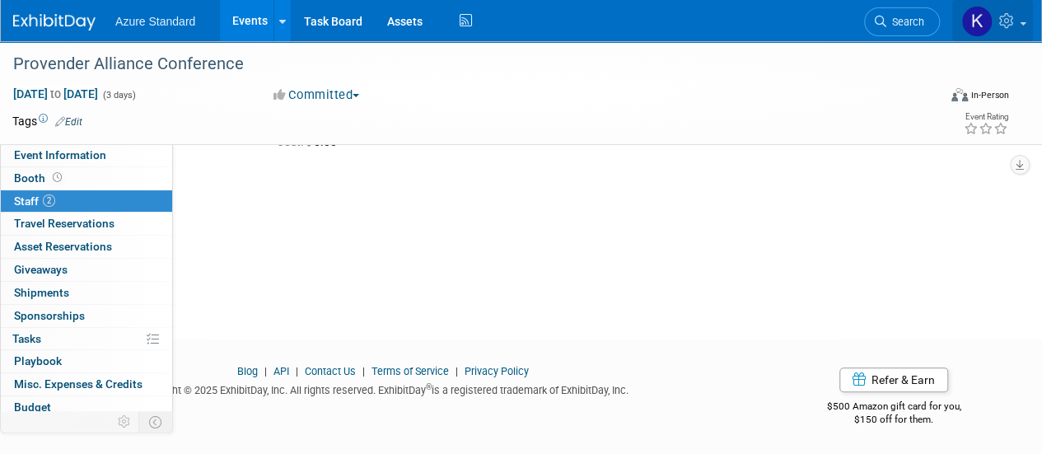
click at [1016, 23] on icon at bounding box center [1008, 20] width 19 height 15
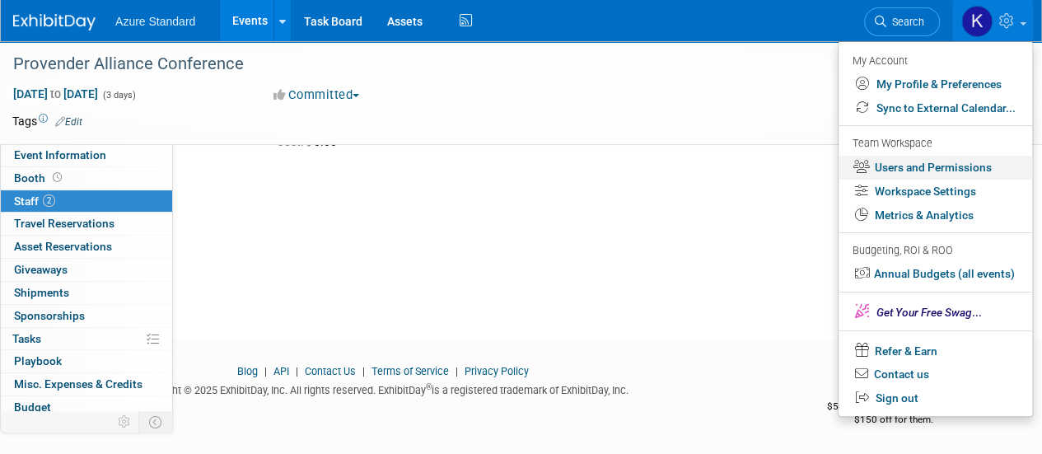
click at [898, 175] on link "Users and Permissions" at bounding box center [935, 168] width 194 height 24
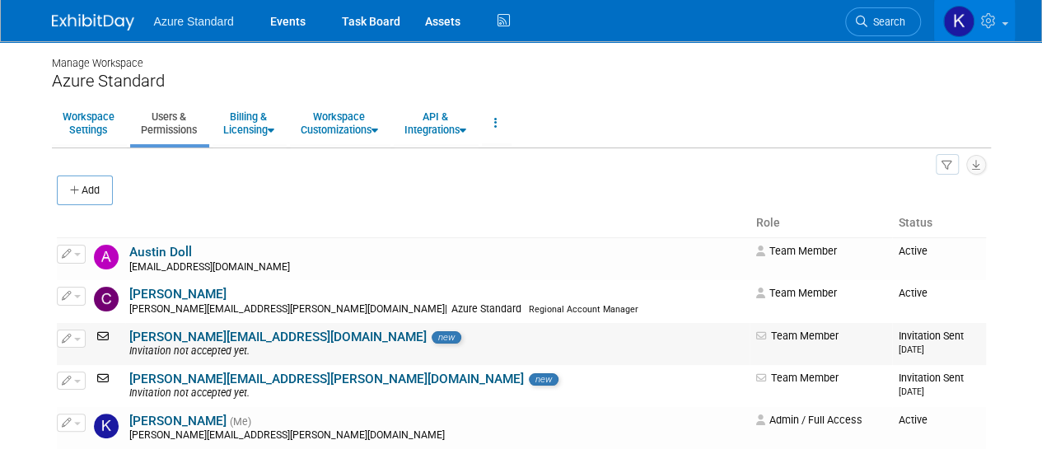
click at [154, 339] on link "darlene.white@azurestandard.com" at bounding box center [277, 336] width 297 height 15
click at [158, 248] on link "Austin Doll" at bounding box center [160, 252] width 63 height 15
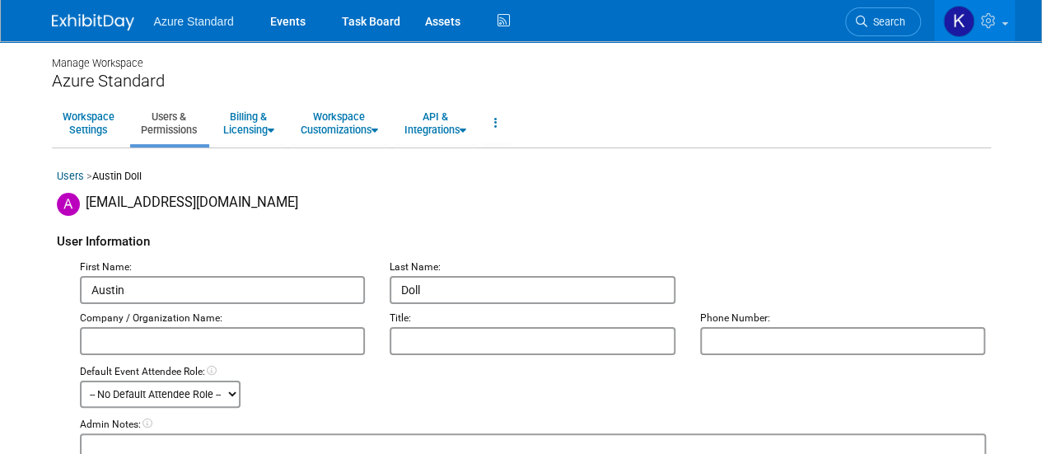
click at [204, 343] on input "text" at bounding box center [223, 341] width 286 height 28
type input "Azure Standard"
click at [445, 344] on input "text" at bounding box center [533, 341] width 286 height 28
type input "National Director of Retail Sales"
click at [344, 386] on div "Default Event Attendee Role: -- No Default Attendee Role -- Admin Staff Demonst…" at bounding box center [533, 386] width 931 height 43
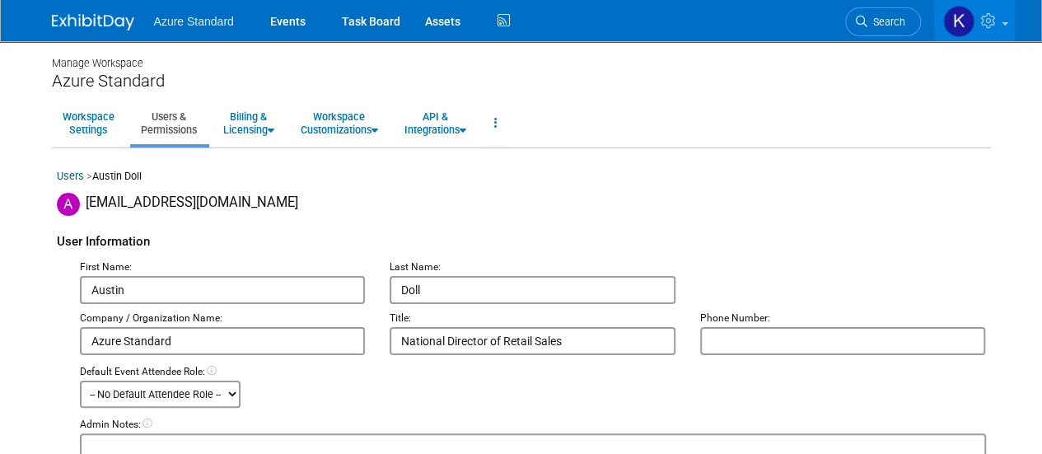
scroll to position [33, 0]
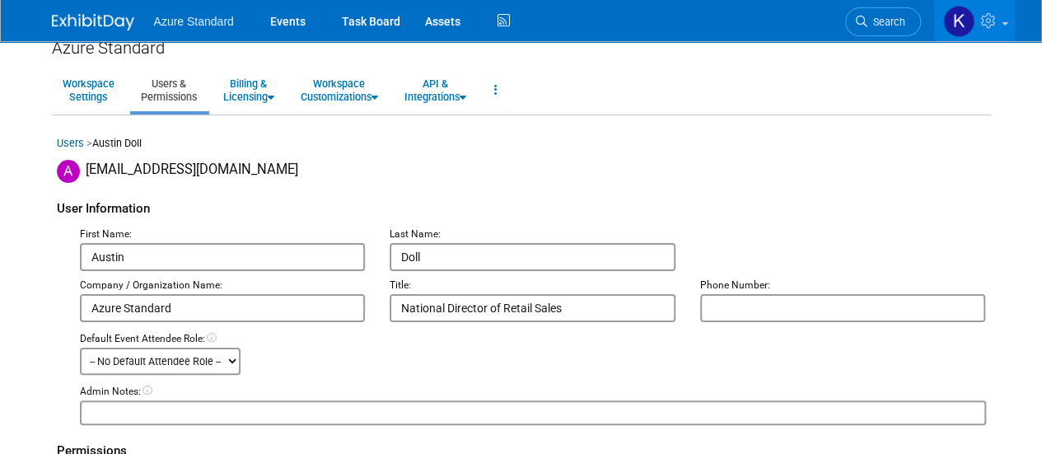
click at [248, 359] on div "Default Event Attendee Role: -- No Default Attendee Role -- Admin Staff Demonst…" at bounding box center [533, 353] width 931 height 43
click at [226, 361] on select "-- No Default Attendee Role -- Admin Staff Demonstrator General Attendee Host L…" at bounding box center [160, 361] width 161 height 27
select select "200"
click at [80, 348] on select "-- No Default Attendee Role -- Admin Staff Demonstrator General Attendee Host L…" at bounding box center [160, 361] width 161 height 27
click at [584, 147] on div "Users > Austin Doll" at bounding box center [521, 148] width 929 height 24
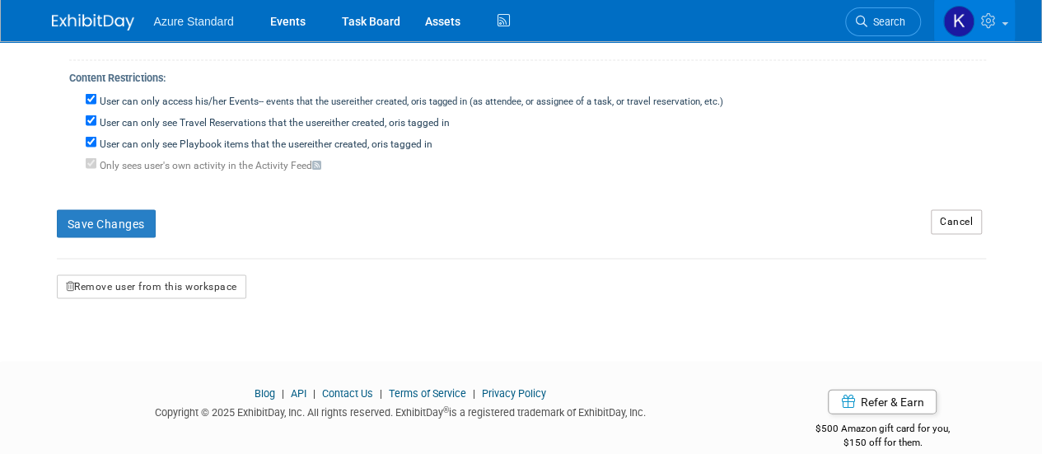
scroll to position [1619, 0]
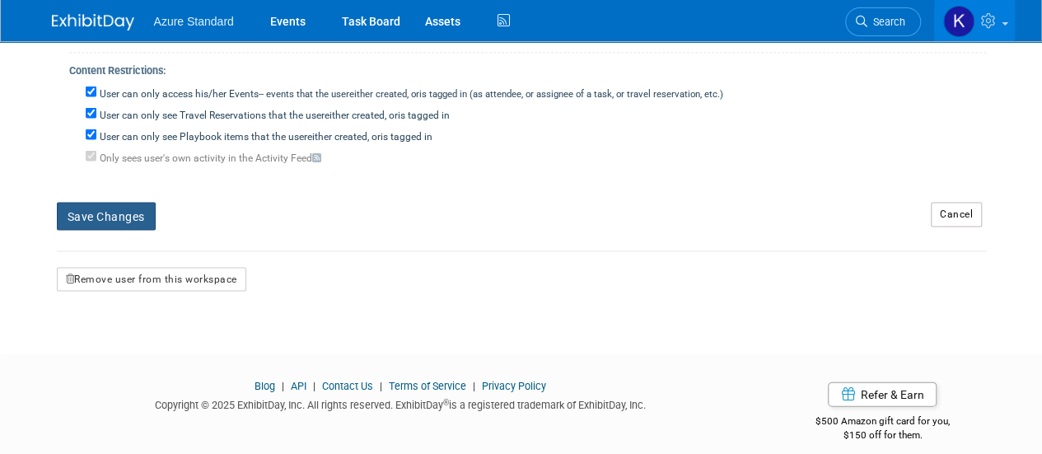
click at [133, 203] on button "Save Changes" at bounding box center [106, 217] width 99 height 28
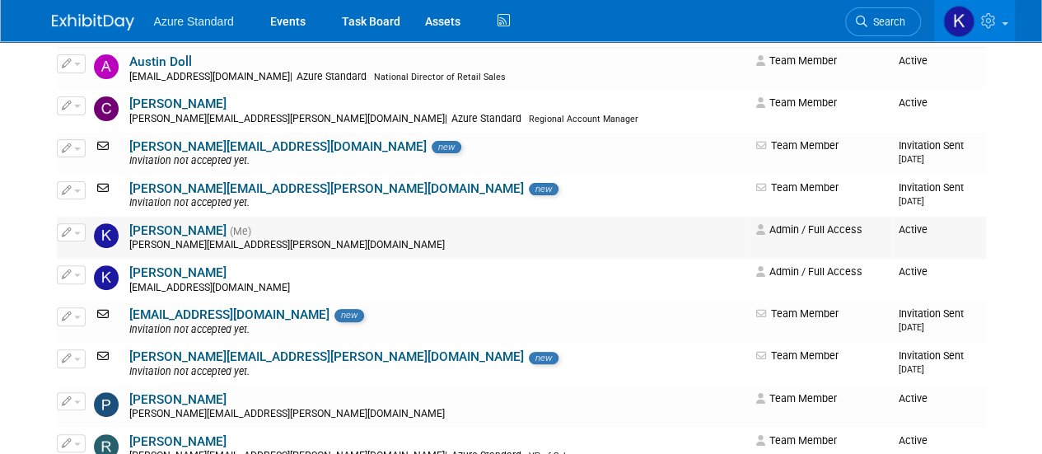
scroll to position [191, 0]
click at [178, 226] on link "[PERSON_NAME]" at bounding box center [177, 229] width 97 height 15
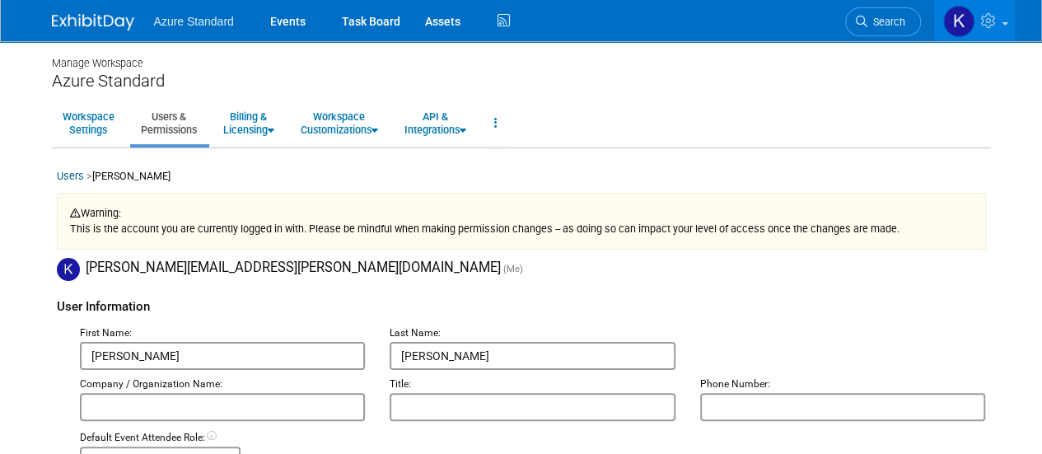
click at [158, 404] on input "text" at bounding box center [223, 407] width 286 height 28
type input "Azure Standard"
type input "Chief Experience Officer"
click at [68, 431] on div "Default Event Attendee Role: -- No Default Attendee Role -- Admin Staff Demonst…" at bounding box center [533, 452] width 931 height 43
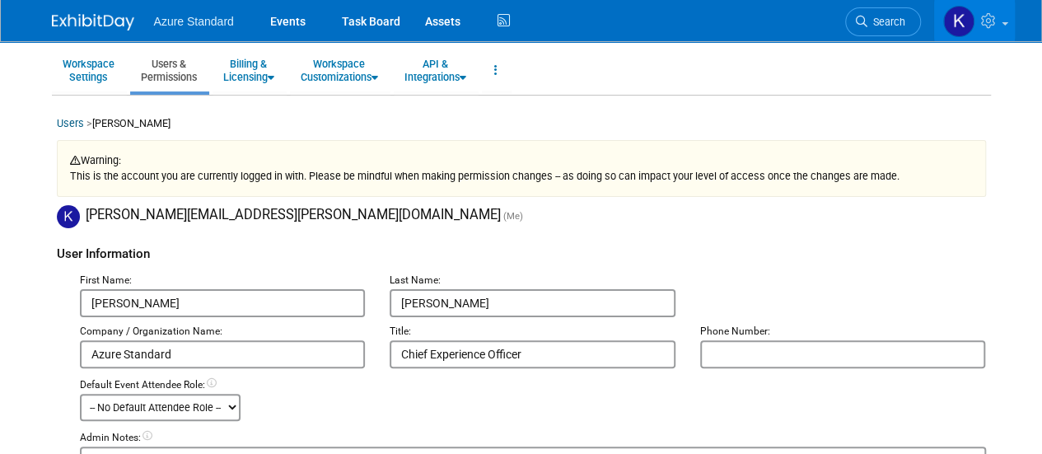
scroll to position [66, 0]
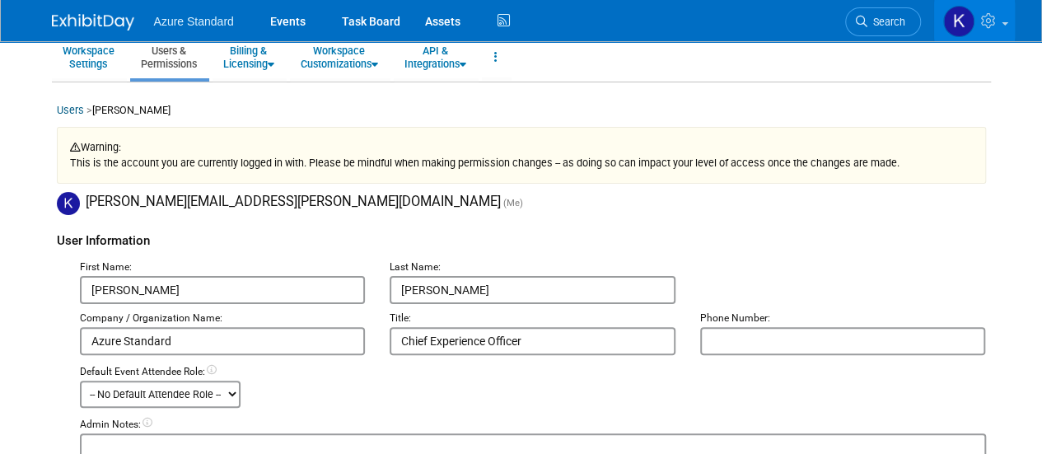
click at [137, 401] on select "-- No Default Attendee Role -- Admin Staff Demonstrator General Attendee Host L…" at bounding box center [160, 394] width 161 height 27
select select "200"
click at [80, 381] on select "-- No Default Attendee Role -- Admin Staff Demonstrator General Attendee Host L…" at bounding box center [160, 394] width 161 height 27
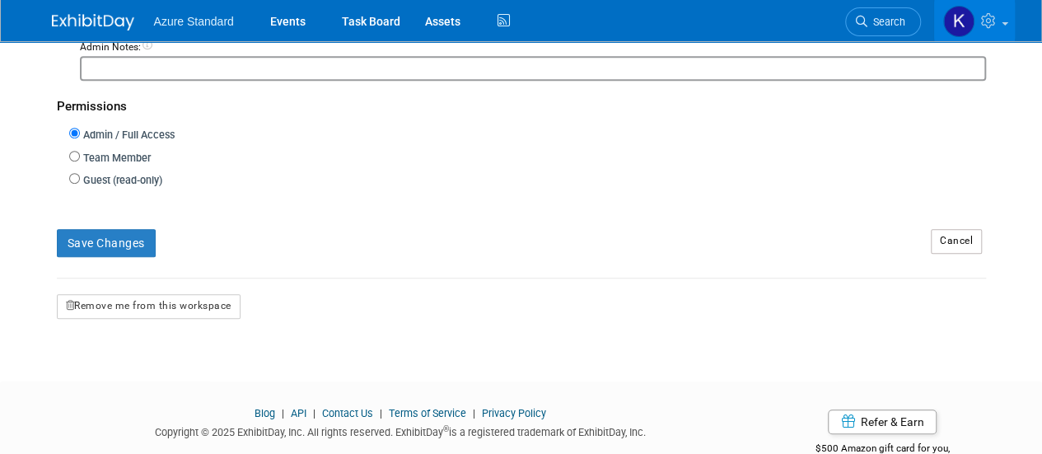
scroll to position [483, 0]
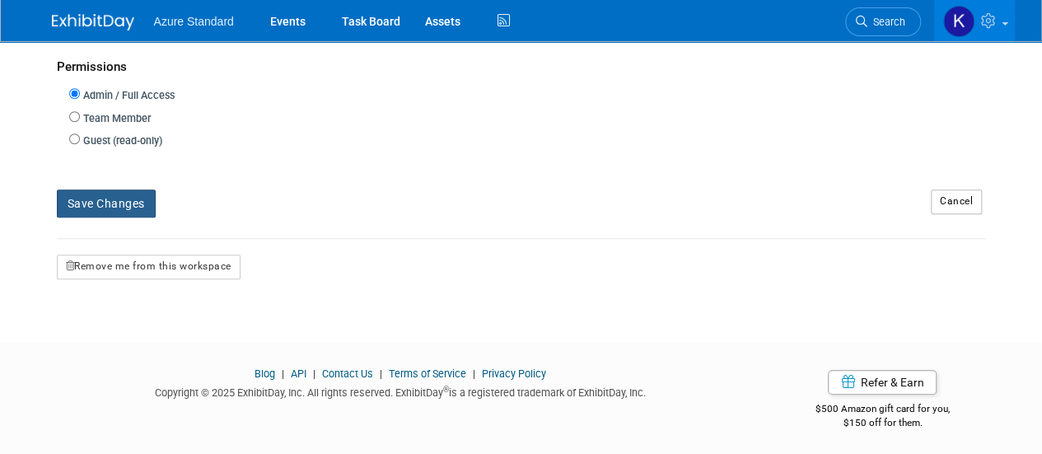
click at [122, 208] on button "Save Changes" at bounding box center [106, 203] width 99 height 28
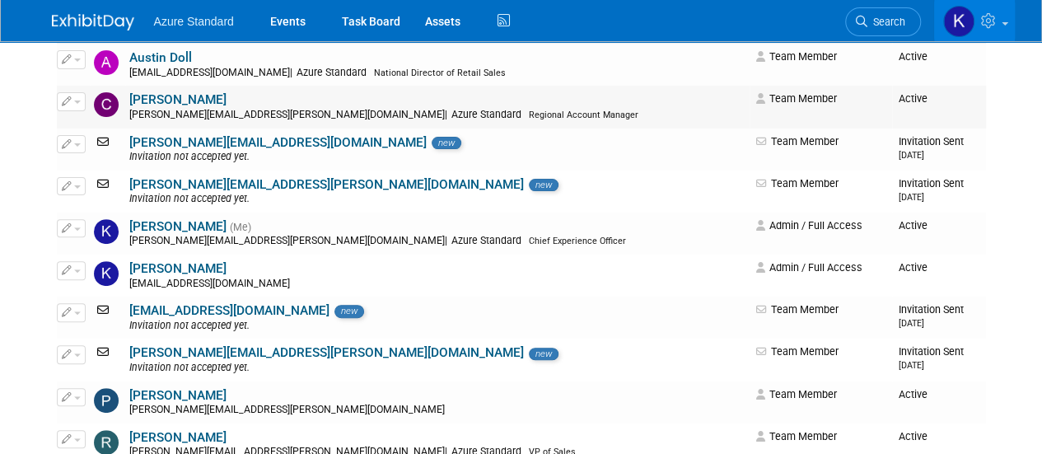
scroll to position [198, 0]
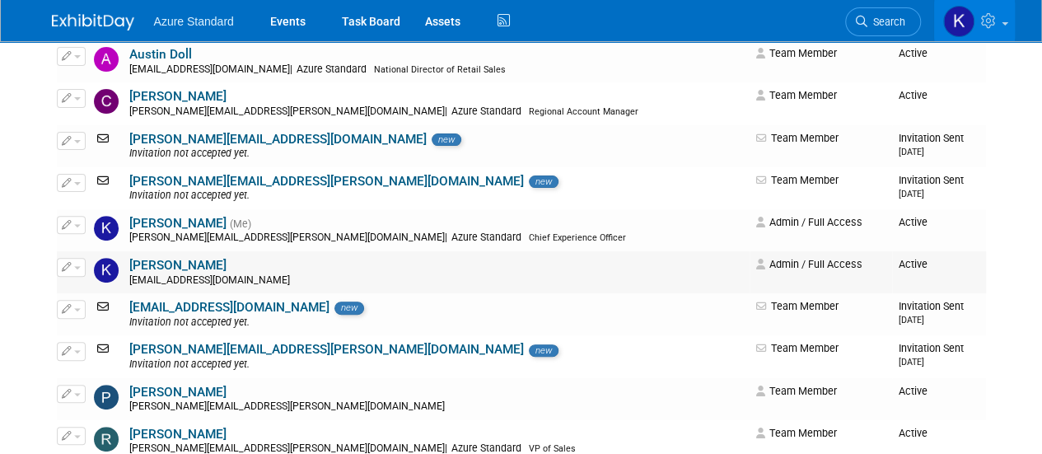
click at [193, 259] on link "[PERSON_NAME]" at bounding box center [177, 265] width 97 height 15
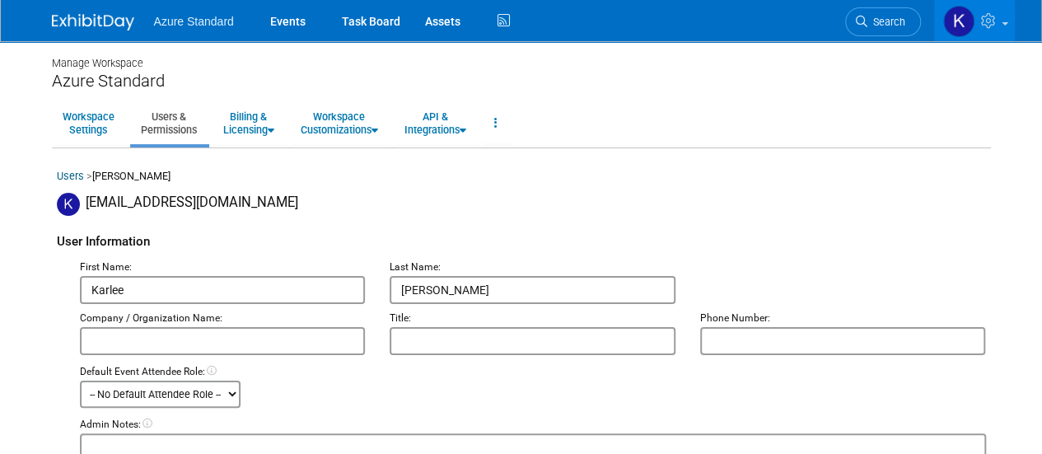
click at [176, 395] on select "-- No Default Attendee Role -- Admin Staff Demonstrator General Attendee Host L…" at bounding box center [160, 394] width 161 height 27
select select "100"
click at [80, 381] on select "-- No Default Attendee Role -- Admin Staff Demonstrator General Attendee Host L…" at bounding box center [160, 394] width 161 height 27
click at [150, 340] on input "text" at bounding box center [223, 341] width 286 height 28
type input "Azure Standard"
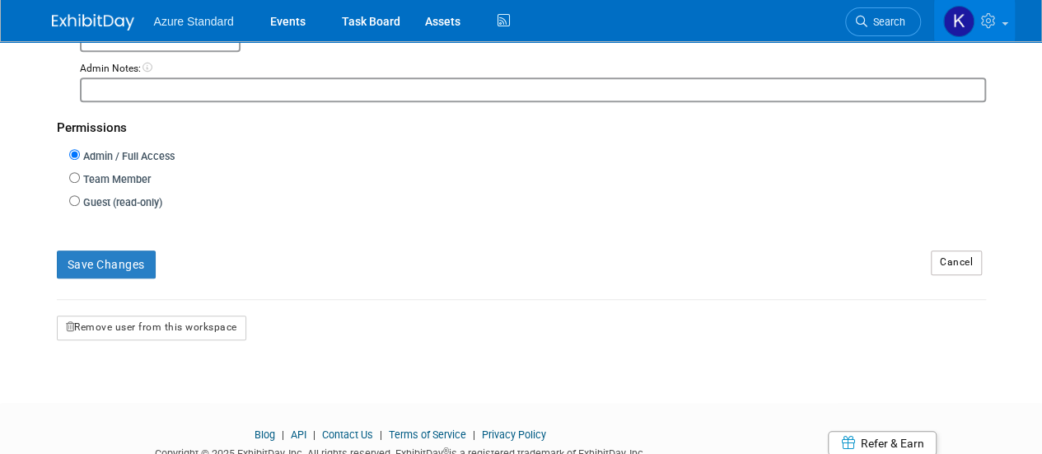
scroll to position [417, 0]
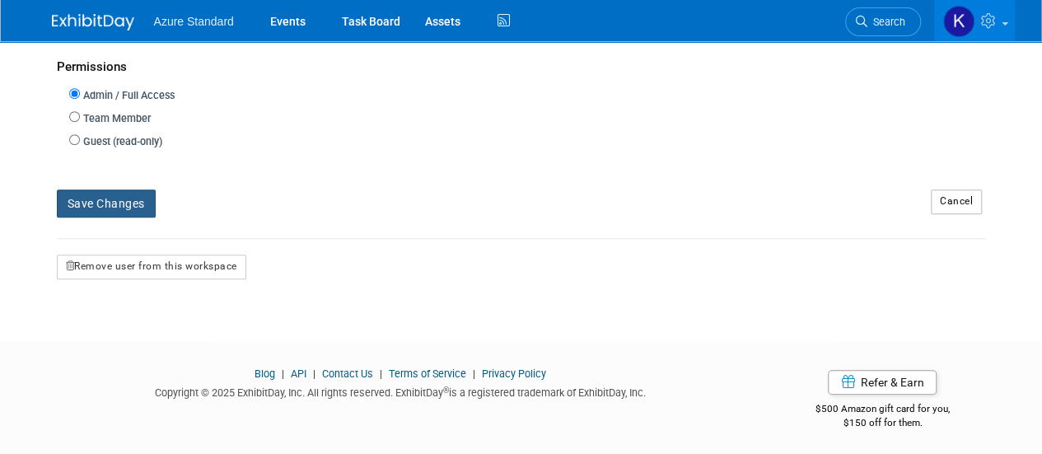
type input "Executive Assistant to the CXO"
click at [123, 212] on button "Save Changes" at bounding box center [106, 203] width 99 height 28
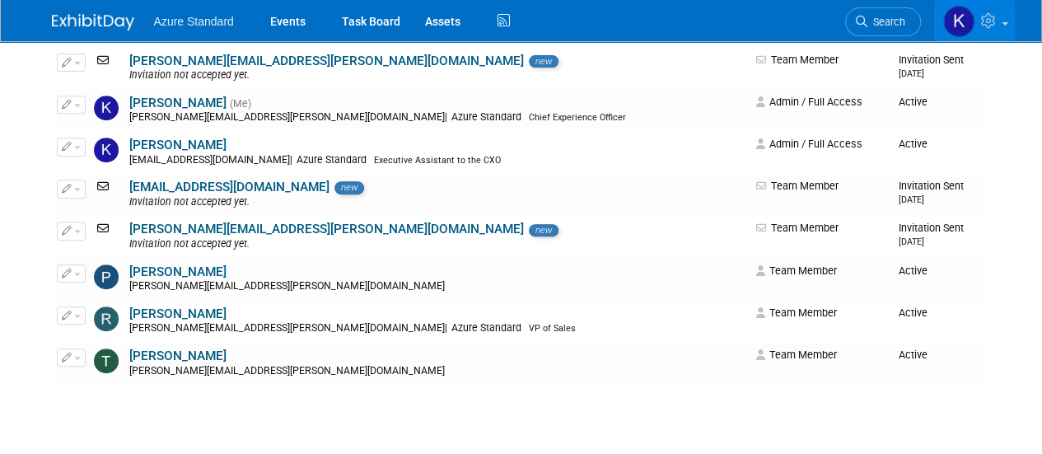
scroll to position [315, 0]
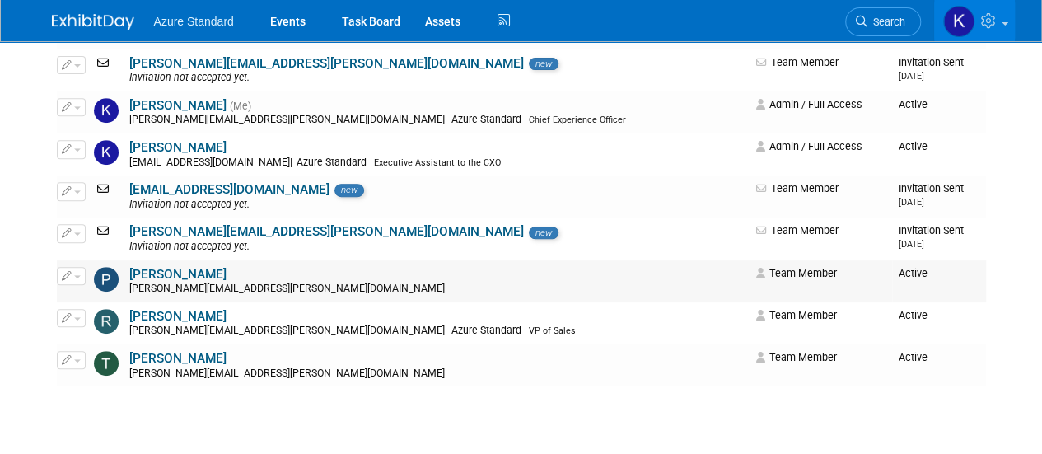
click at [151, 273] on link "[PERSON_NAME]" at bounding box center [177, 274] width 97 height 15
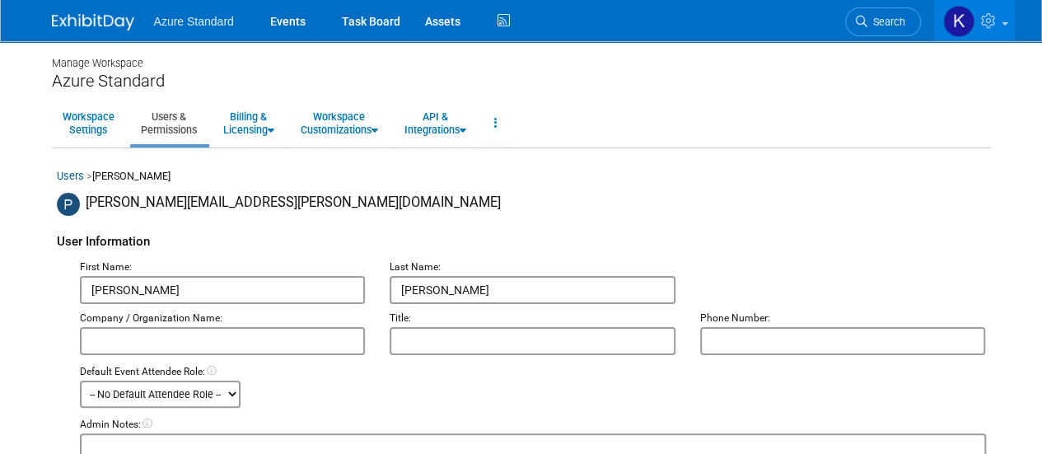
click at [130, 346] on input "text" at bounding box center [223, 341] width 286 height 28
type input "Azure Standard"
type input "Ingredient Sales Manager"
click at [104, 400] on select "-- No Default Attendee Role -- Admin Staff Demonstrator General Attendee Host L…" at bounding box center [160, 394] width 161 height 27
select select "4"
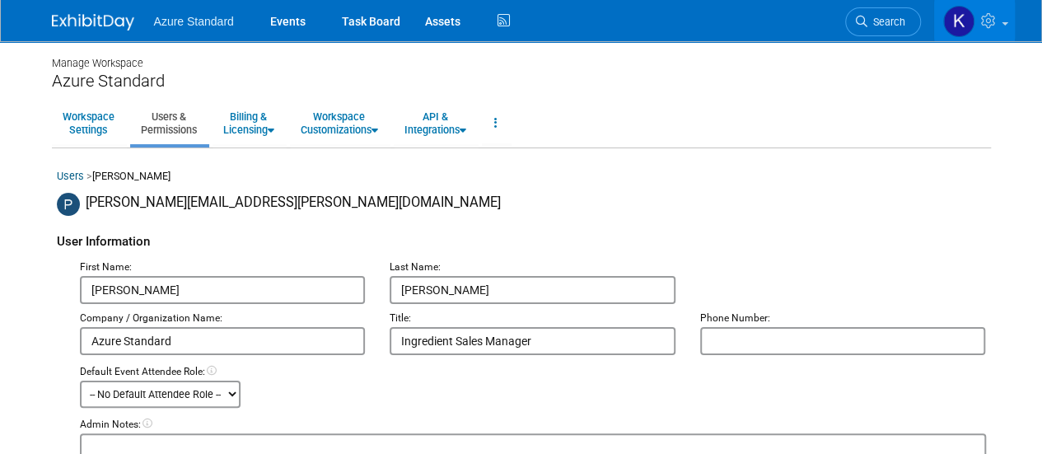
click at [80, 381] on select "-- No Default Attendee Role -- Admin Staff Demonstrator General Attendee Host L…" at bounding box center [160, 394] width 161 height 27
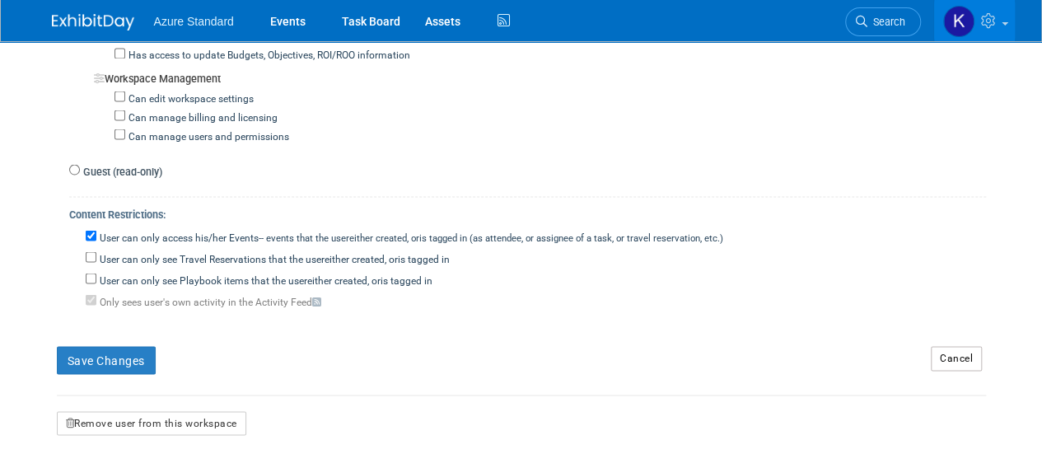
scroll to position [1478, 0]
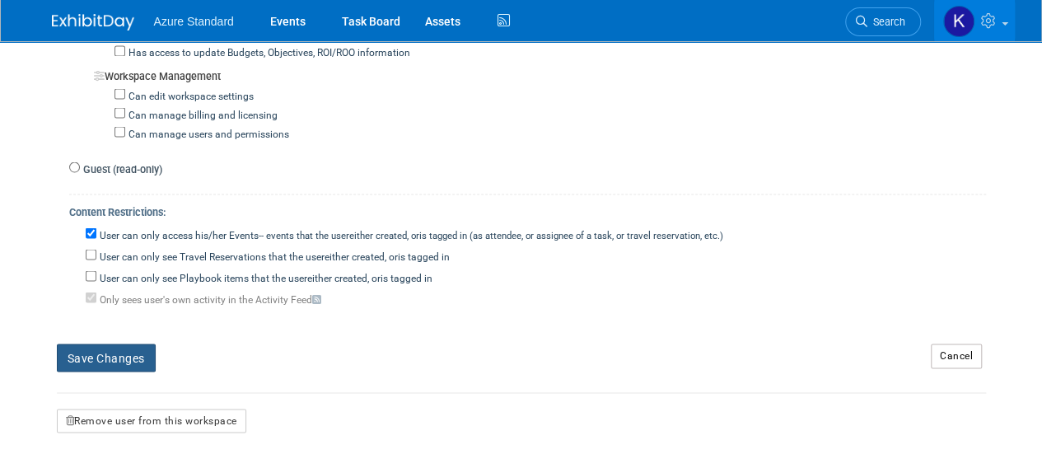
click at [114, 344] on button "Save Changes" at bounding box center [106, 357] width 99 height 28
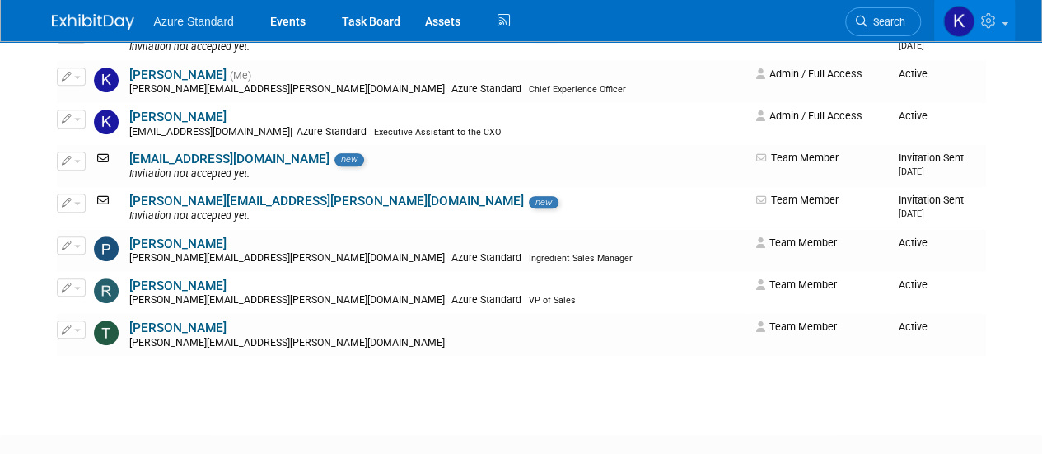
scroll to position [348, 0]
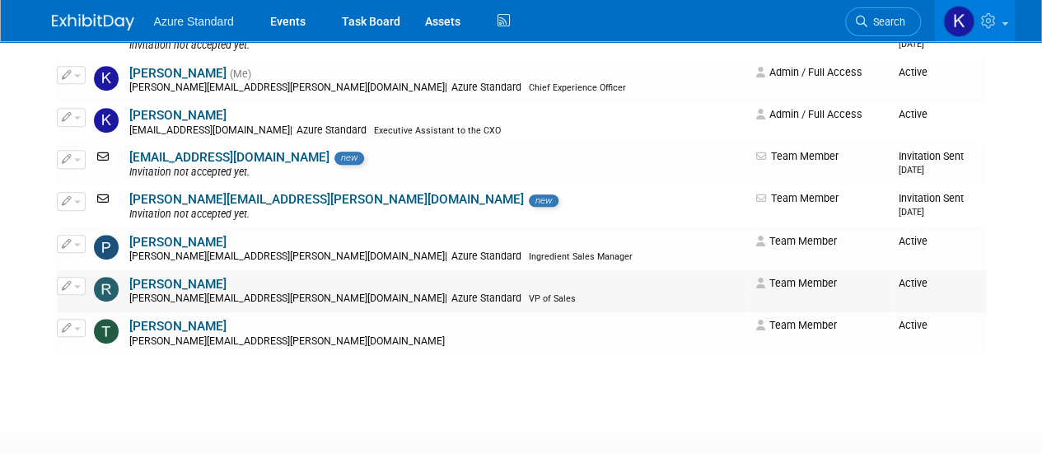
click at [147, 287] on link "[PERSON_NAME]" at bounding box center [177, 284] width 97 height 15
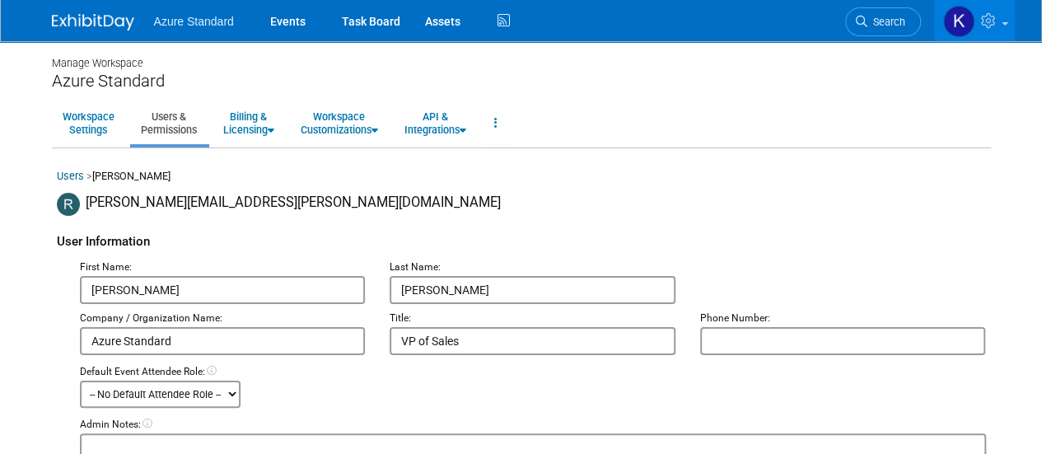
click at [194, 388] on select "-- No Default Attendee Role -- Admin Staff Demonstrator General Attendee Host L…" at bounding box center [160, 394] width 161 height 27
select select "200"
click at [80, 381] on select "-- No Default Attendee Role -- Admin Staff Demonstrator General Attendee Host L…" at bounding box center [160, 394] width 161 height 27
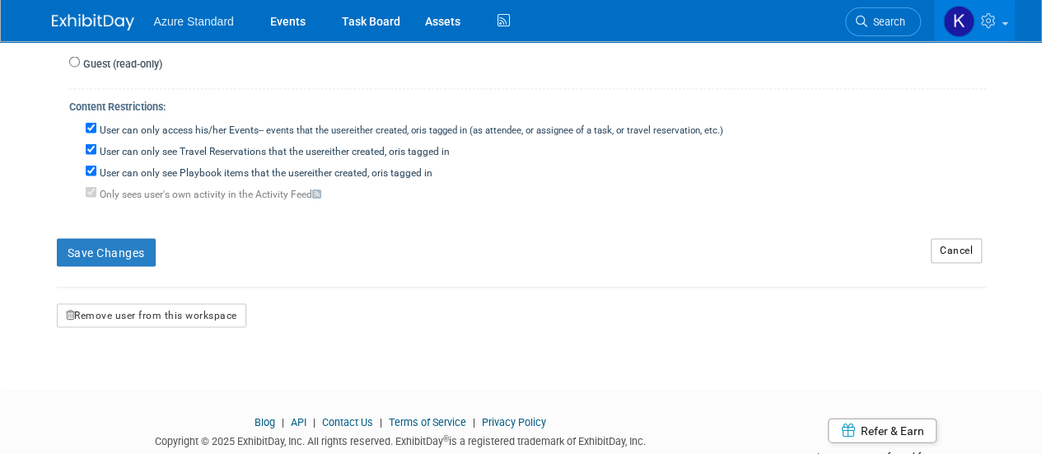
scroll to position [1575, 0]
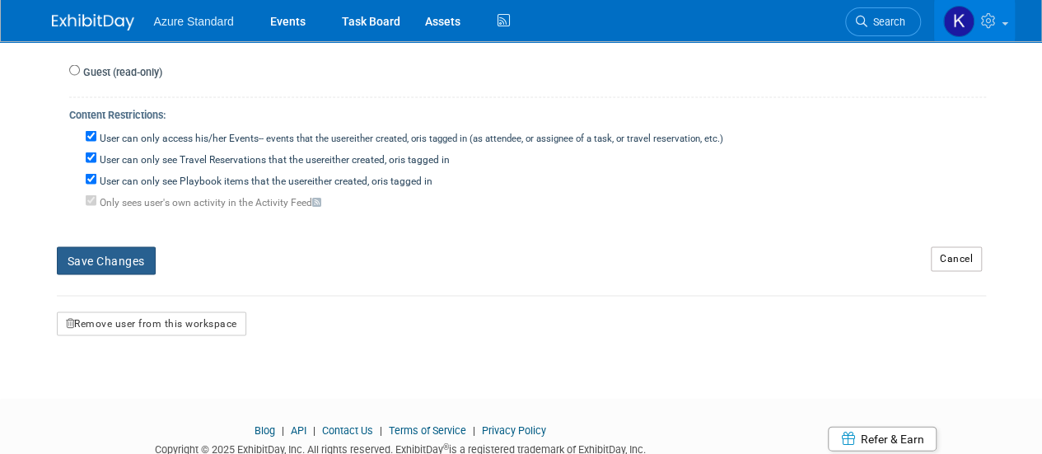
click at [128, 250] on button "Save Changes" at bounding box center [106, 261] width 99 height 28
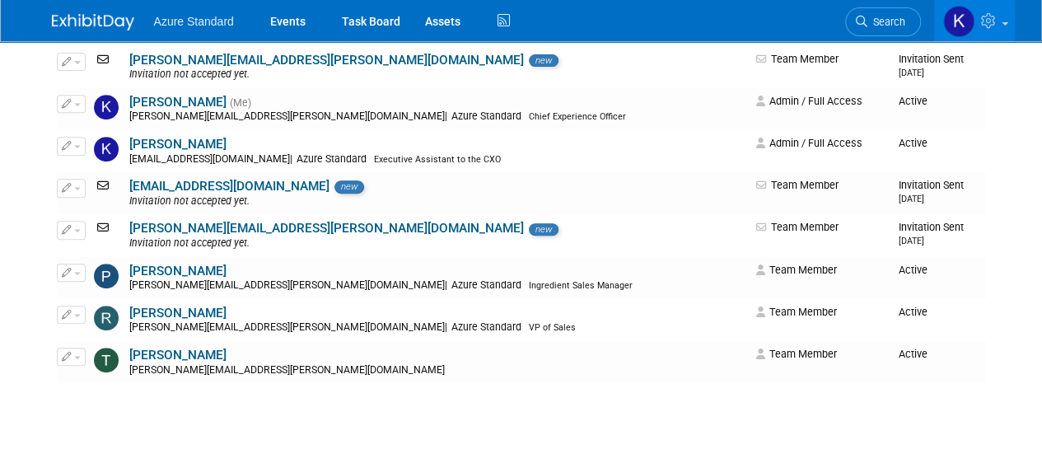
scroll to position [349, 0]
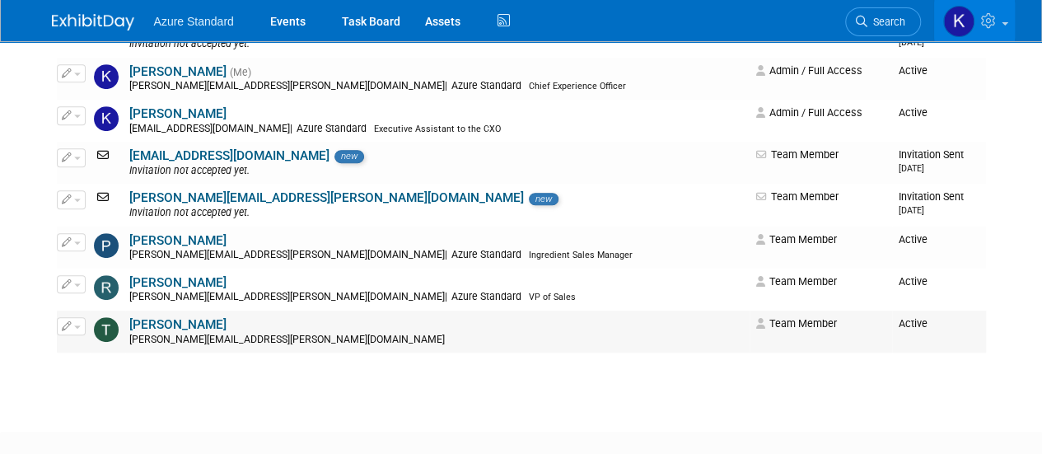
click at [167, 320] on link "[PERSON_NAME]" at bounding box center [177, 324] width 97 height 15
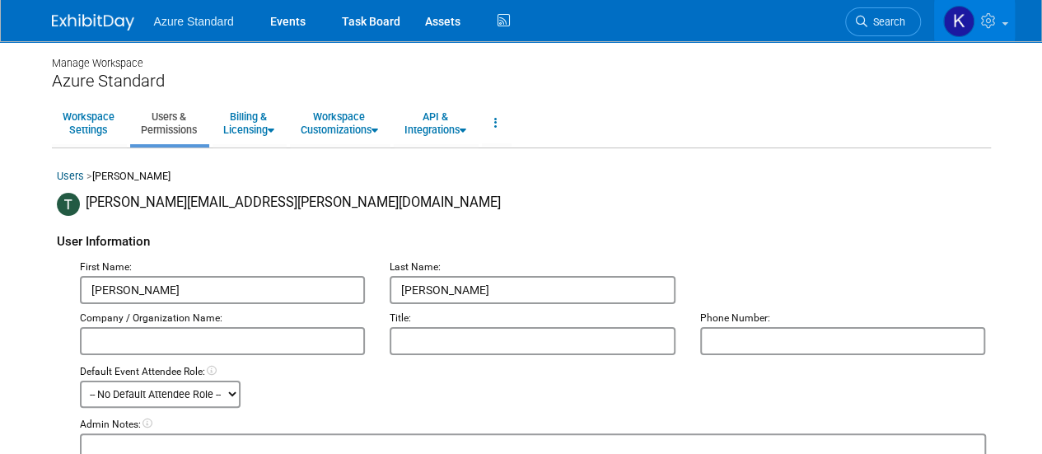
click at [171, 334] on input "text" at bounding box center [223, 341] width 286 height 28
type input "Azure Standard"
drag, startPoint x: 447, startPoint y: 340, endPoint x: 284, endPoint y: 327, distance: 163.6
click at [284, 327] on div "Company / Organization Name: Azure Standard Title: National Director of Ingredi…" at bounding box center [533, 329] width 931 height 51
click at [540, 346] on input "Director of Ingredient &" at bounding box center [533, 341] width 286 height 28
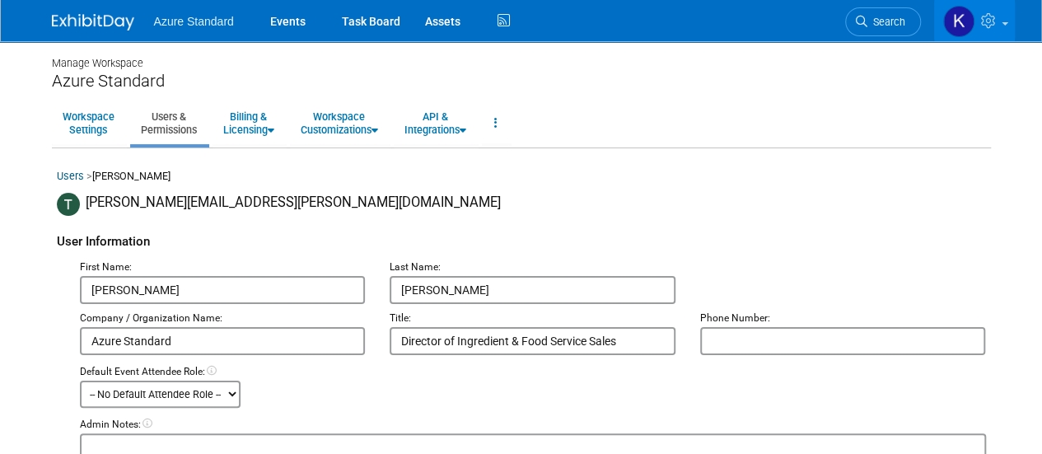
type input "Director of Ingredient & Food Service Sales"
click at [212, 386] on select "-- No Default Attendee Role -- Admin Staff Demonstrator General Attendee Host L…" at bounding box center [160, 394] width 161 height 27
select select "200"
click at [80, 381] on select "-- No Default Attendee Role -- Admin Staff Demonstrator General Attendee Host L…" at bounding box center [160, 394] width 161 height 27
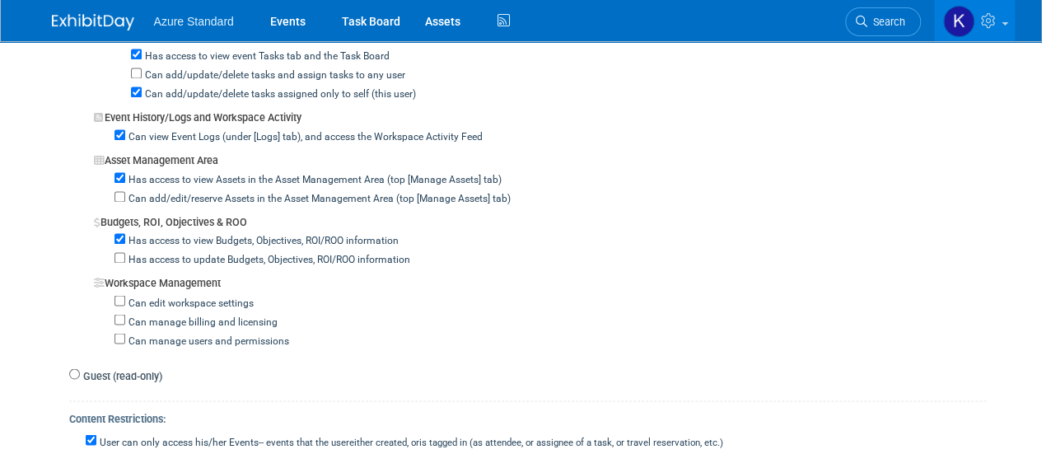
scroll to position [1366, 0]
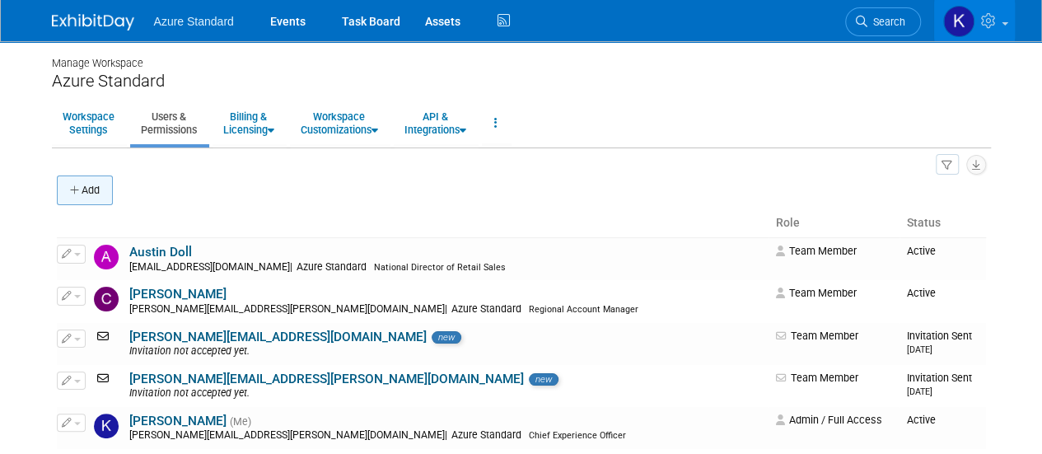
click at [96, 194] on button "Add" at bounding box center [85, 190] width 56 height 30
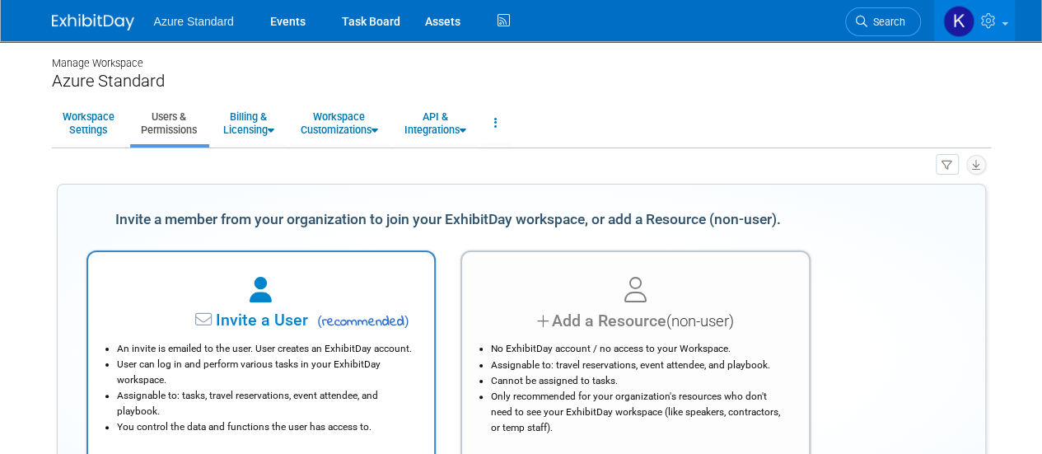
click at [258, 301] on icon at bounding box center [261, 291] width 22 height 26
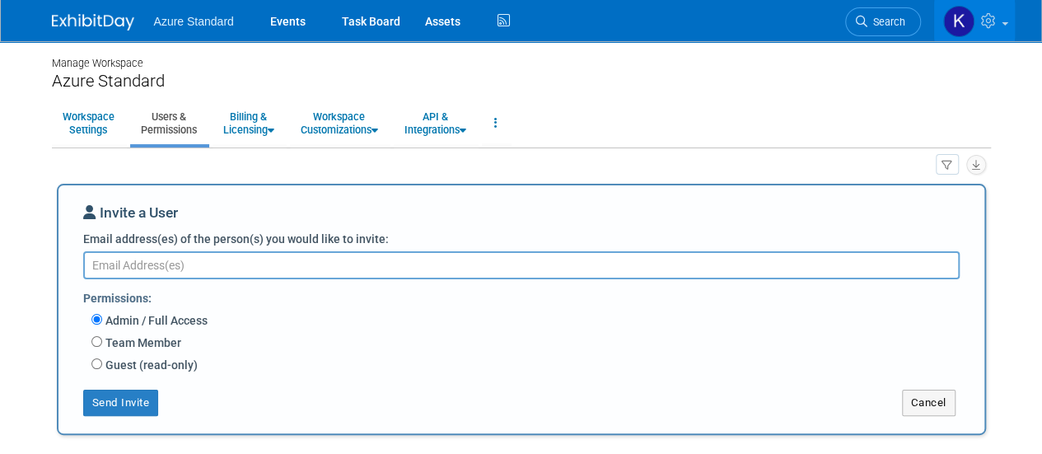
click at [149, 346] on label "Team Member" at bounding box center [141, 342] width 79 height 16
click at [102, 346] on input "Team Member" at bounding box center [96, 341] width 11 height 11
radio input "true"
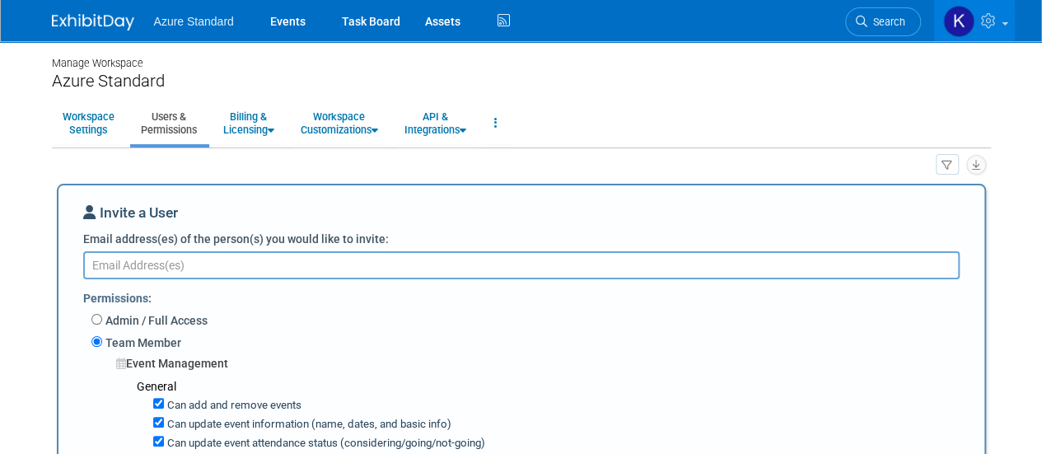
click at [176, 263] on textarea "Email address(es) of the person(s) you would like to invite:" at bounding box center [521, 265] width 876 height 28
type textarea "T"
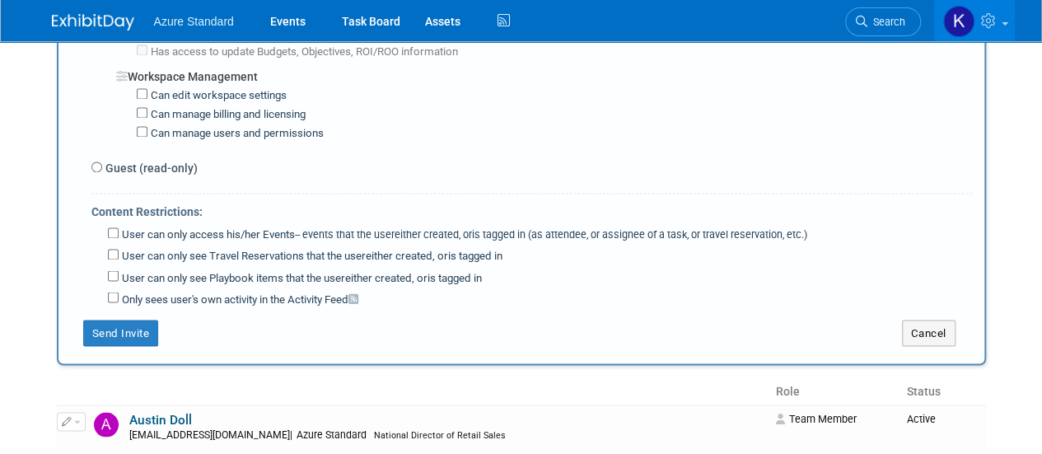
scroll to position [1320, 0]
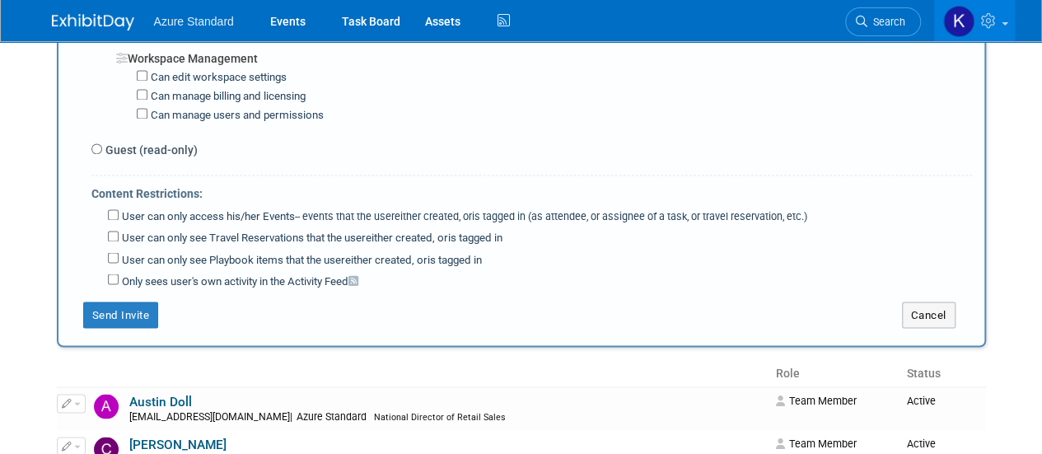
type textarea "toni.virigil@azurestandard.com"
click at [115, 209] on input "User can only access his/her Events -- events that the user either created, or …" at bounding box center [113, 214] width 11 height 11
checkbox input "true"
click at [115, 231] on input "User can only see Travel Reservations that the user either created, or is tagge…" at bounding box center [113, 236] width 11 height 11
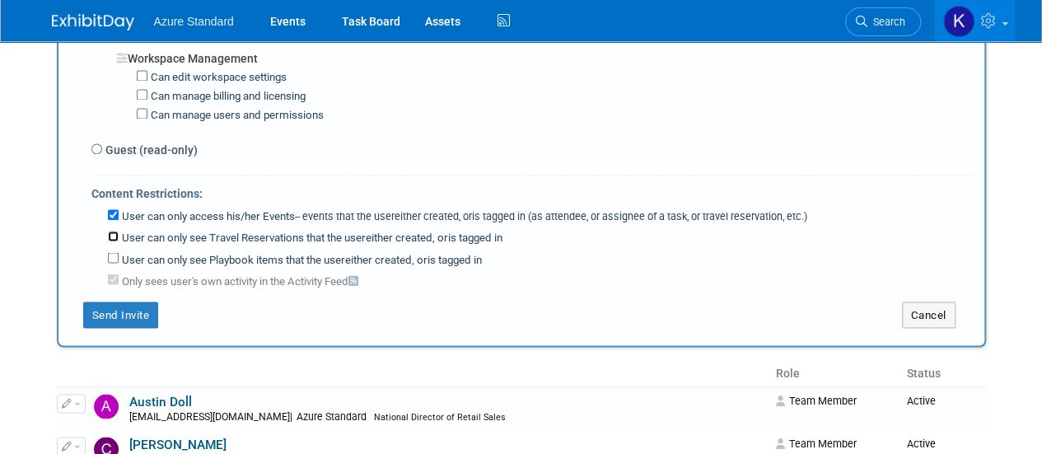
checkbox input "true"
click at [114, 252] on input "User can only see Playbook items that the user either created, or is tagged in" at bounding box center [113, 257] width 11 height 11
checkbox input "true"
click at [176, 394] on link "Austin Doll" at bounding box center [160, 401] width 63 height 15
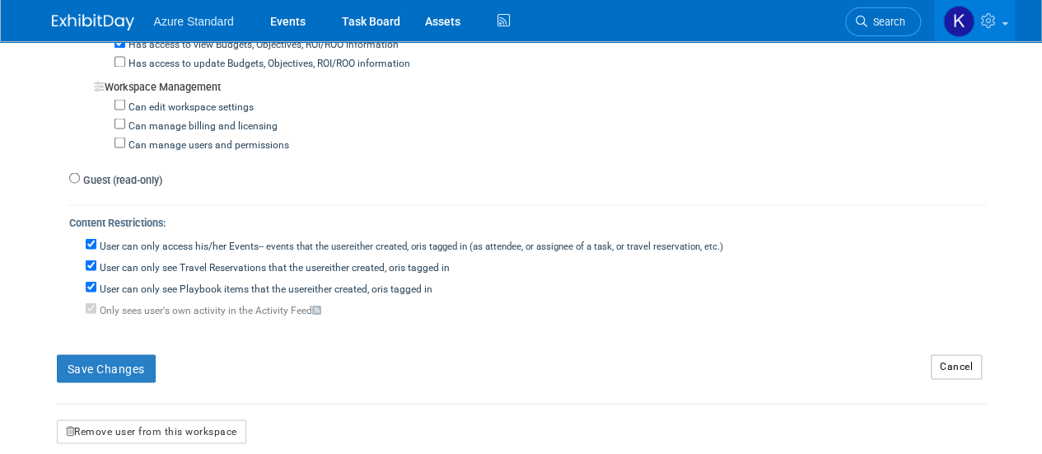
scroll to position [1524, 0]
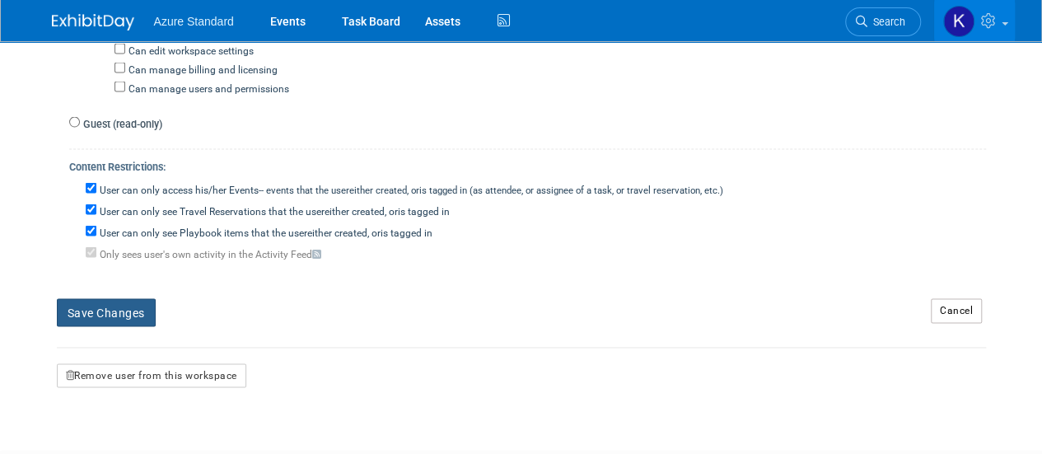
click at [106, 298] on button "Save Changes" at bounding box center [106, 312] width 99 height 28
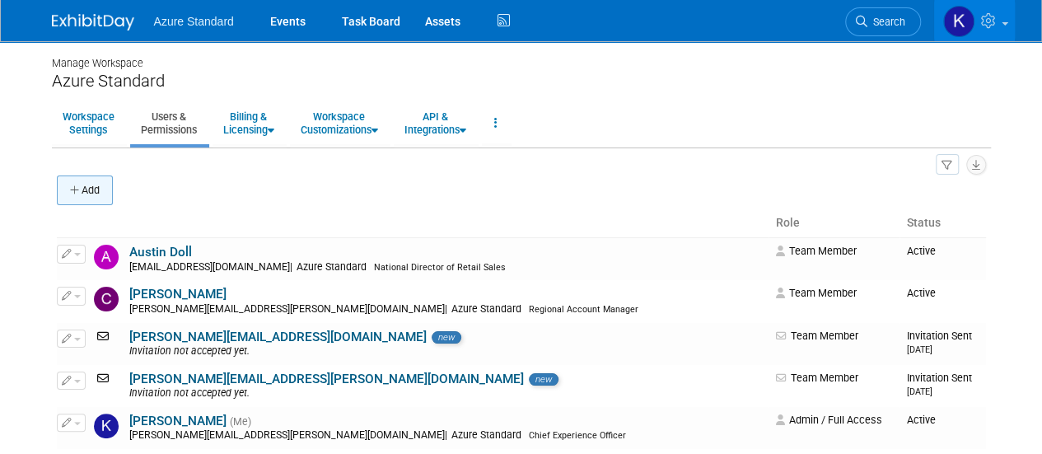
click at [106, 195] on button "Add" at bounding box center [85, 190] width 56 height 30
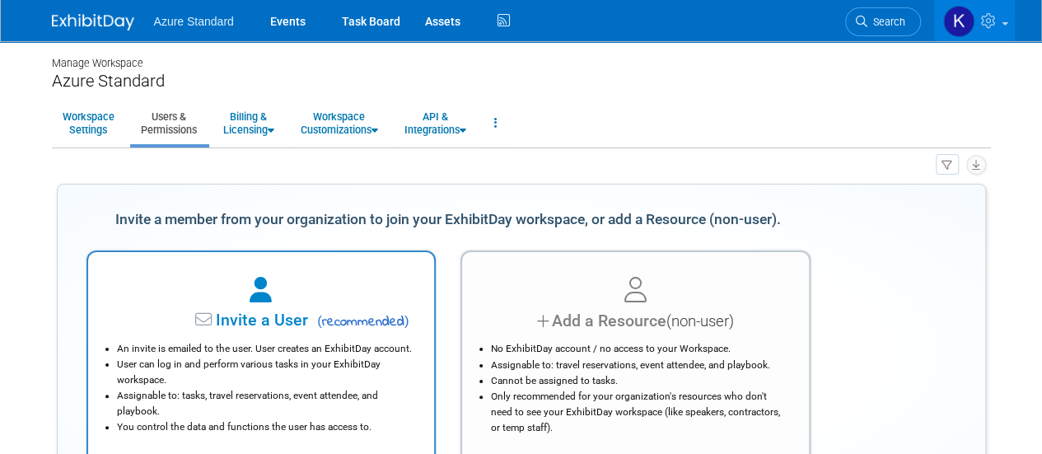
click at [391, 291] on div at bounding box center [262, 291] width 306 height 36
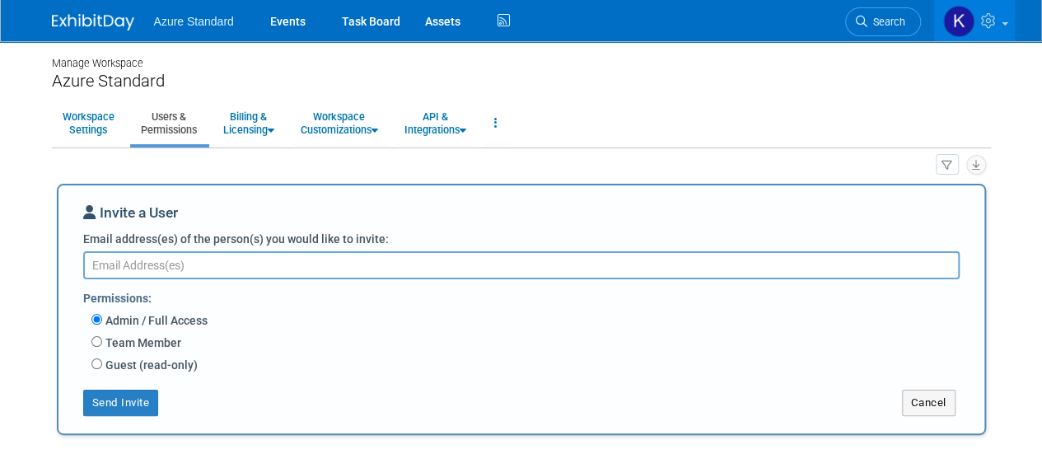
click at [147, 339] on label "Team Member" at bounding box center [141, 342] width 79 height 16
click at [102, 339] on input "Team Member" at bounding box center [96, 341] width 11 height 11
radio input "true"
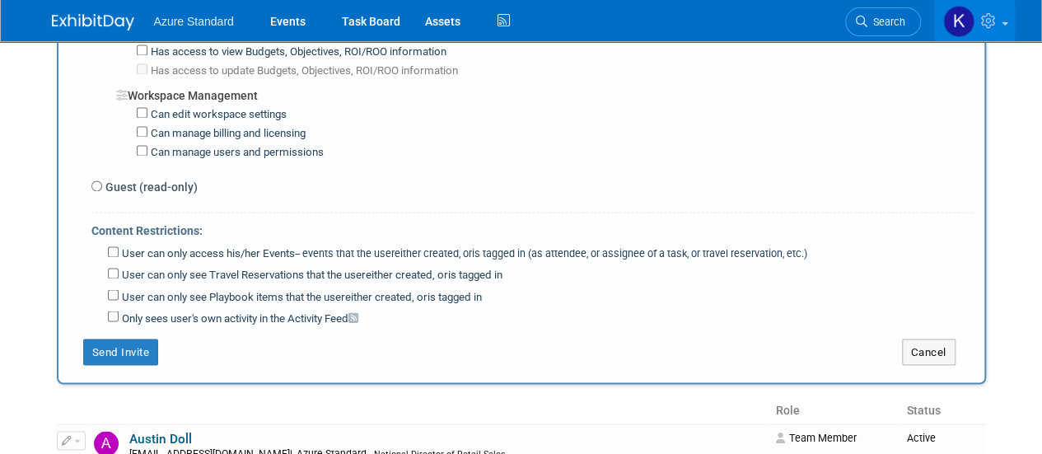
scroll to position [1290, 0]
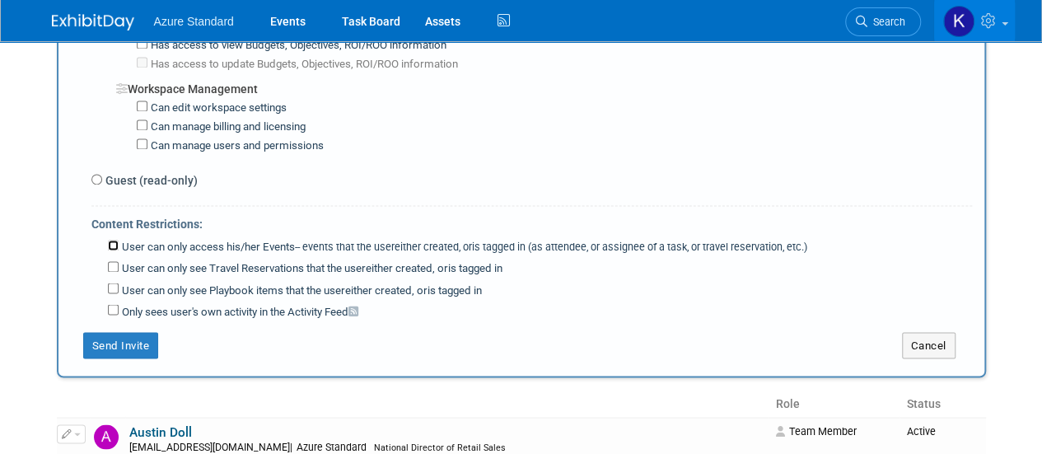
click at [113, 240] on input "User can only access his/her Events -- events that the user either created, or …" at bounding box center [113, 245] width 11 height 11
checkbox input "true"
click at [113, 261] on input "User can only see Travel Reservations that the user either created, or is tagge…" at bounding box center [113, 266] width 11 height 11
checkbox input "true"
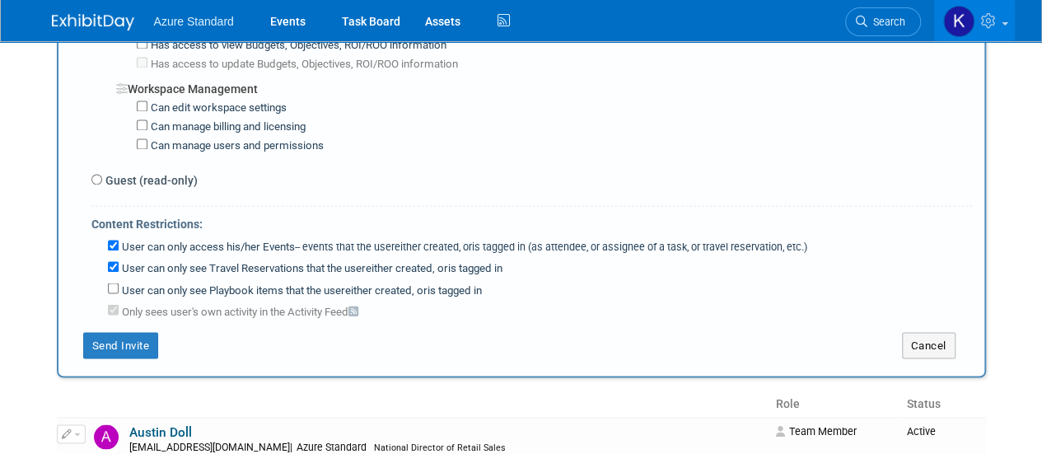
click at [113, 277] on div "User can only see Playbook items that the user either created, or is tagged in" at bounding box center [540, 287] width 864 height 21
click at [112, 283] on input "User can only see Playbook items that the user either created, or is tagged in" at bounding box center [113, 288] width 11 height 11
checkbox input "true"
click at [110, 261] on input "User can only see Travel Reservations that the user either created, or is tagge…" at bounding box center [113, 266] width 11 height 11
checkbox input "false"
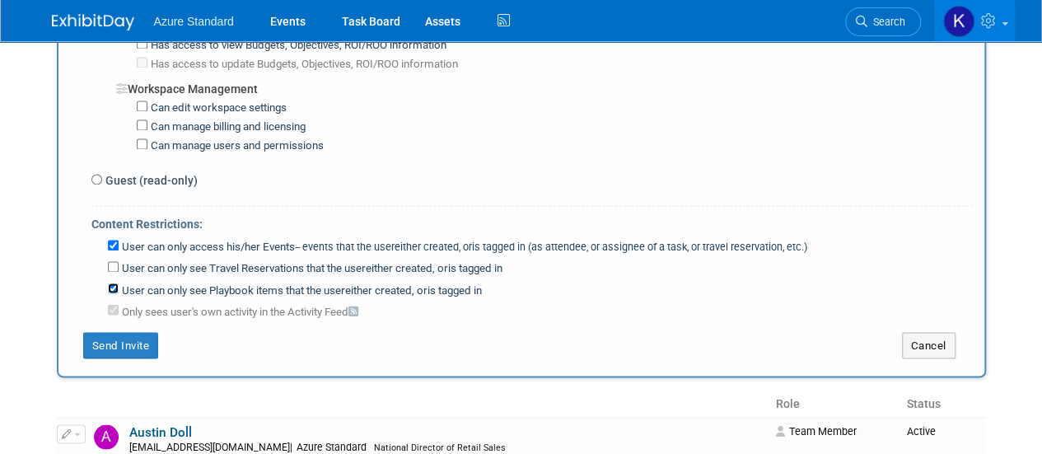
click at [114, 283] on input "User can only see Playbook items that the user either created, or is tagged in" at bounding box center [113, 288] width 11 height 11
checkbox input "false"
click at [110, 240] on input "User can only access his/her Events -- events that the user either created, or …" at bounding box center [113, 245] width 11 height 11
checkbox input "false"
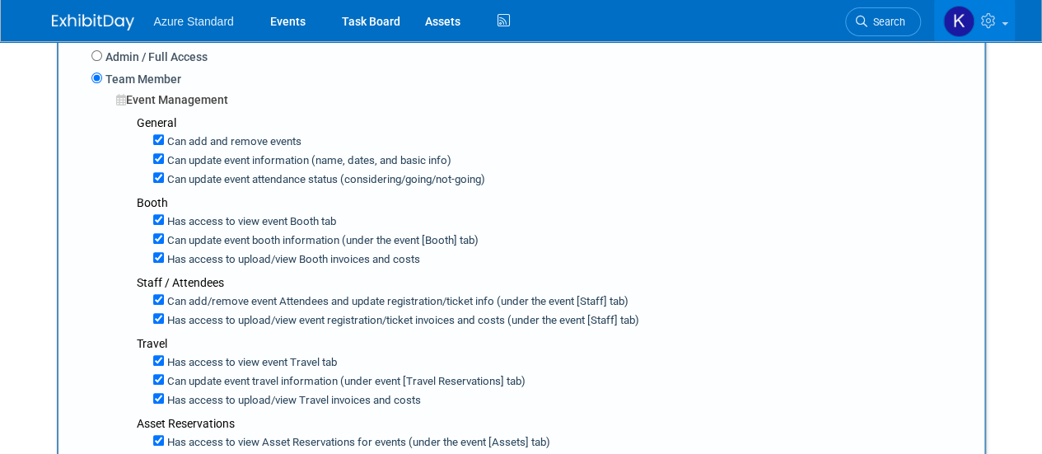
scroll to position [236, 0]
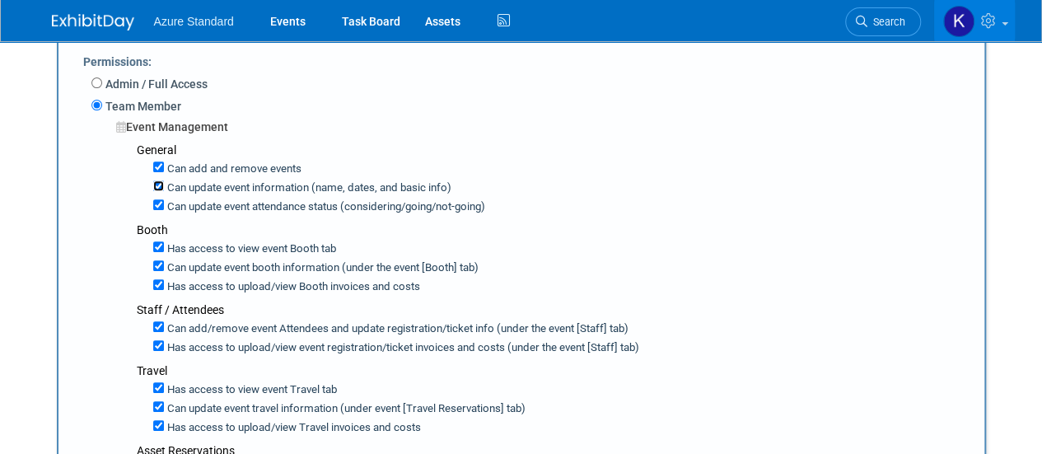
click at [158, 182] on input "Can update event information (name, dates, and basic info)" at bounding box center [158, 185] width 11 height 11
checkbox input "false"
click at [158, 261] on input "Can update event booth information (under the event [Booth] tab)" at bounding box center [158, 265] width 11 height 11
checkbox input "false"
click at [158, 322] on input "Can add/remove event Attendees and update registration/ticket info (under the e…" at bounding box center [158, 326] width 11 height 11
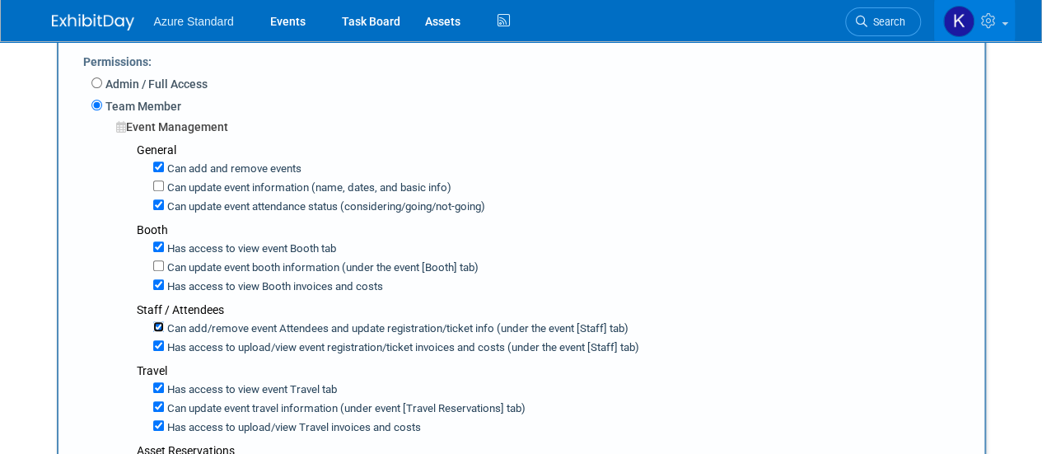
checkbox input "false"
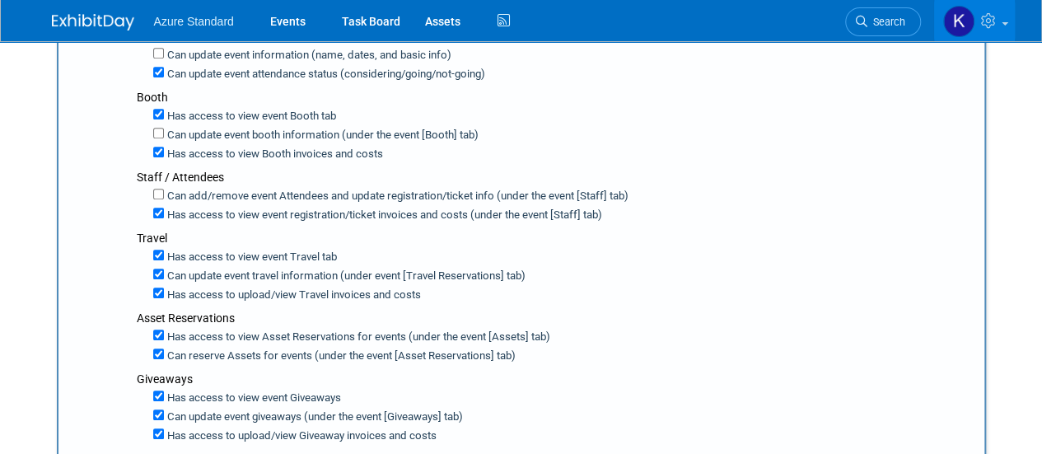
scroll to position [401, 0]
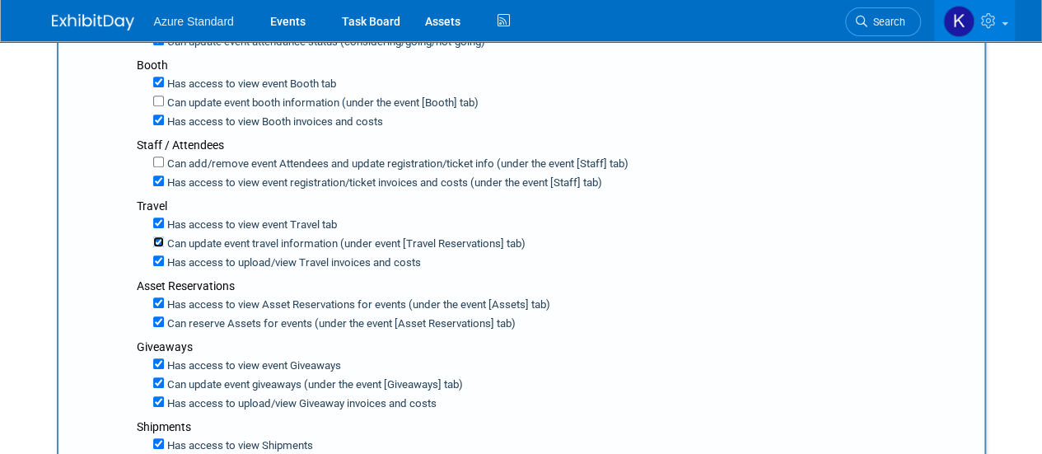
click at [156, 236] on input "Can update event travel information (under event [Travel Reservations] tab)" at bounding box center [158, 241] width 11 height 11
checkbox input "false"
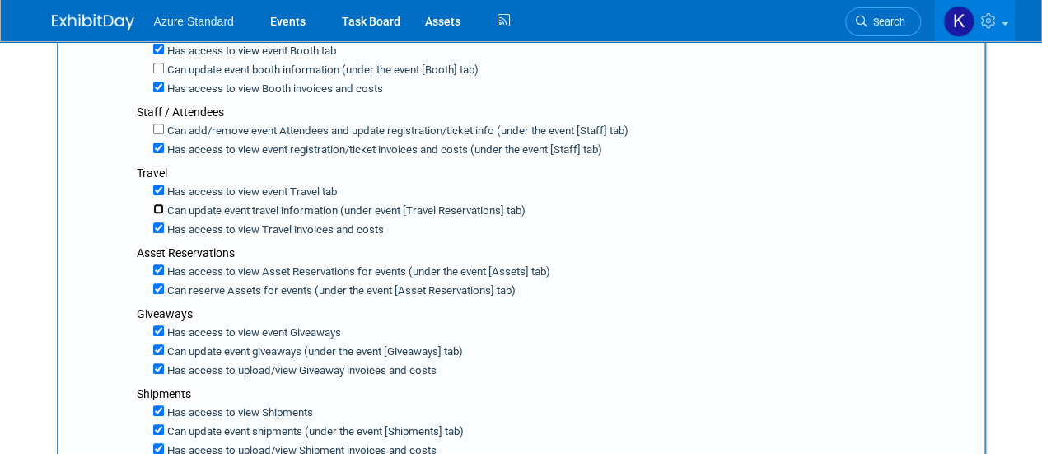
scroll to position [467, 0]
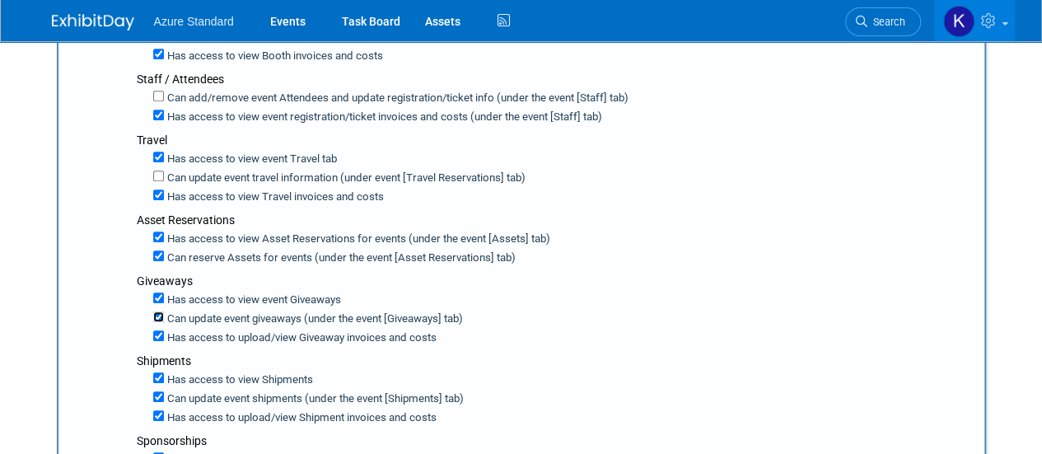
click at [154, 311] on input "Can update event giveaways (under the event [Giveaways] tab)" at bounding box center [158, 316] width 11 height 11
checkbox input "false"
click at [154, 391] on input "Can update event shipments (under the event [Shipments] tab)" at bounding box center [158, 396] width 11 height 11
checkbox input "false"
click at [122, 394] on div "General Can add and remove events Can update event information (name, dates, an…" at bounding box center [544, 318] width 856 height 815
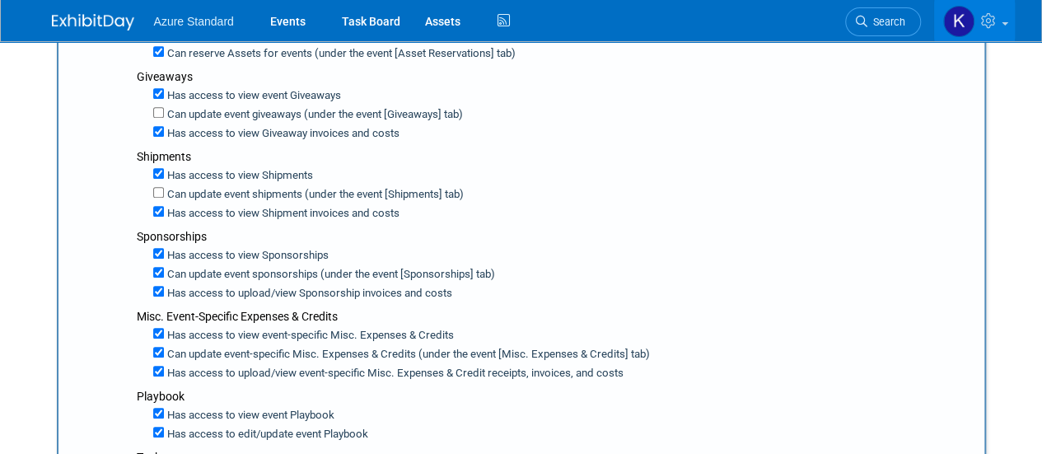
scroll to position [698, 0]
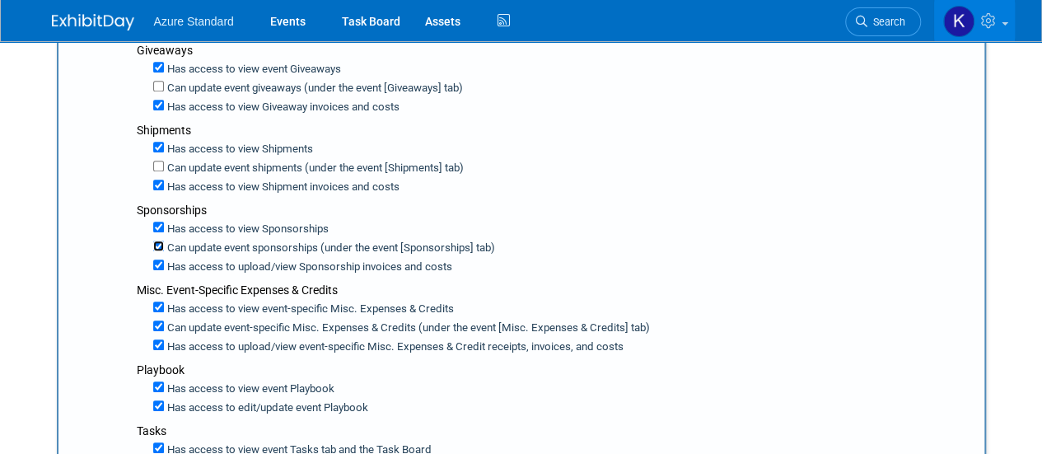
click at [156, 241] on input "Can update event sponsorships (under the event [Sponsorships] tab)" at bounding box center [158, 246] width 11 height 11
checkbox input "false"
click at [160, 320] on input "Can update event-specific Misc. Expenses & Credits (under the event [Misc. Expe…" at bounding box center [158, 325] width 11 height 11
checkbox input "false"
click at [122, 349] on div "General Can add and remove events Can update event information (name, dates, an…" at bounding box center [544, 87] width 856 height 815
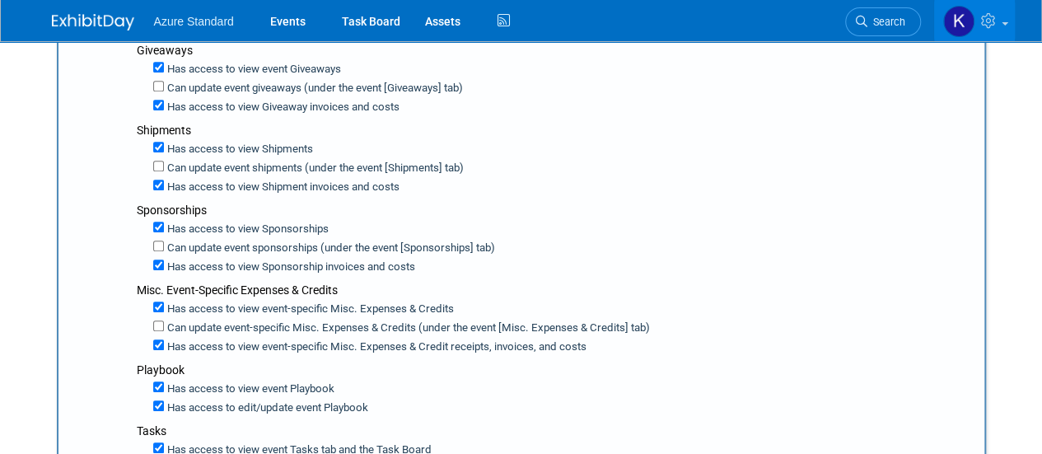
scroll to position [731, 0]
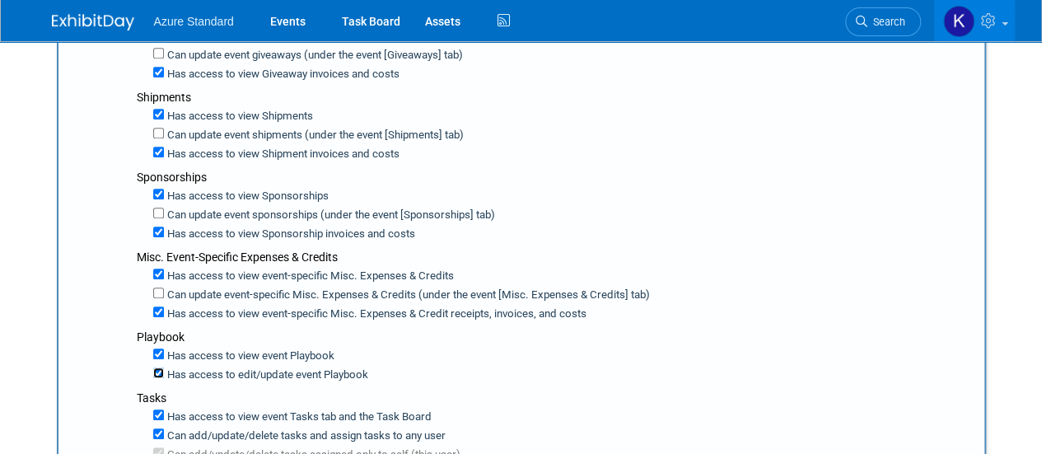
click at [156, 367] on input "Has access to edit/update event Playbook" at bounding box center [158, 372] width 11 height 11
checkbox input "false"
click at [123, 353] on div "General Can add and remove events Can update event information (name, dates, an…" at bounding box center [544, 54] width 856 height 815
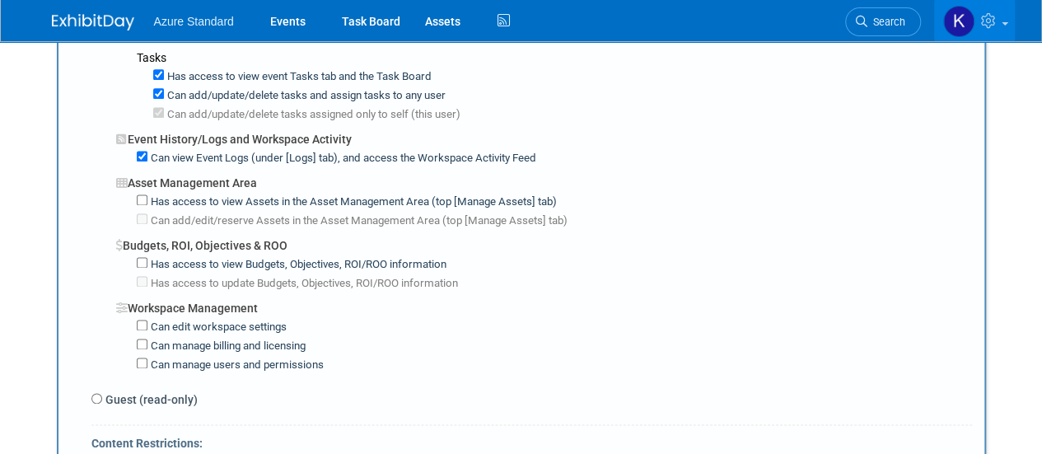
scroll to position [1060, 0]
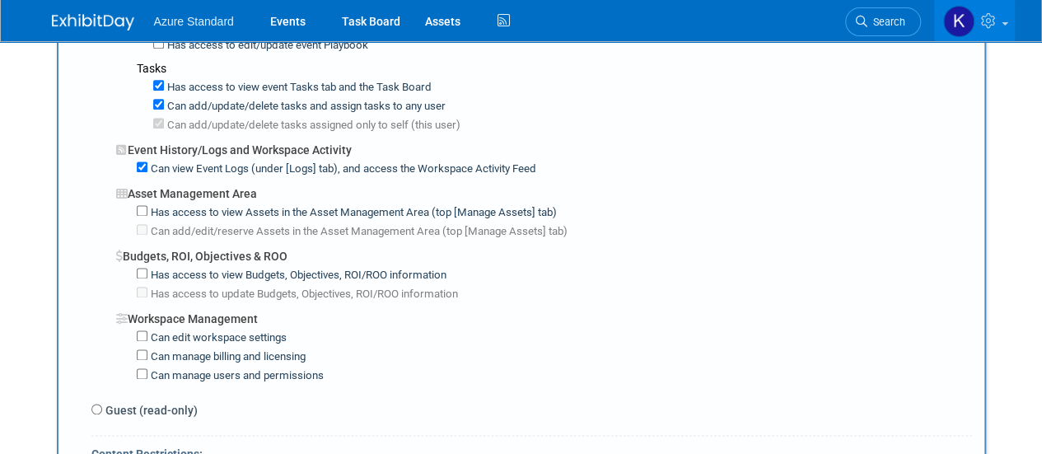
click at [147, 205] on label "Has access to view Assets in the Asset Management Area (top [Manage Assets] tab)" at bounding box center [351, 213] width 409 height 16
click at [147, 205] on input "Has access to view Assets in the Asset Management Area (top [Manage Assets] tab)" at bounding box center [142, 210] width 11 height 11
checkbox input "true"
click at [545, 306] on div "Workspace Management" at bounding box center [544, 314] width 856 height 25
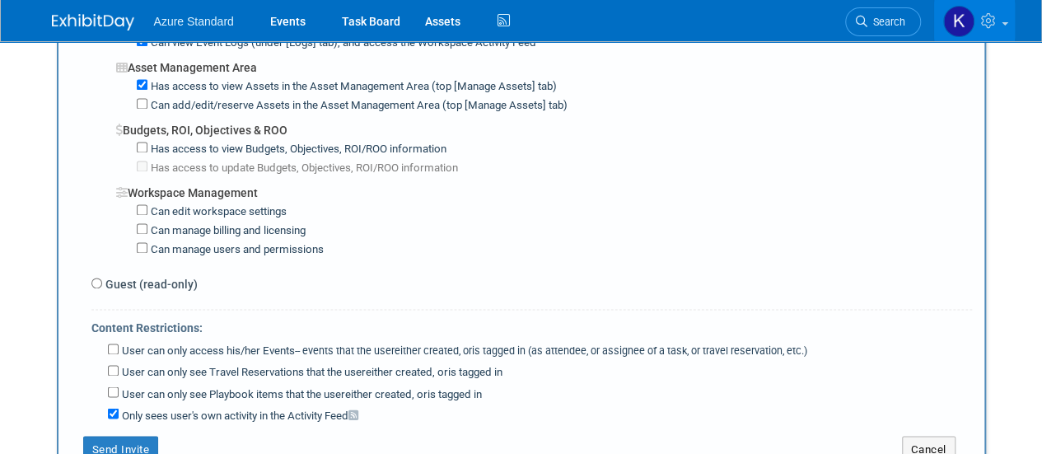
scroll to position [1225, 0]
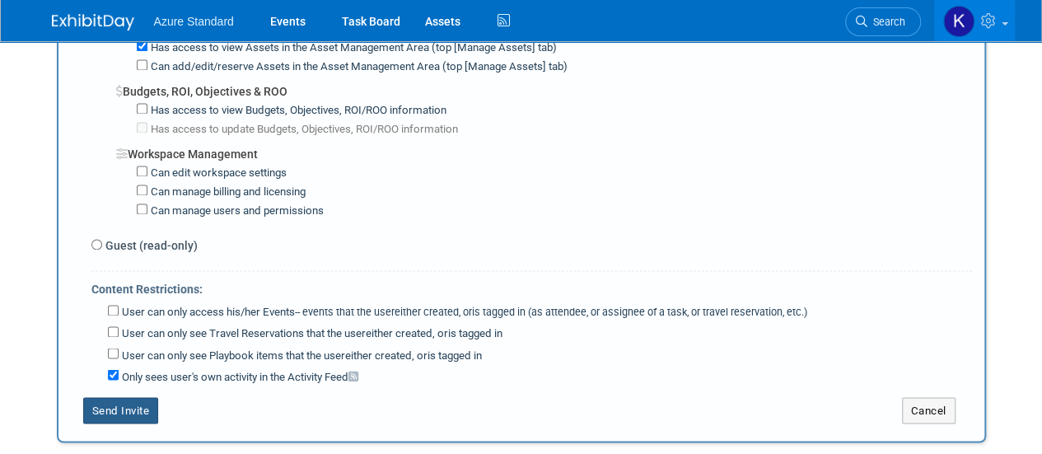
click at [132, 397] on button "Send Invite" at bounding box center [121, 410] width 76 height 26
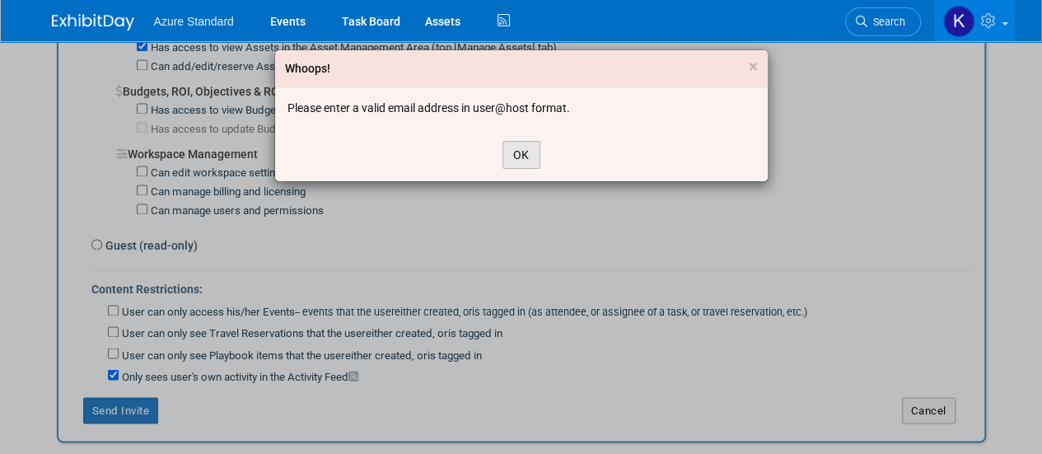
click at [521, 159] on button "OK" at bounding box center [521, 155] width 38 height 28
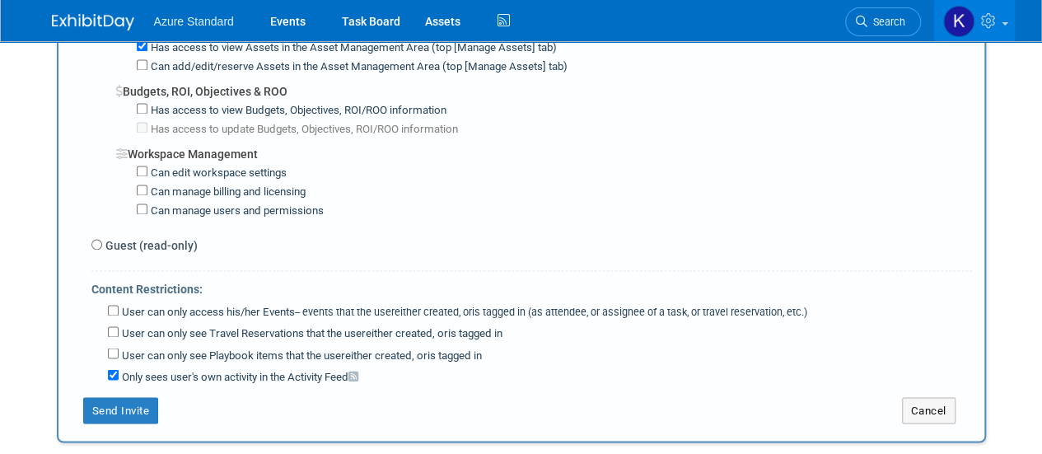
drag, startPoint x: 1039, startPoint y: 251, endPoint x: 1053, endPoint y: 134, distance: 117.9
click at [919, 271] on div "Content Restrictions:" at bounding box center [531, 286] width 880 height 30
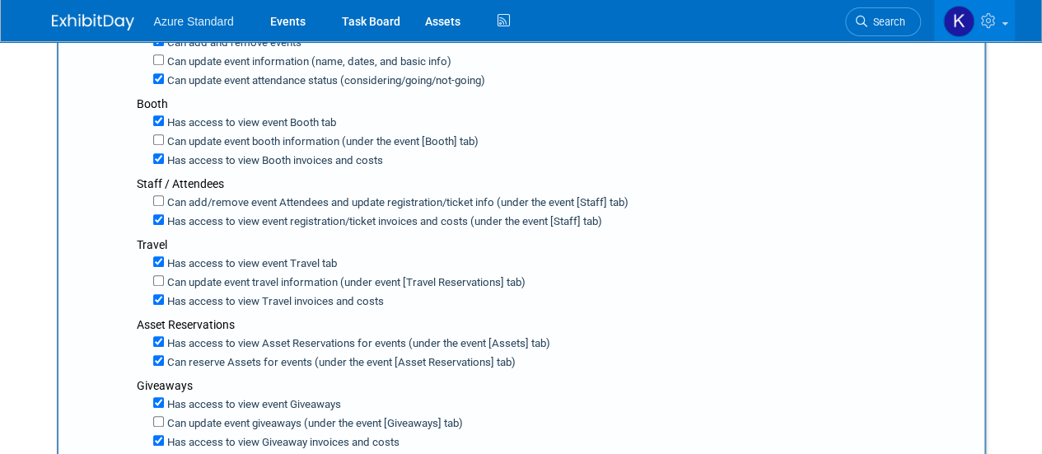
scroll to position [83, 0]
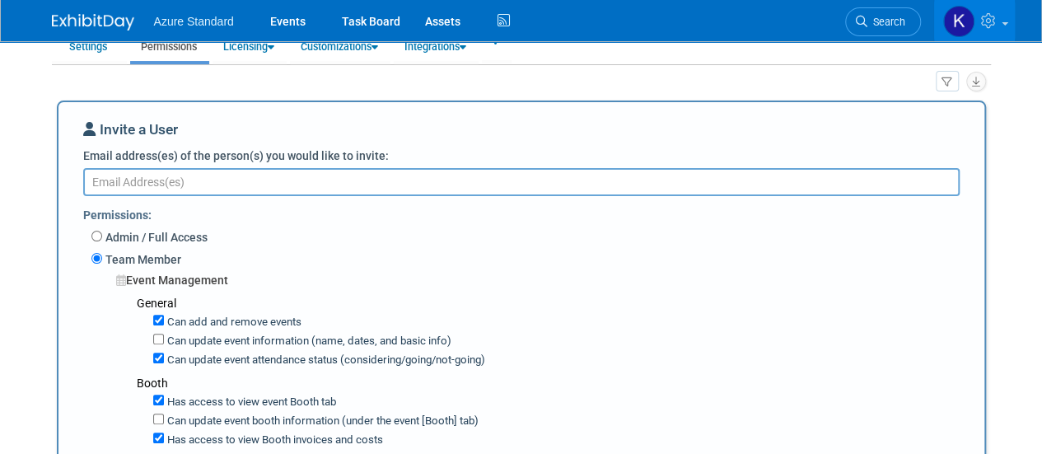
click at [290, 180] on textarea "Email address(es) of the person(s) you would like to invite:" at bounding box center [521, 182] width 876 height 28
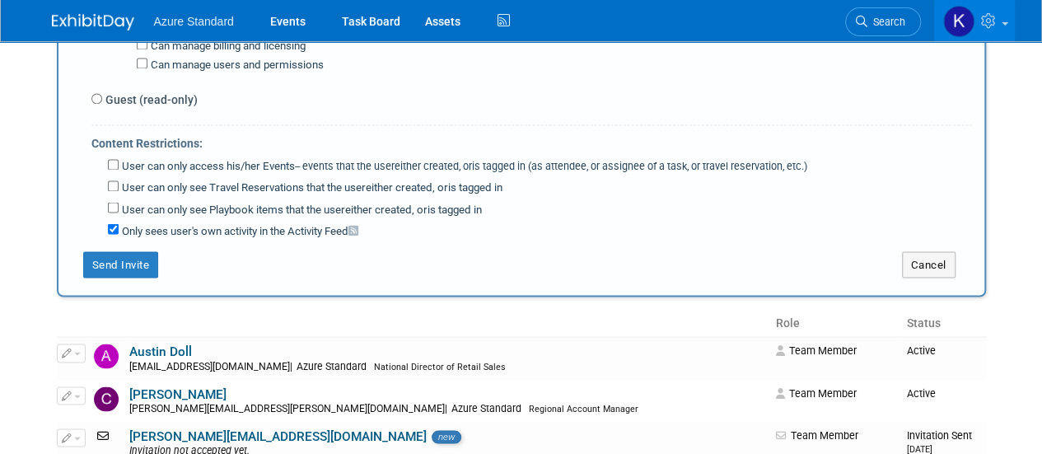
scroll to position [1422, 0]
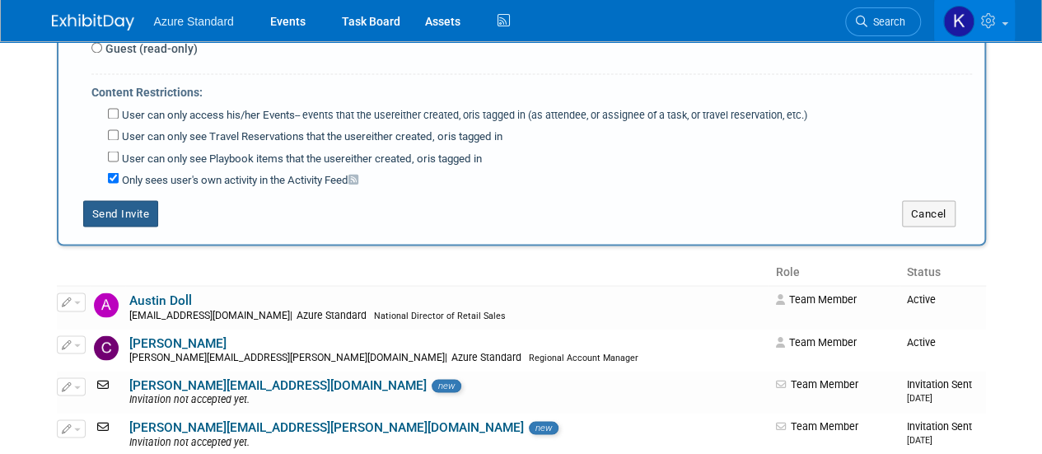
type textarea "toni.virgil@azurestandard.com"
click at [117, 200] on button "Send Invite" at bounding box center [121, 213] width 76 height 26
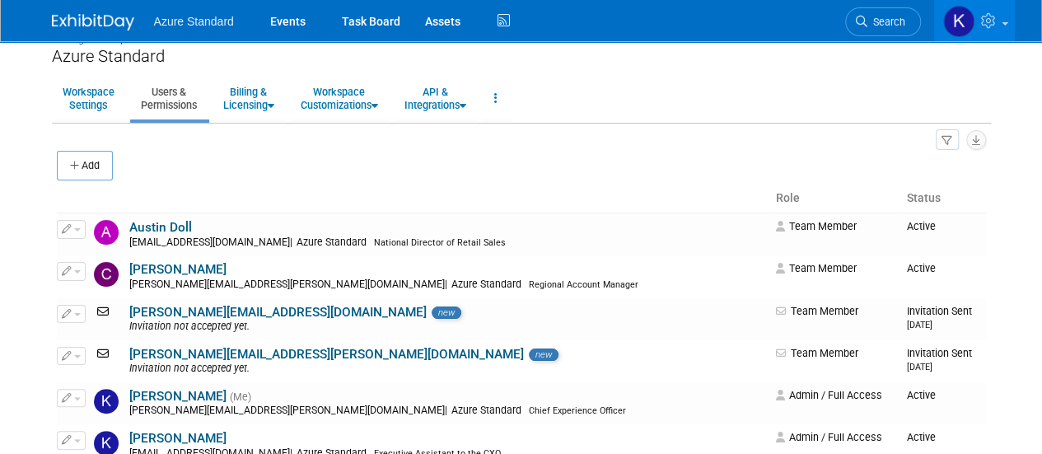
scroll to position [0, 0]
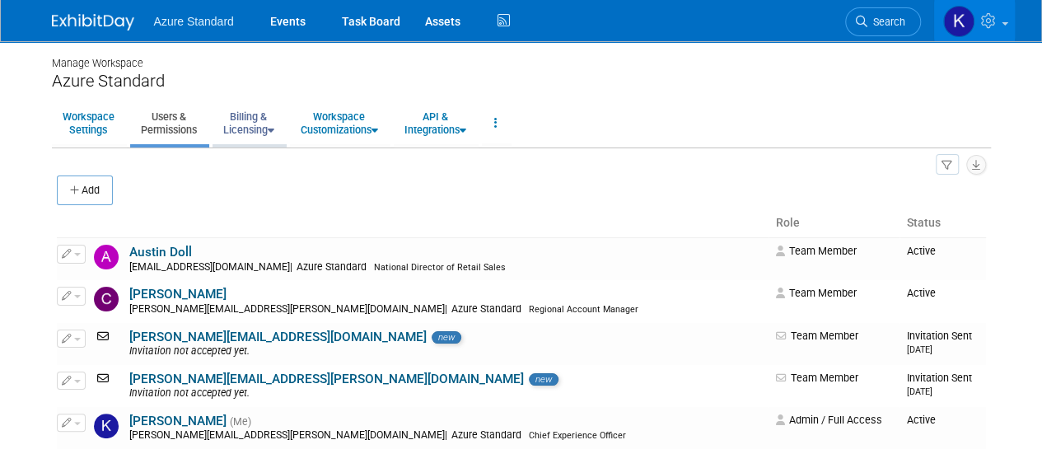
click at [252, 138] on link "Billing & Licensing" at bounding box center [248, 123] width 72 height 40
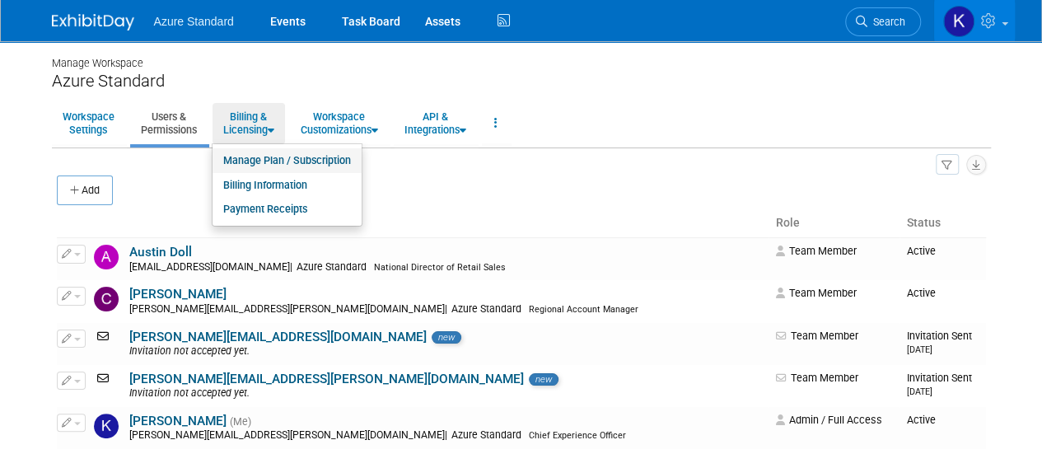
click at [257, 153] on link "Manage Plan / Subscription" at bounding box center [286, 160] width 149 height 25
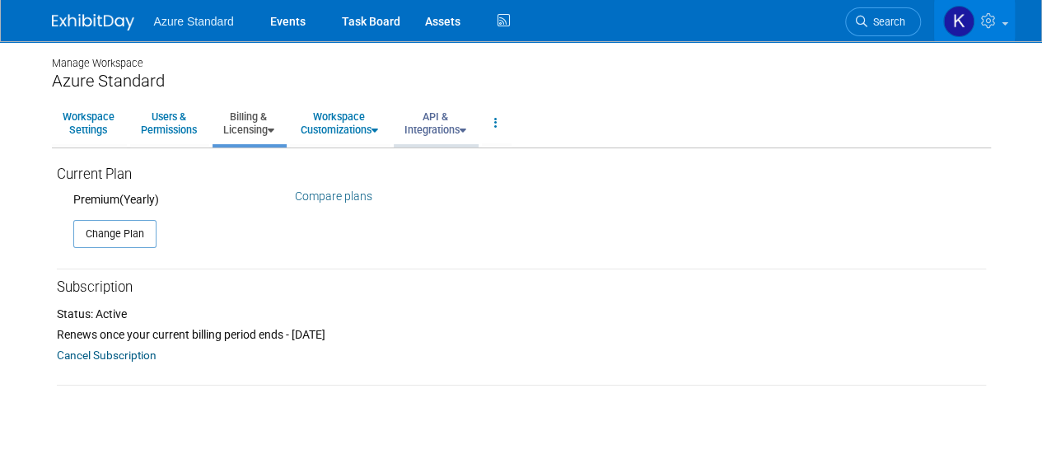
click at [432, 114] on link "API & Integrations" at bounding box center [435, 123] width 83 height 40
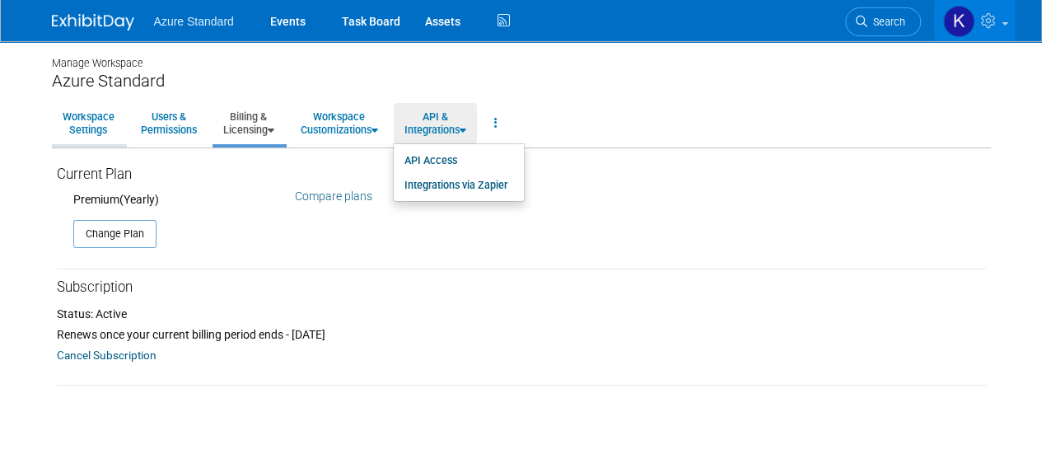
click at [87, 115] on link "Workspace Settings" at bounding box center [88, 123] width 73 height 40
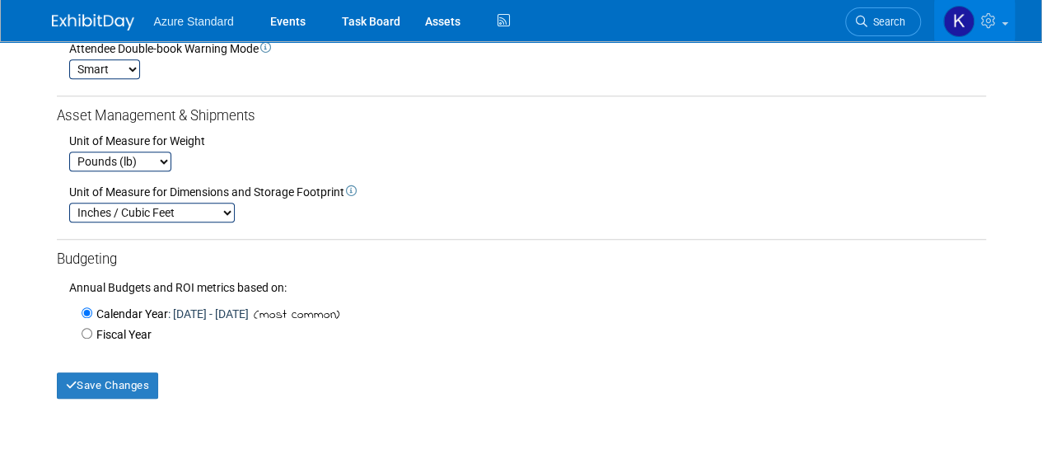
scroll to position [593, 0]
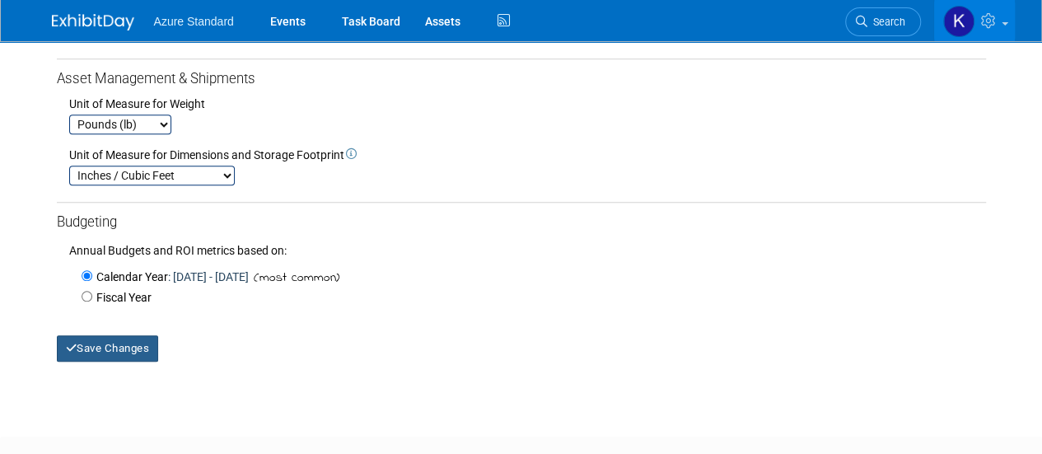
click at [95, 342] on button "Save Changes" at bounding box center [108, 348] width 102 height 26
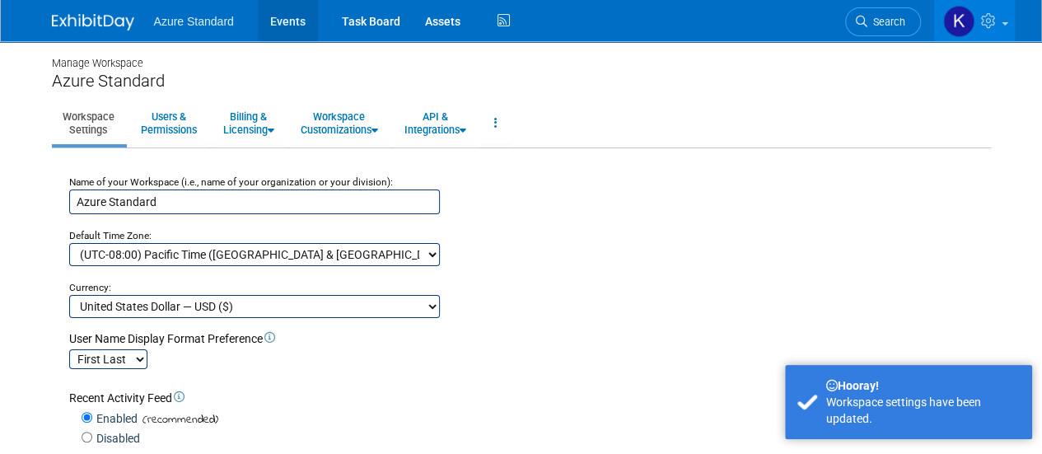
click at [292, 21] on link "Events" at bounding box center [288, 20] width 60 height 41
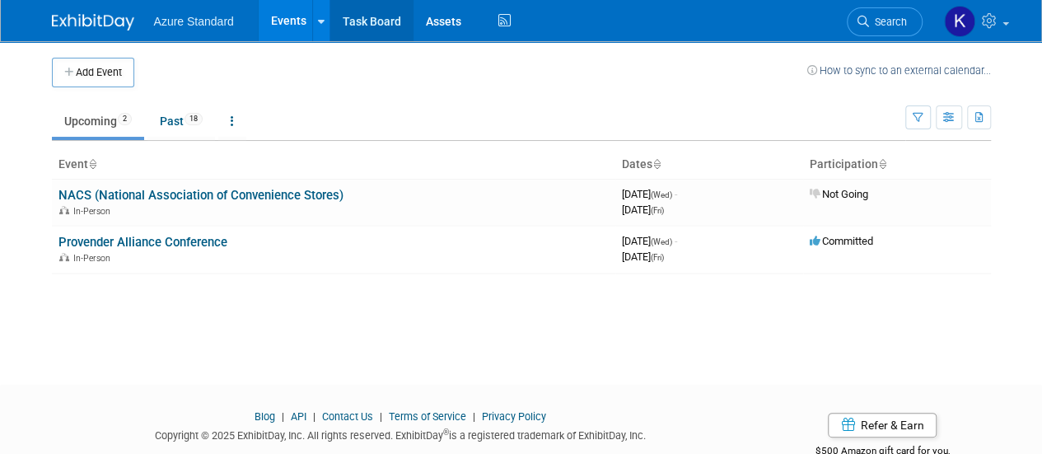
click at [353, 21] on link "Task Board" at bounding box center [371, 20] width 83 height 41
click at [355, 21] on link "Task Board" at bounding box center [371, 20] width 83 height 41
click at [438, 21] on link "Assets" at bounding box center [443, 20] width 60 height 41
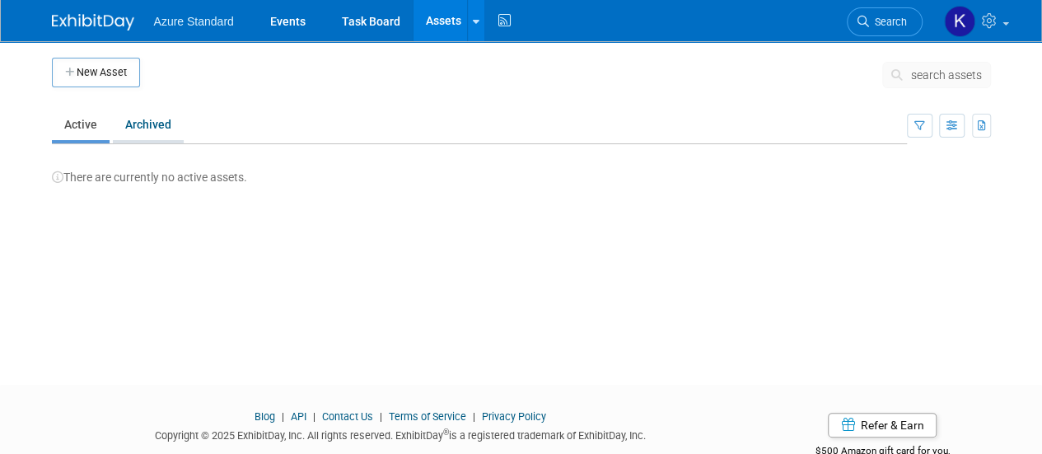
click at [156, 112] on link "Archived" at bounding box center [148, 124] width 71 height 31
click at [290, 21] on link "Events" at bounding box center [288, 20] width 60 height 41
